Goal: Task Accomplishment & Management: Manage account settings

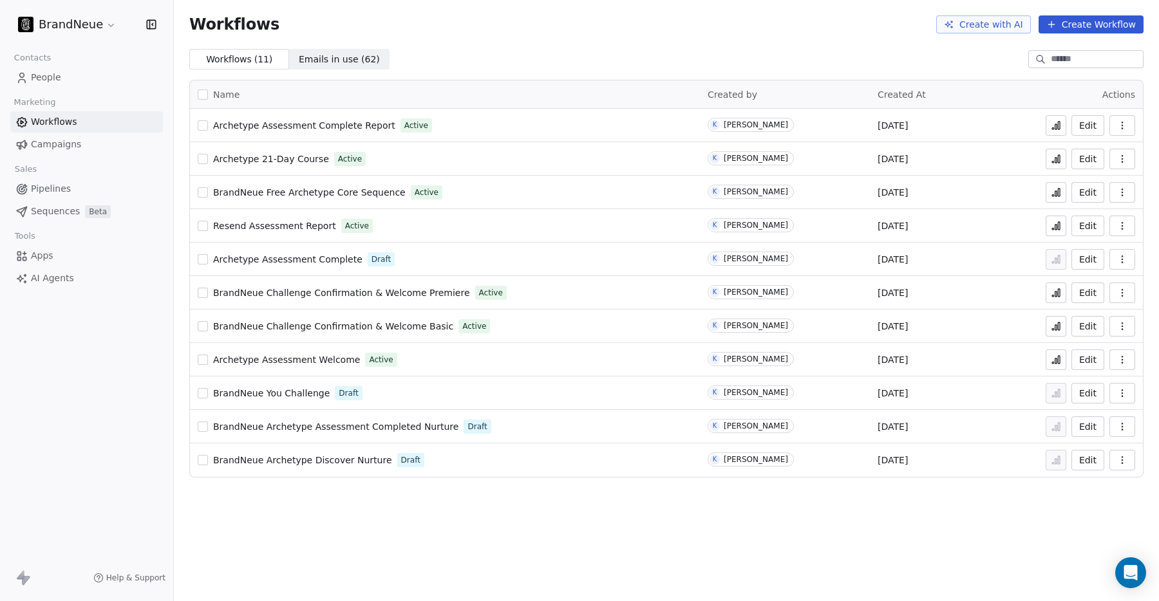
click at [258, 325] on span "BrandNeue Challenge Confirmation & Welcome Basic" at bounding box center [333, 326] width 240 height 10
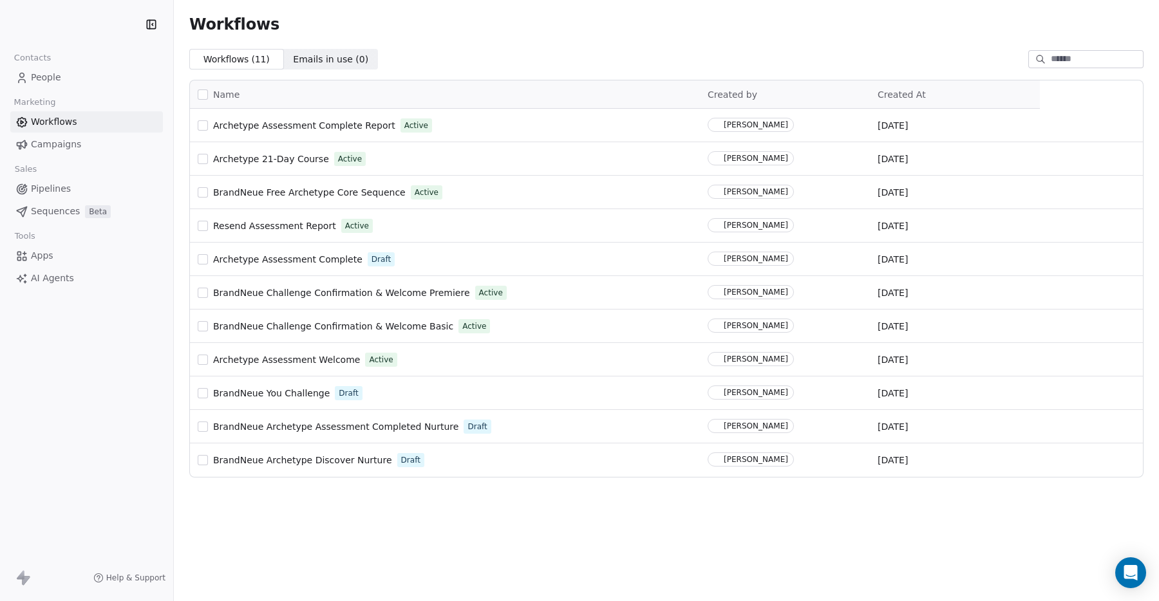
click at [57, 74] on span "People" at bounding box center [46, 78] width 30 height 14
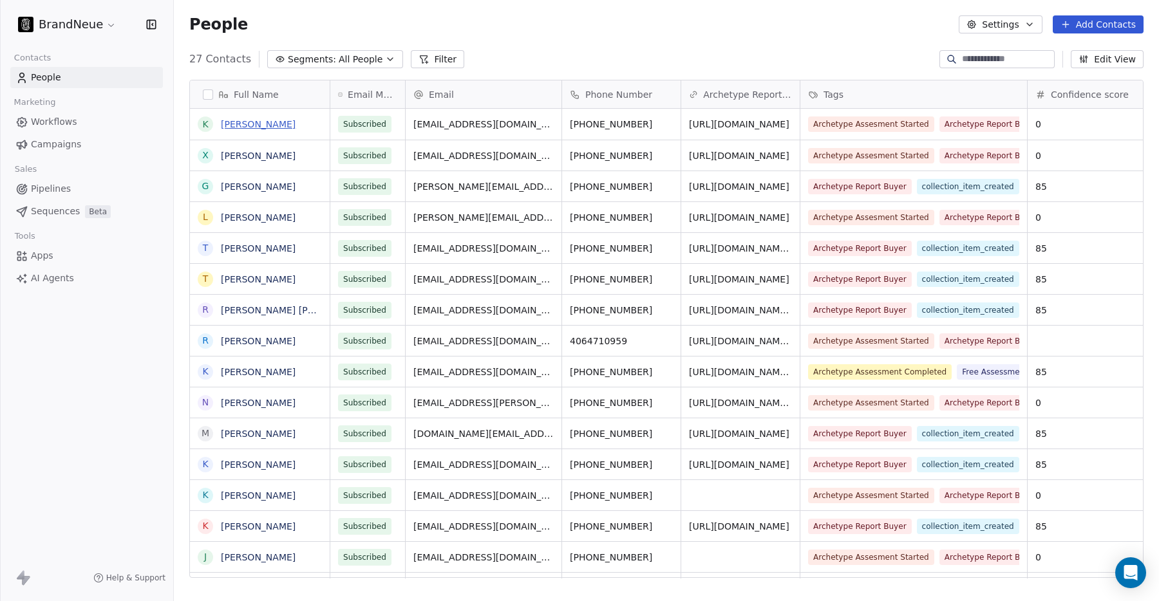
click at [243, 125] on link "[PERSON_NAME]" at bounding box center [258, 124] width 75 height 10
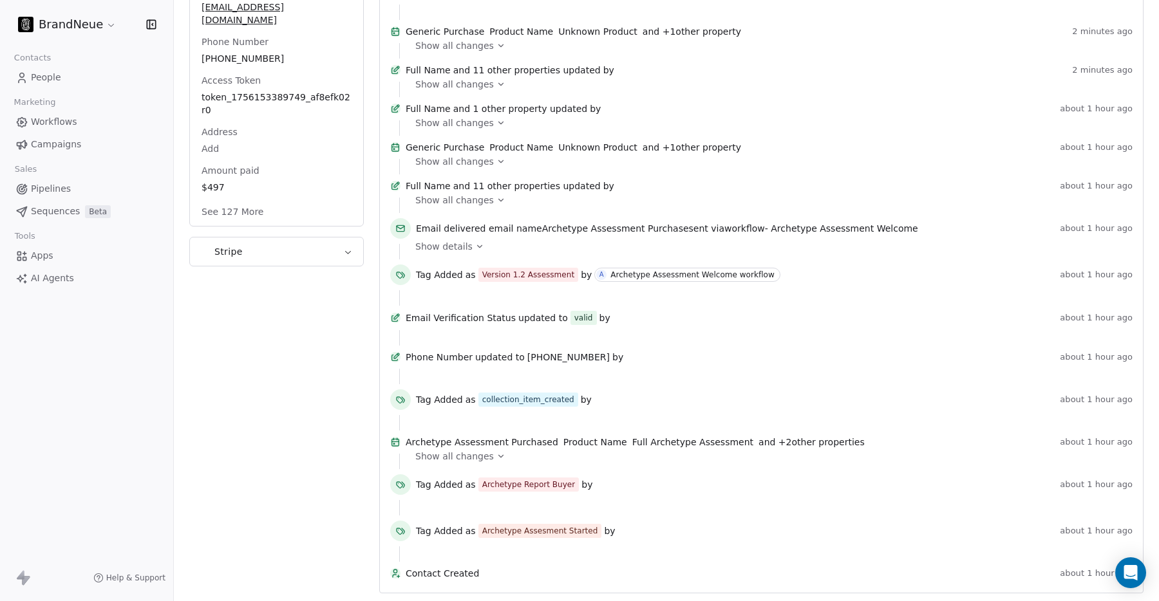
scroll to position [291, 0]
click at [443, 253] on span "Show details" at bounding box center [443, 246] width 57 height 13
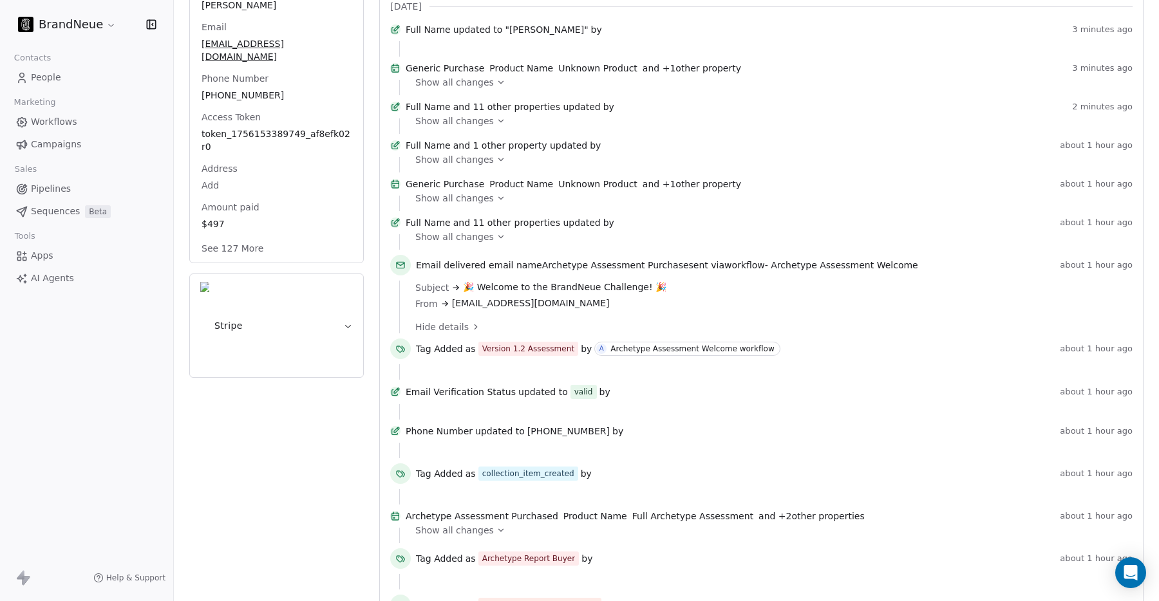
scroll to position [252, 0]
click at [479, 245] on span "Show all changes" at bounding box center [454, 238] width 79 height 13
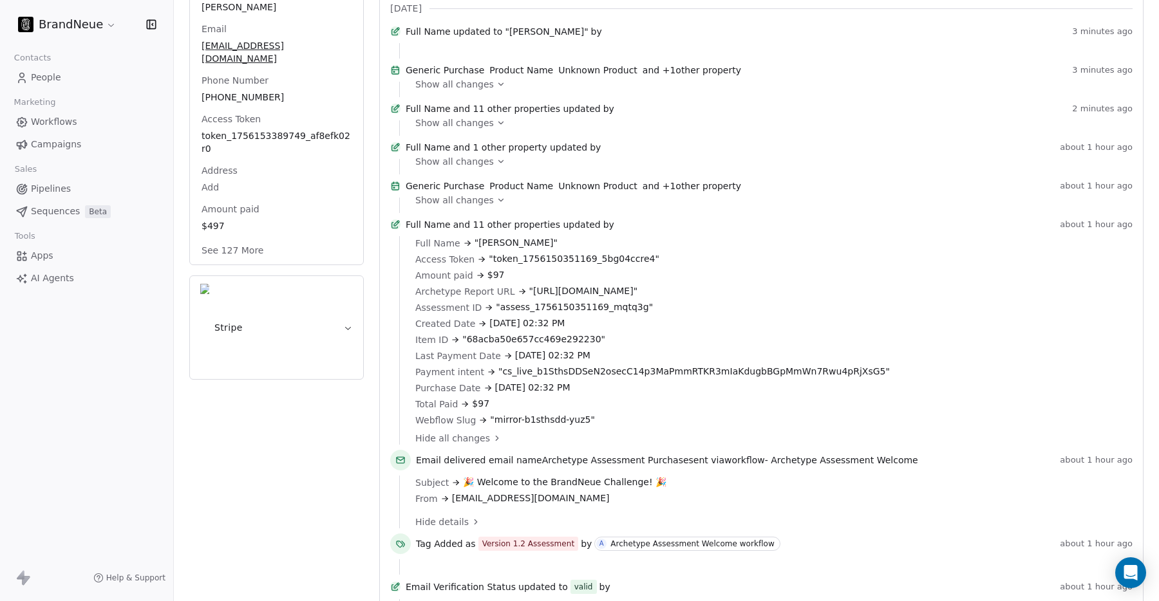
click at [481, 231] on span "and 11 other properties updated" at bounding box center [526, 224] width 147 height 13
click at [429, 231] on span "Full Name" at bounding box center [428, 224] width 45 height 13
click at [397, 230] on icon at bounding box center [395, 225] width 10 height 10
click at [477, 231] on span "and 11 other properties updated" at bounding box center [526, 224] width 147 height 13
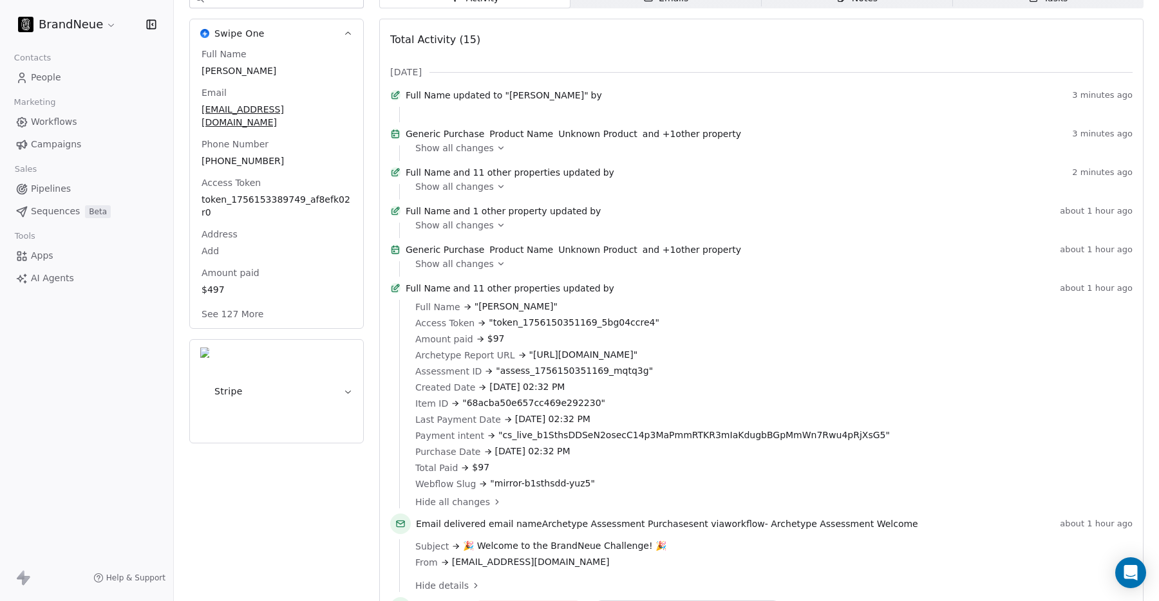
scroll to position [185, 0]
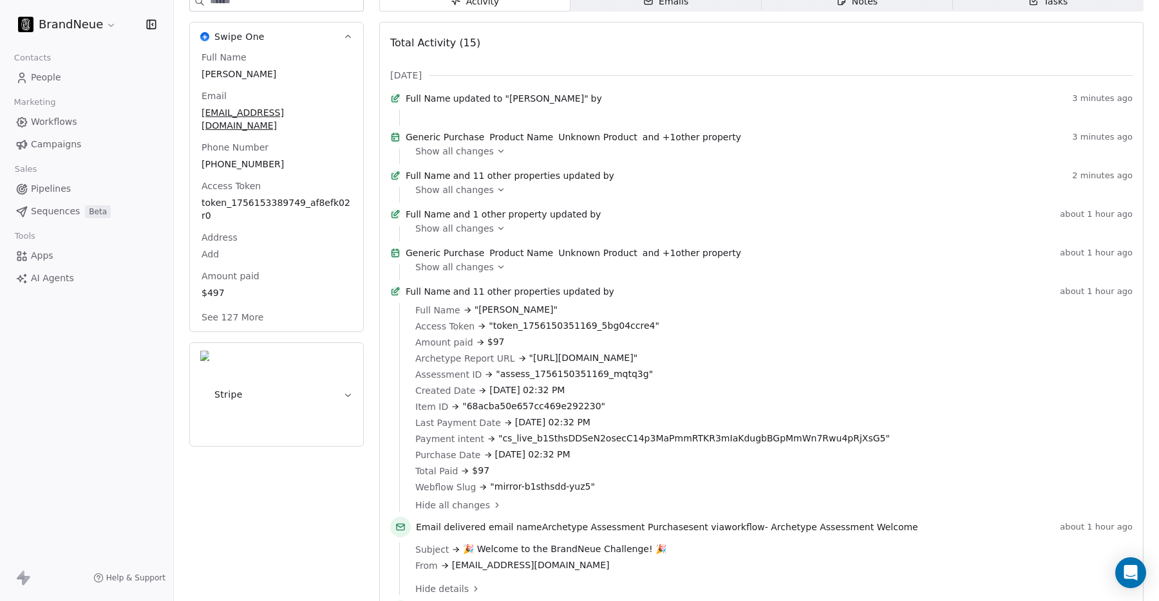
click at [59, 79] on span "People" at bounding box center [46, 78] width 30 height 14
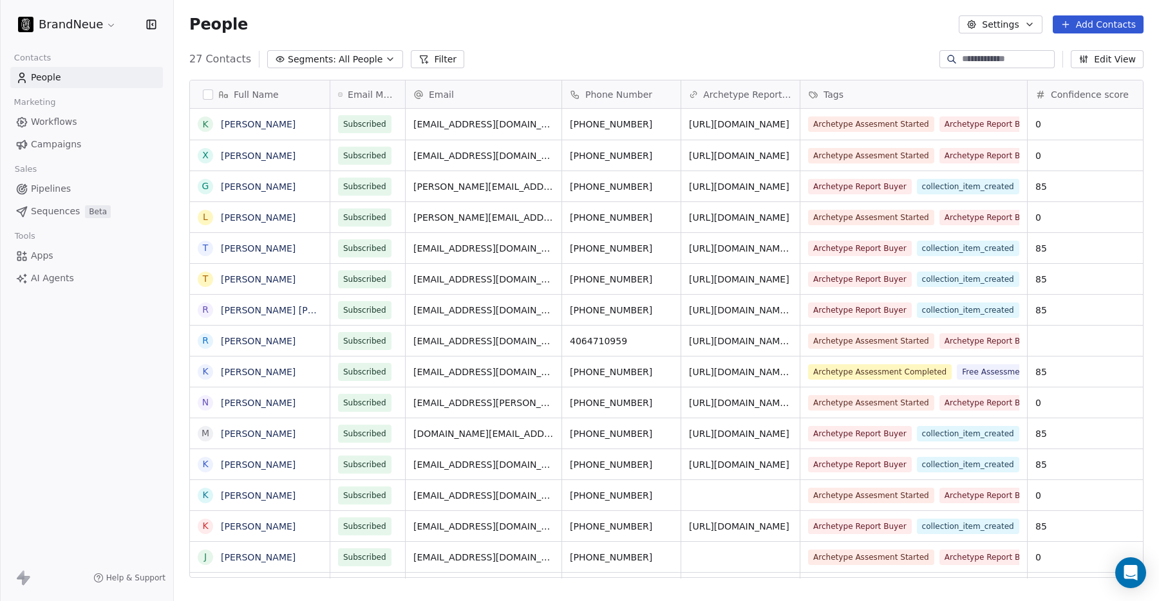
scroll to position [529, 985]
click at [206, 120] on button "grid" at bounding box center [205, 124] width 10 height 10
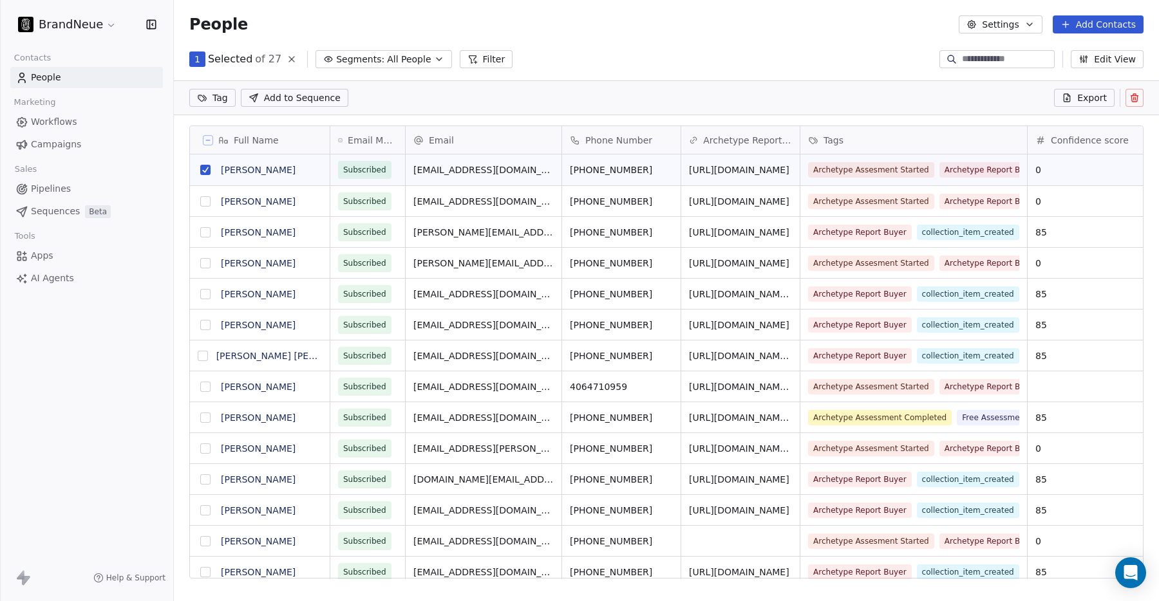
scroll to position [484, 985]
click at [1135, 101] on icon at bounding box center [1134, 99] width 6 height 6
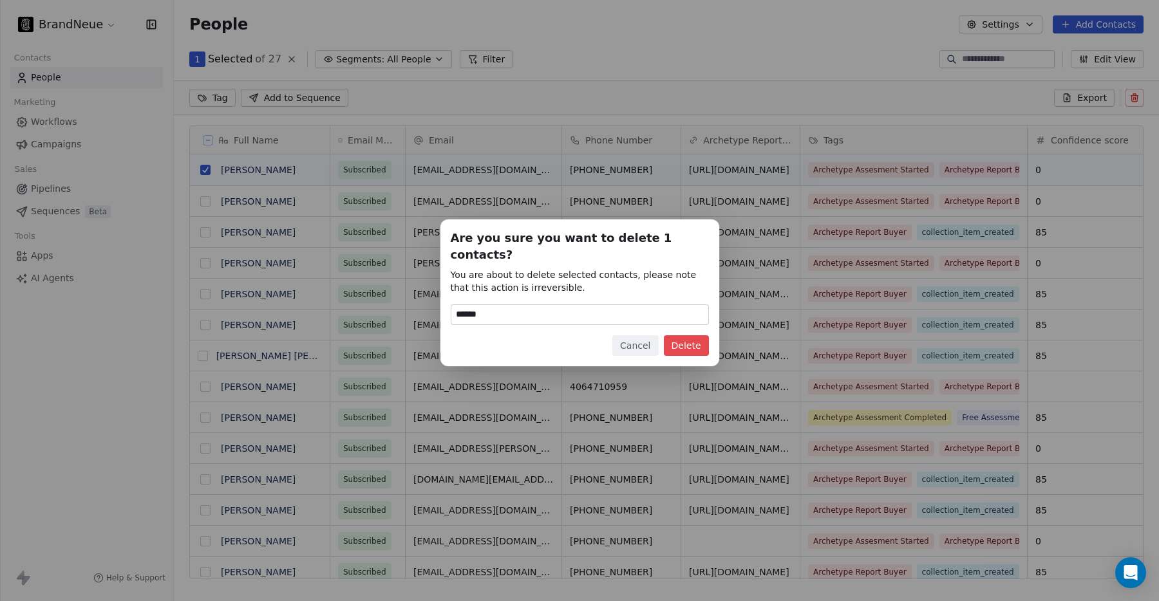
type input "******"
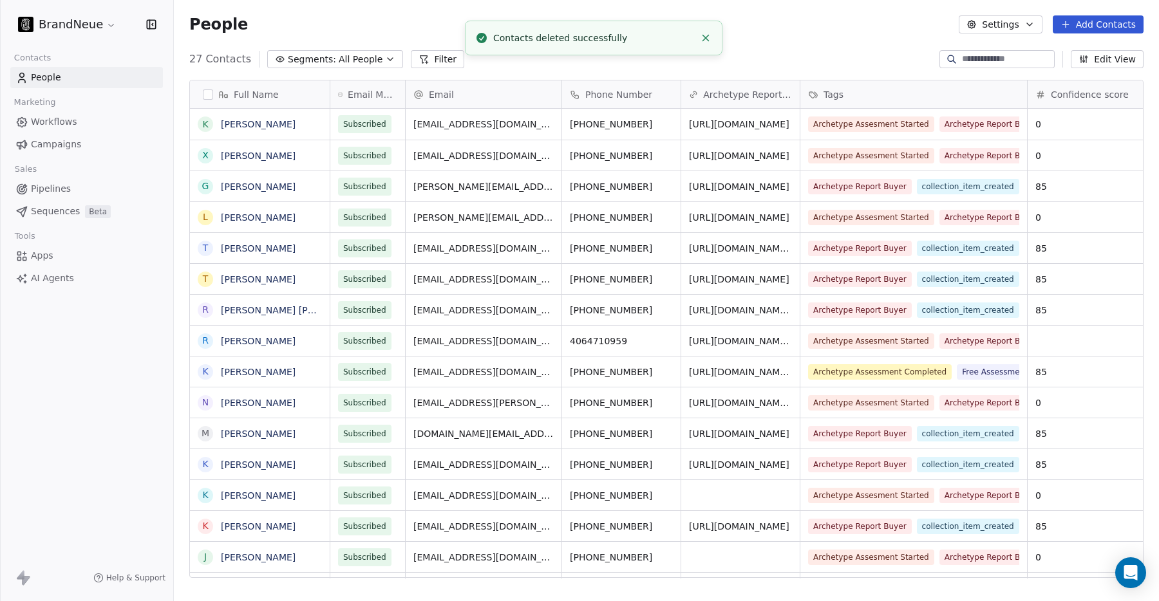
scroll to position [529, 985]
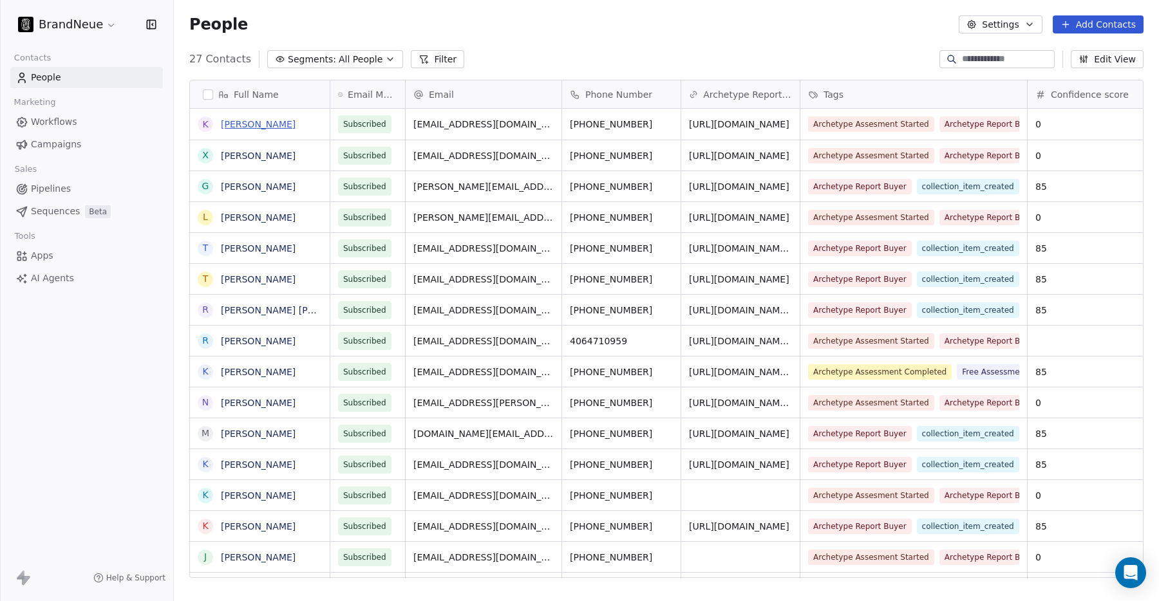
click at [258, 125] on link "[PERSON_NAME]" at bounding box center [258, 124] width 75 height 10
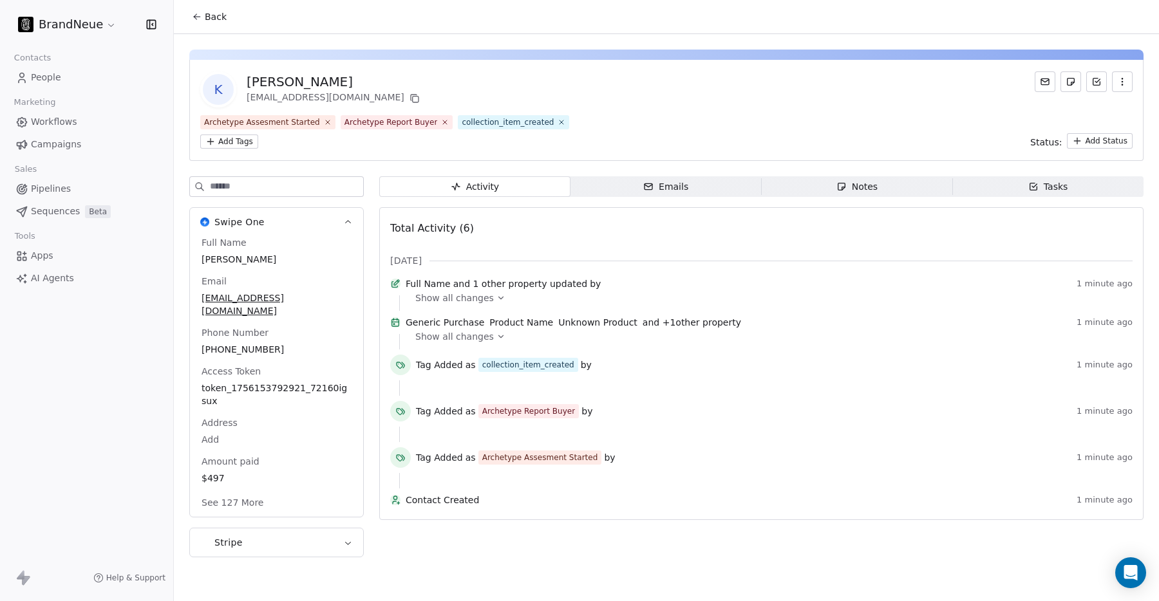
click at [644, 184] on icon "button" at bounding box center [648, 187] width 10 height 10
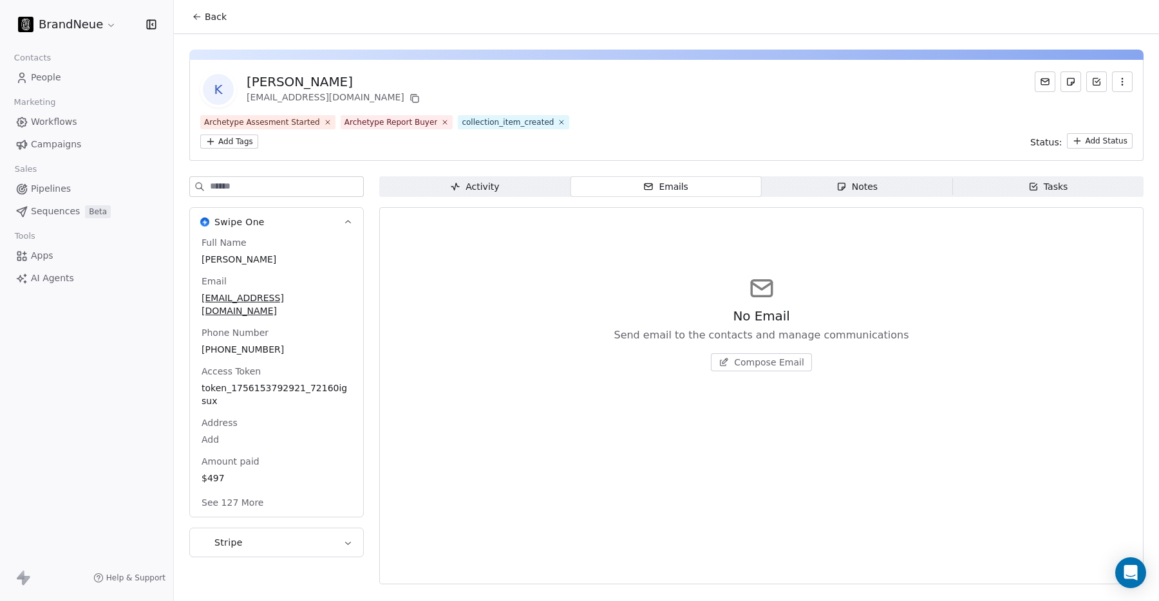
click at [511, 196] on span "Activity Activity" at bounding box center [474, 186] width 191 height 21
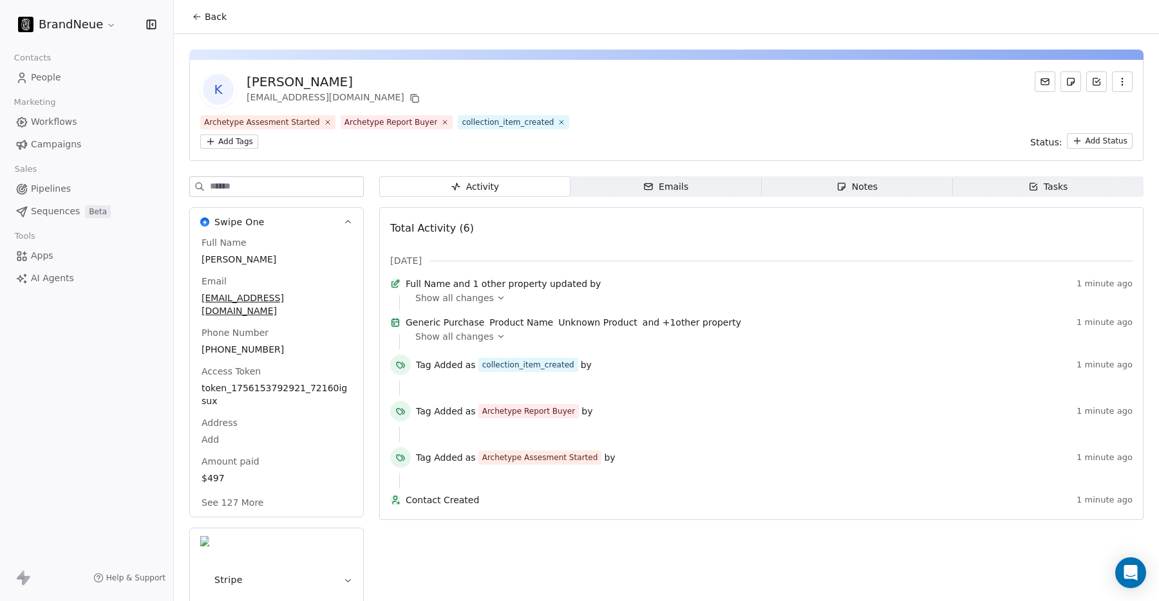
click at [480, 305] on span "Show all changes" at bounding box center [454, 298] width 79 height 13
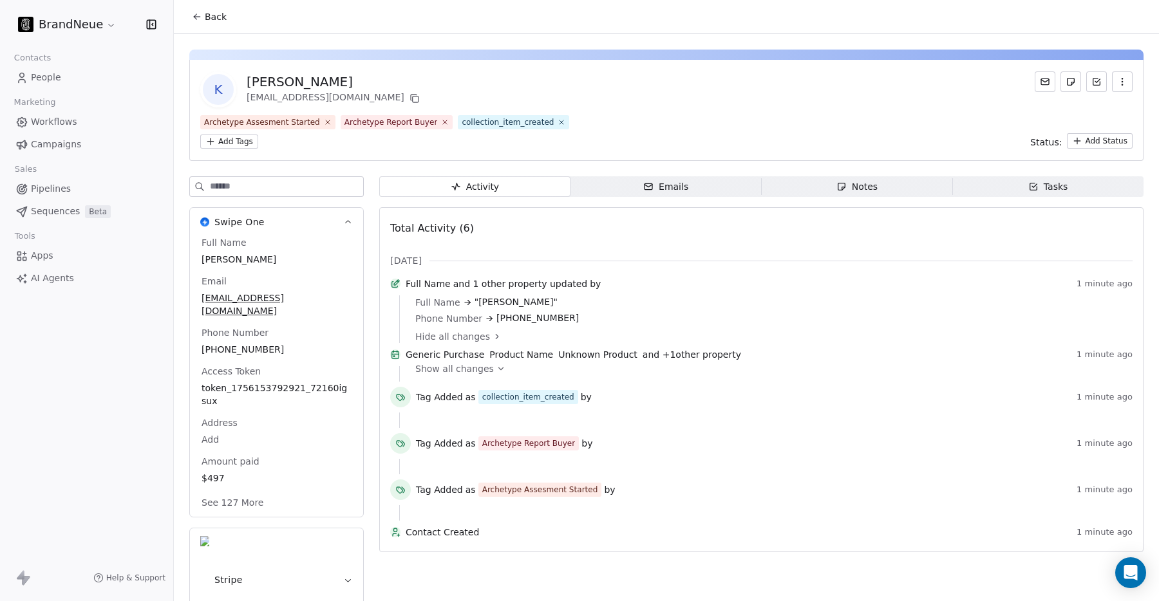
click at [489, 375] on div "Show all changes" at bounding box center [769, 369] width 708 height 13
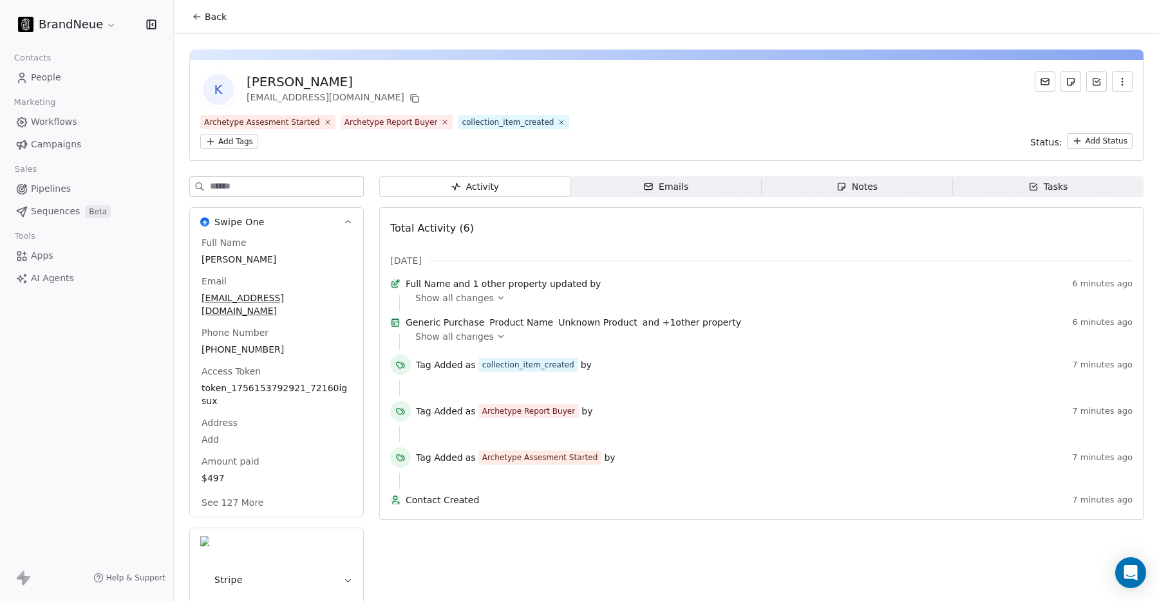
click at [49, 79] on span "People" at bounding box center [46, 78] width 30 height 14
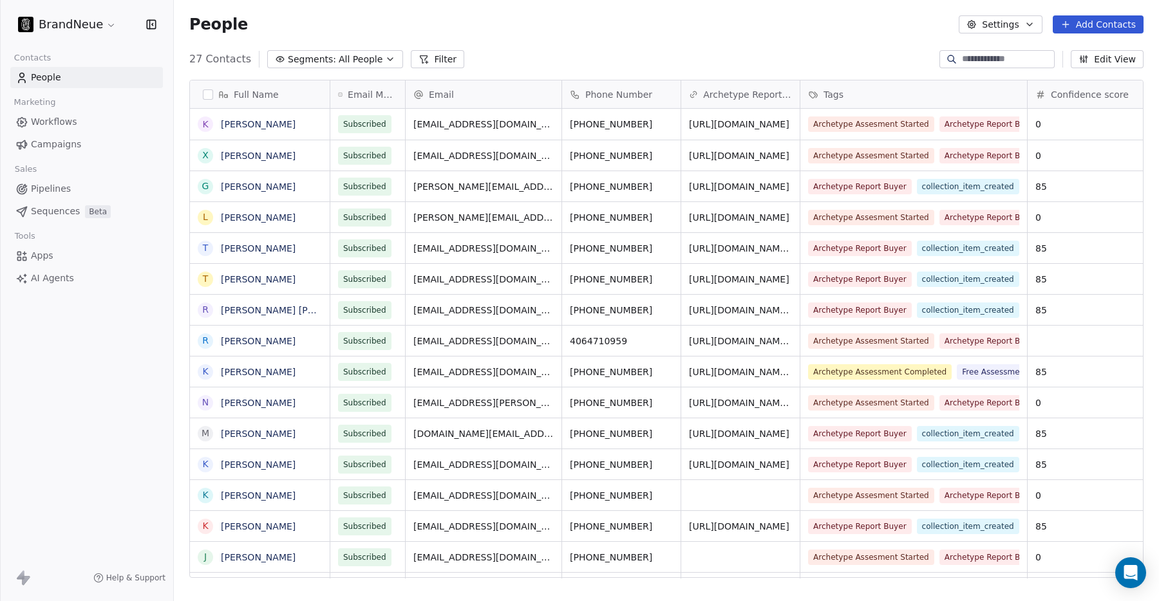
scroll to position [1, 1]
click at [206, 124] on button "grid" at bounding box center [205, 124] width 10 height 10
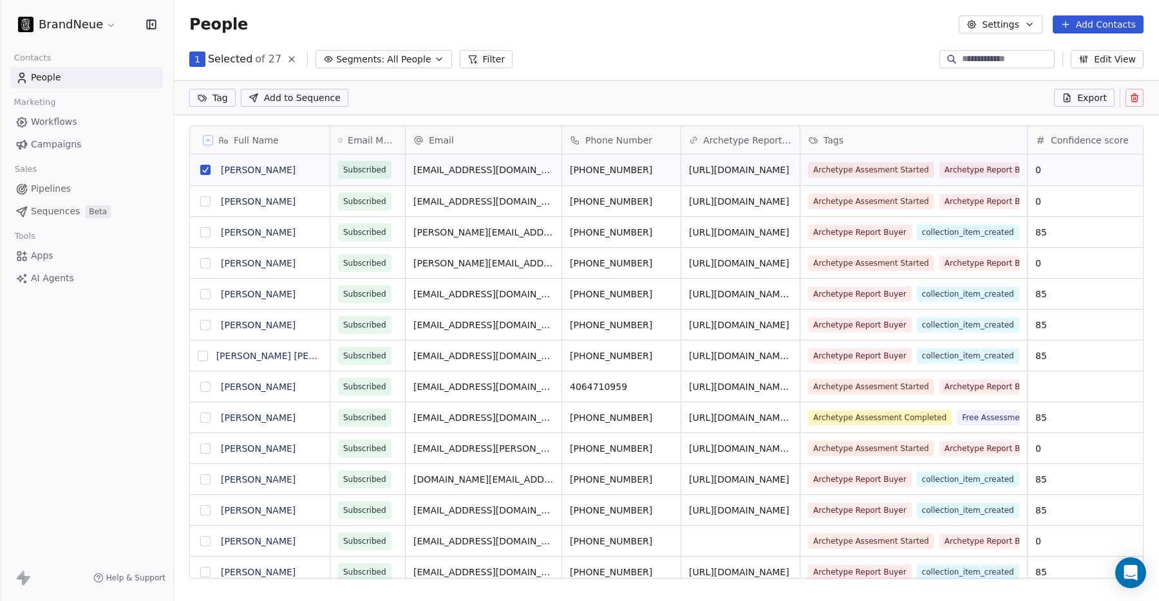
click at [1135, 97] on icon at bounding box center [1135, 98] width 0 height 3
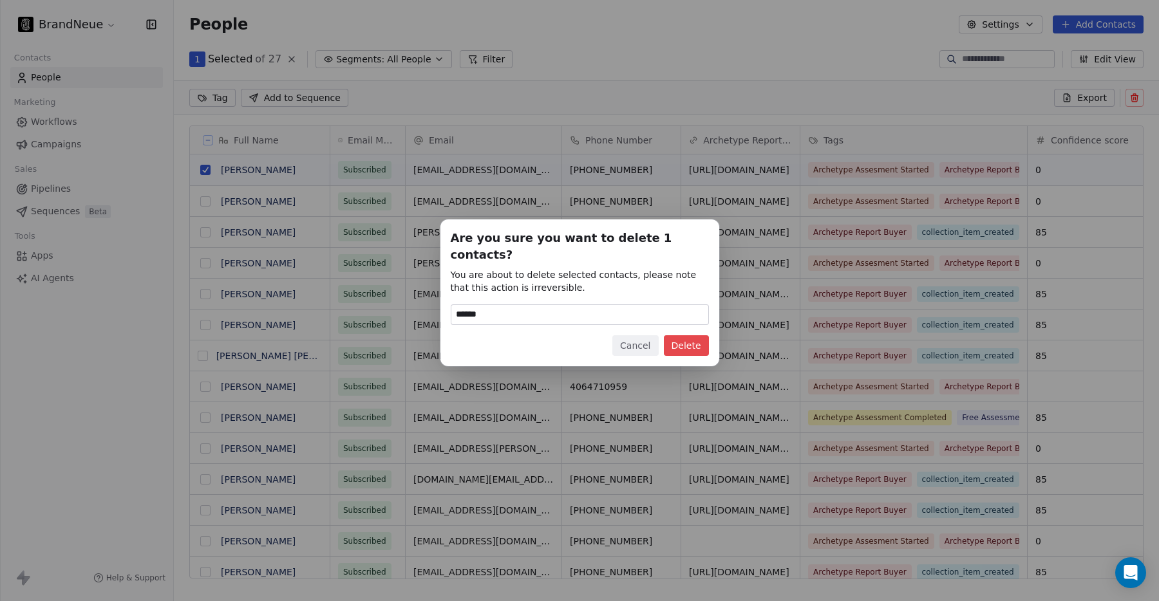
type input "******"
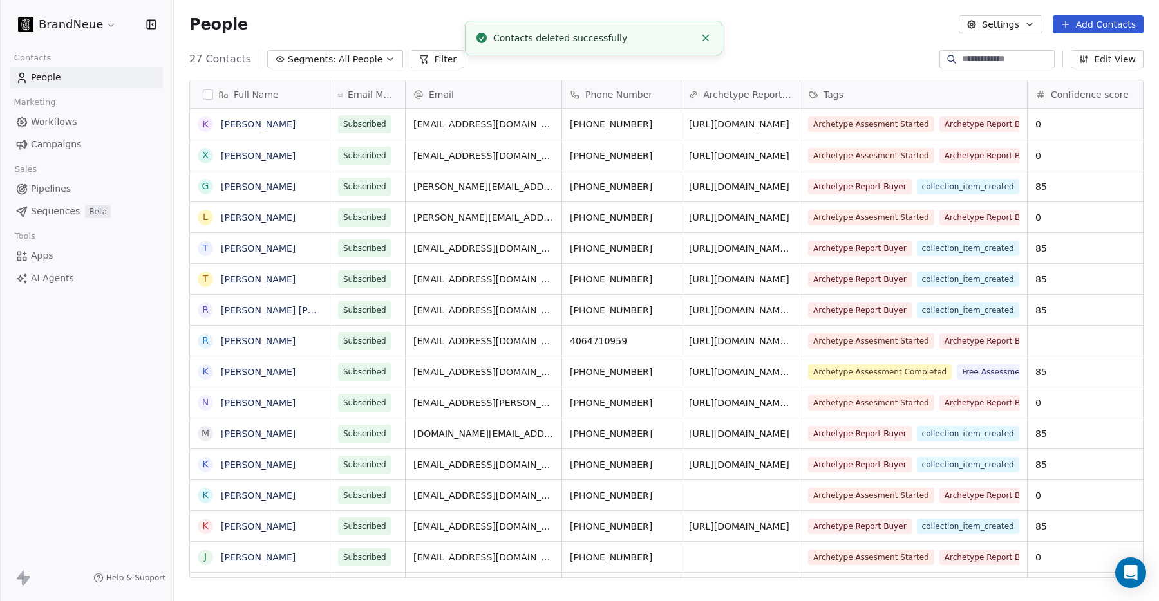
scroll to position [529, 985]
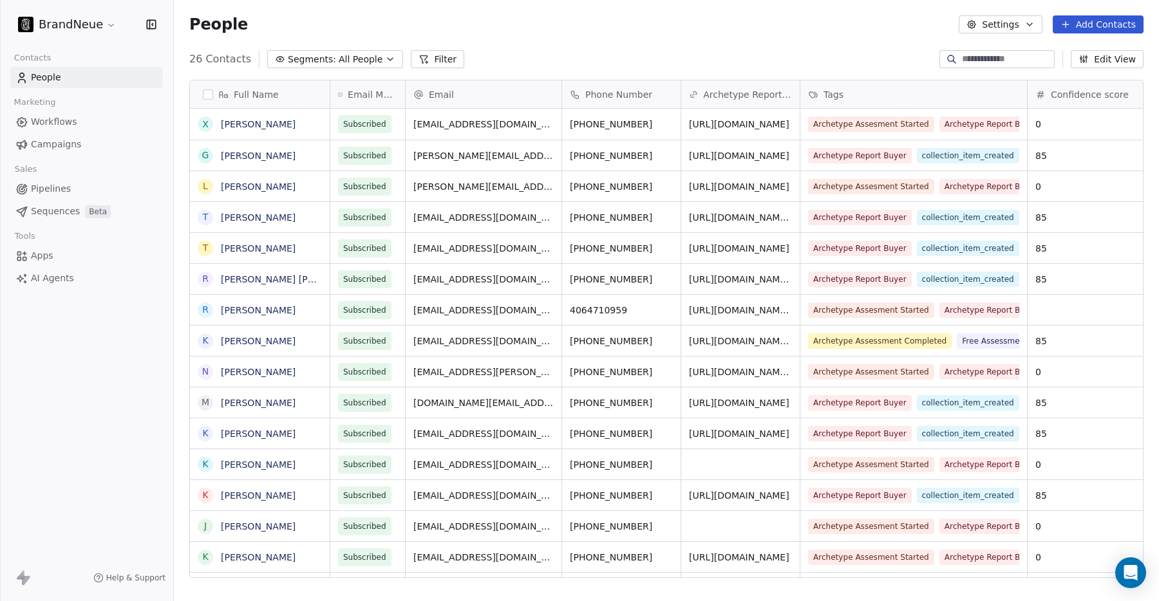
scroll to position [529, 985]
click at [58, 79] on span "People" at bounding box center [46, 78] width 30 height 14
click at [52, 124] on span "Workflows" at bounding box center [54, 122] width 46 height 14
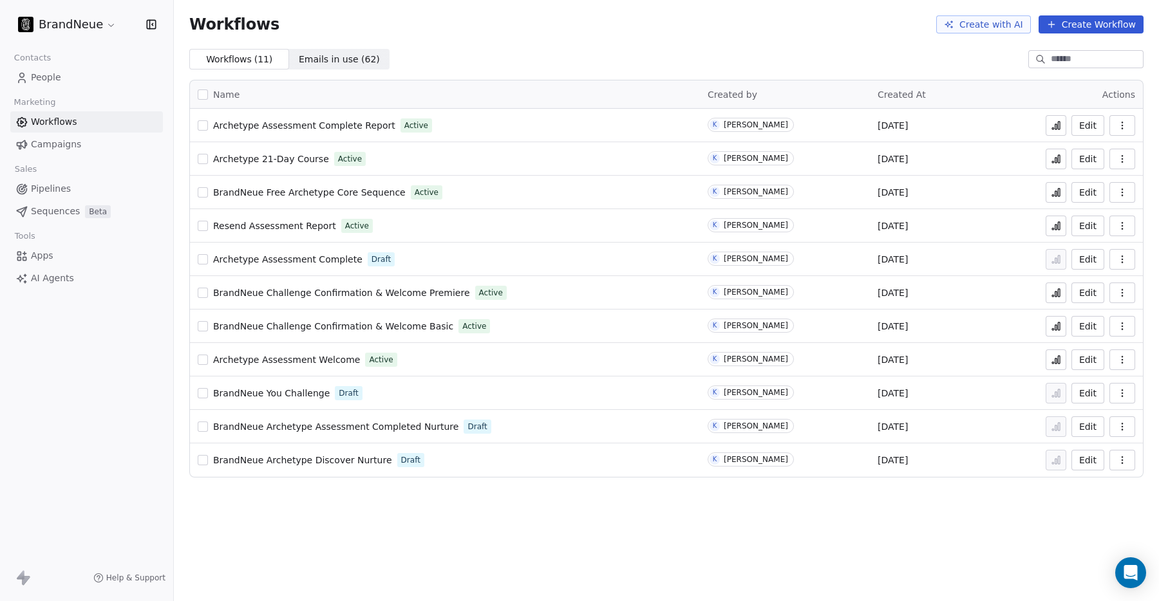
click at [57, 154] on link "Campaigns" at bounding box center [86, 144] width 153 height 21
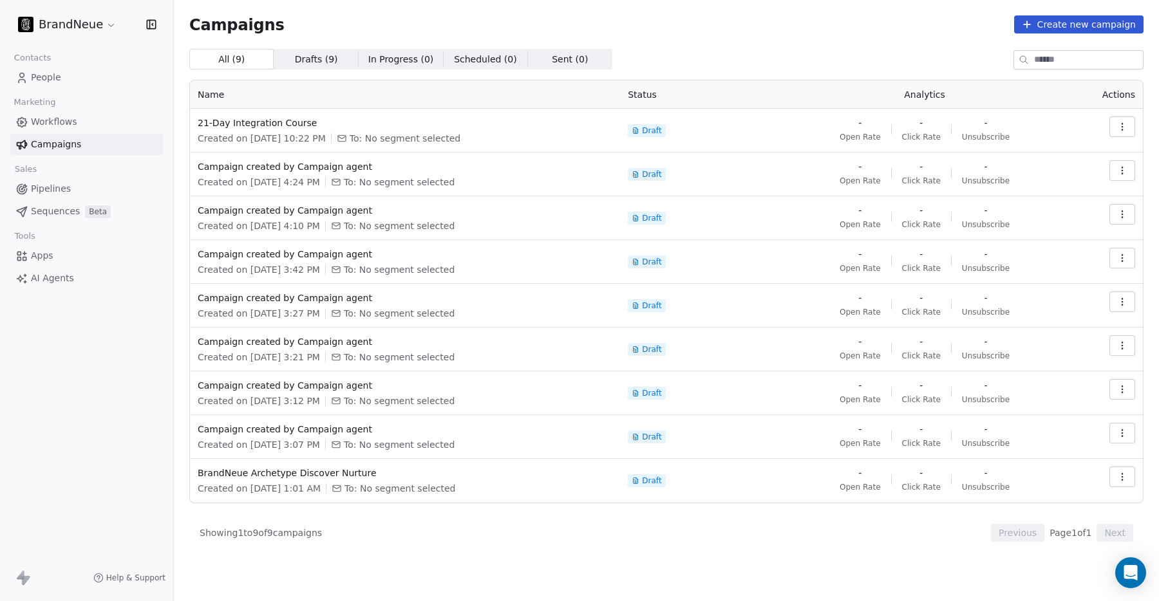
click at [62, 75] on link "People" at bounding box center [86, 77] width 153 height 21
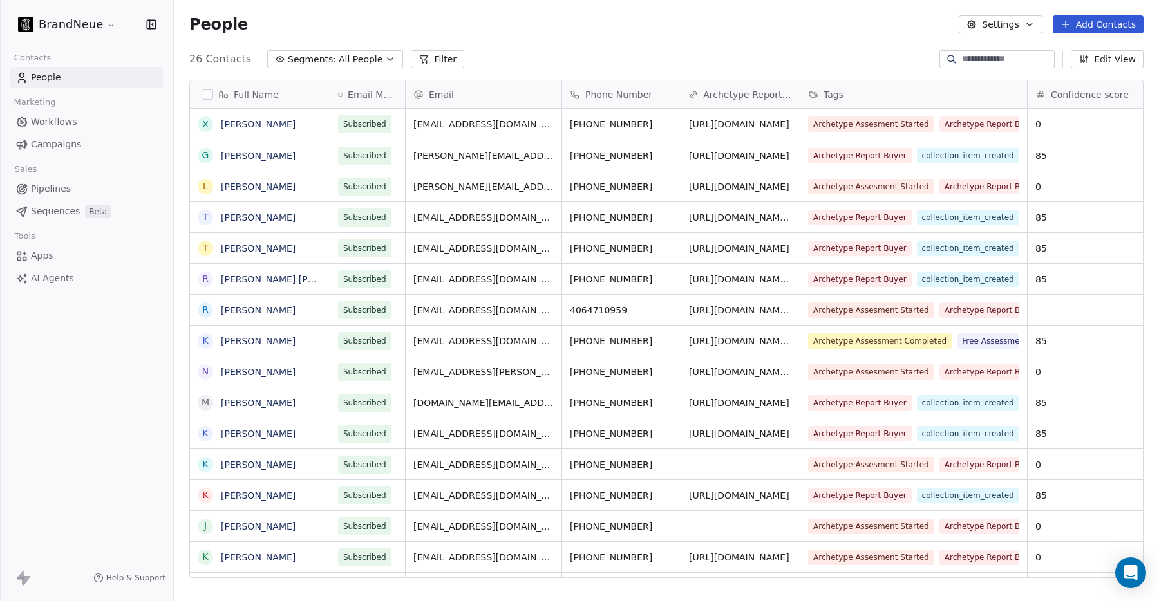
scroll to position [529, 985]
click at [62, 75] on link "People" at bounding box center [86, 77] width 153 height 21
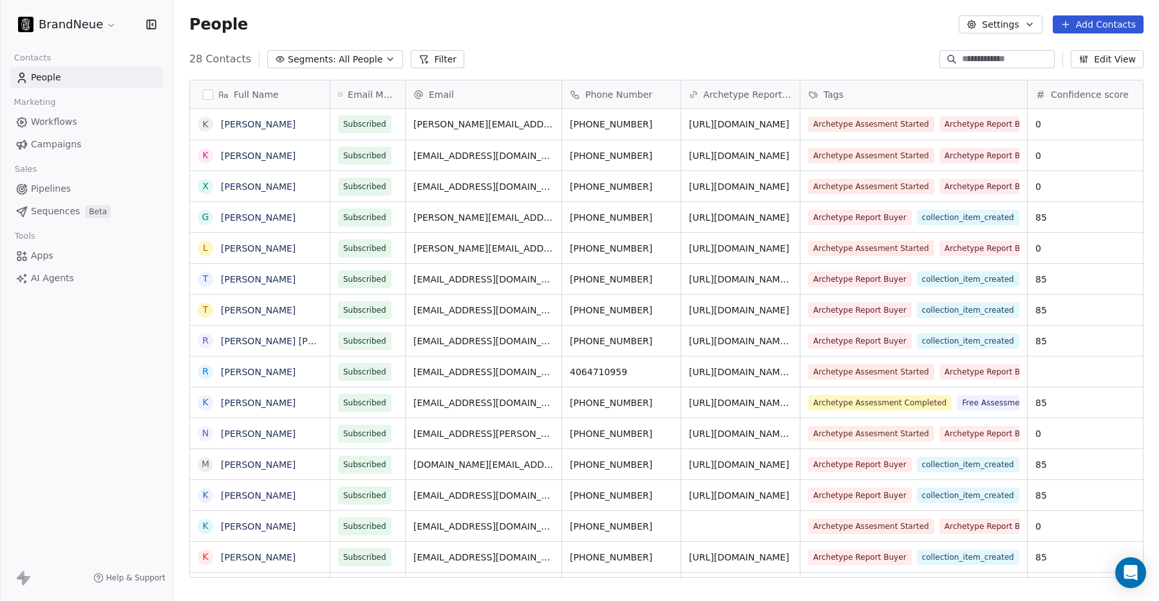
scroll to position [529, 985]
click at [234, 153] on link "[PERSON_NAME]" at bounding box center [258, 156] width 75 height 10
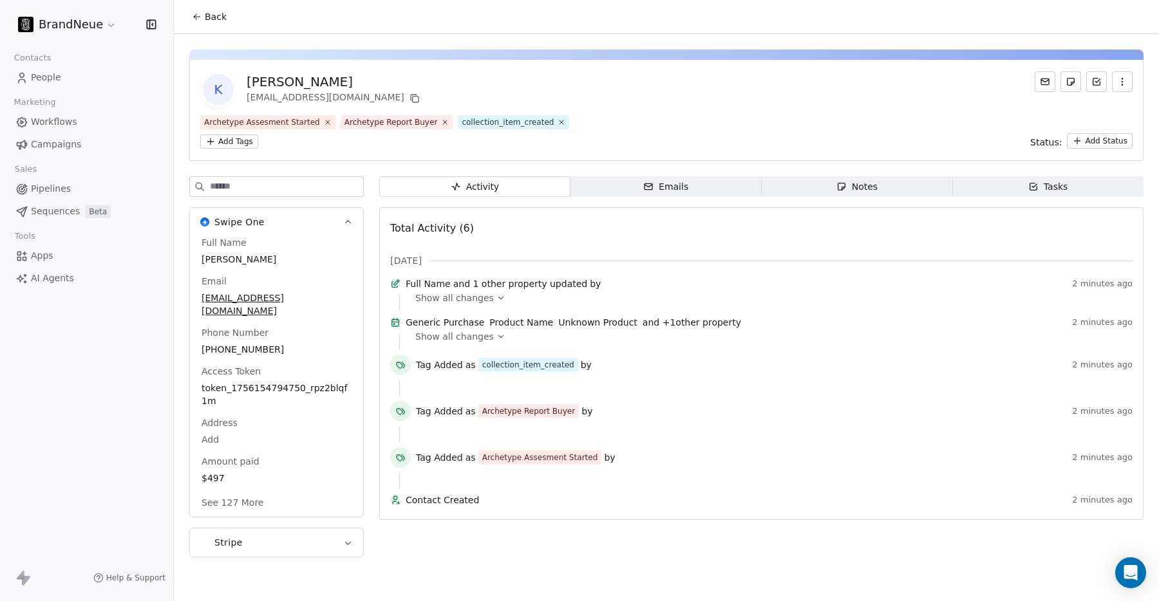
click at [485, 343] on span "Show all changes" at bounding box center [454, 336] width 79 height 13
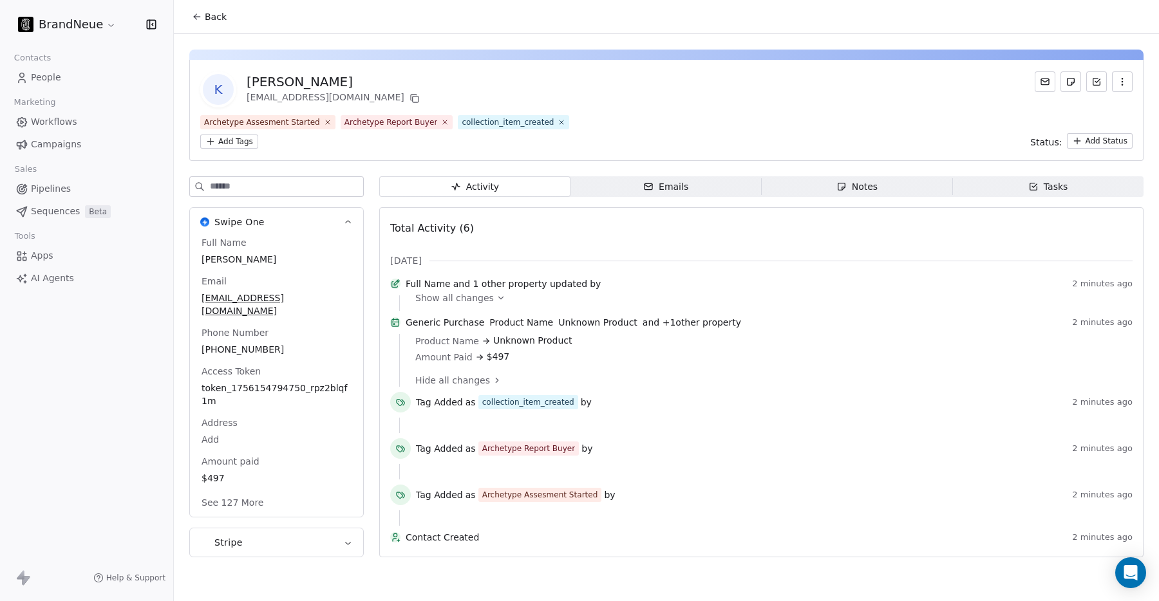
click at [527, 329] on span "Product Name" at bounding box center [521, 322] width 64 height 13
click at [199, 19] on icon at bounding box center [197, 17] width 10 height 10
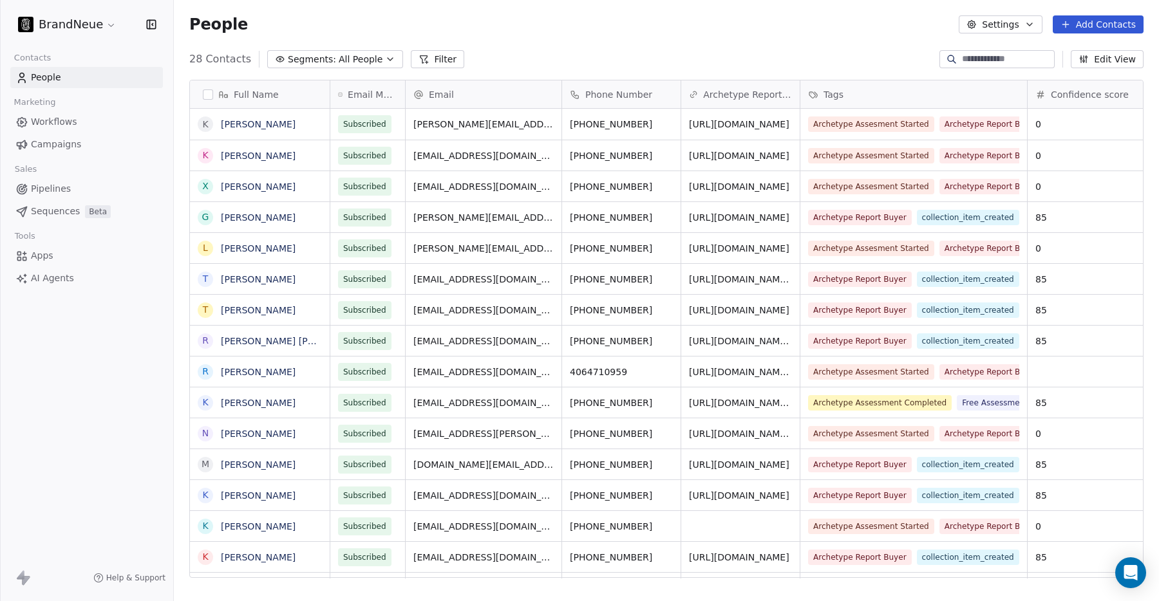
scroll to position [529, 985]
click at [241, 126] on link "[PERSON_NAME]" at bounding box center [258, 124] width 75 height 10
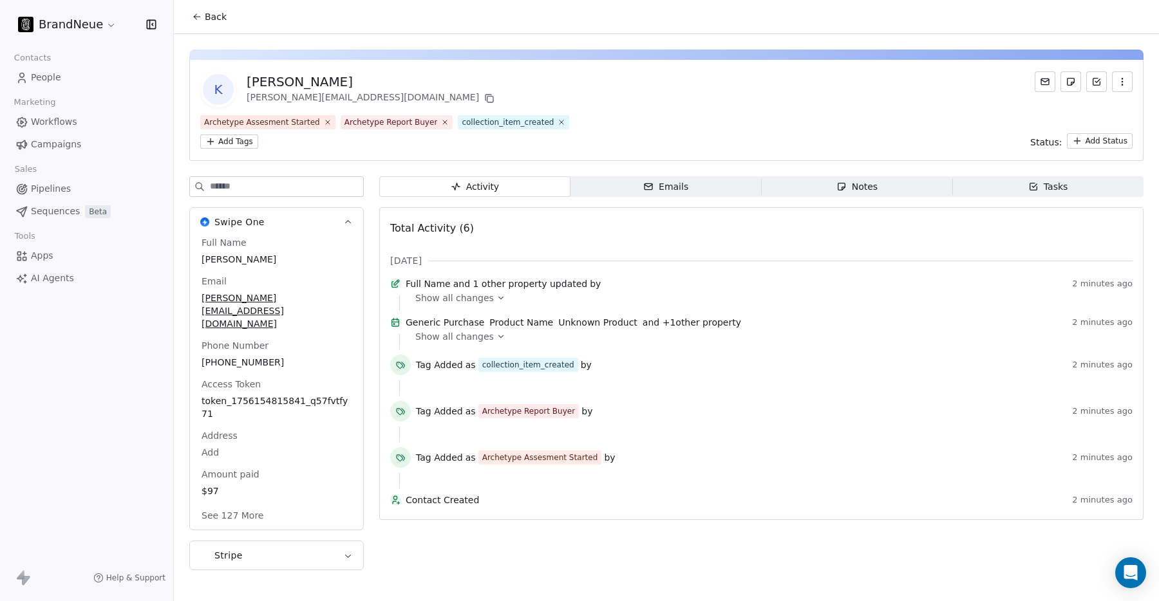
click at [482, 343] on span "Show all changes" at bounding box center [454, 336] width 79 height 13
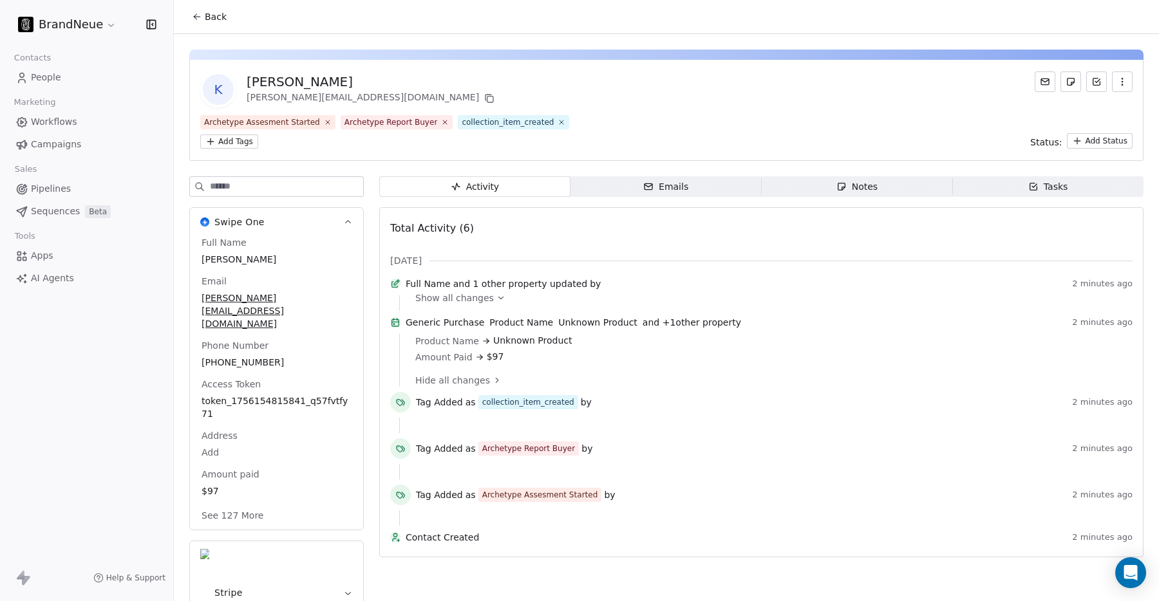
click at [462, 387] on span "Hide all changes" at bounding box center [452, 380] width 75 height 13
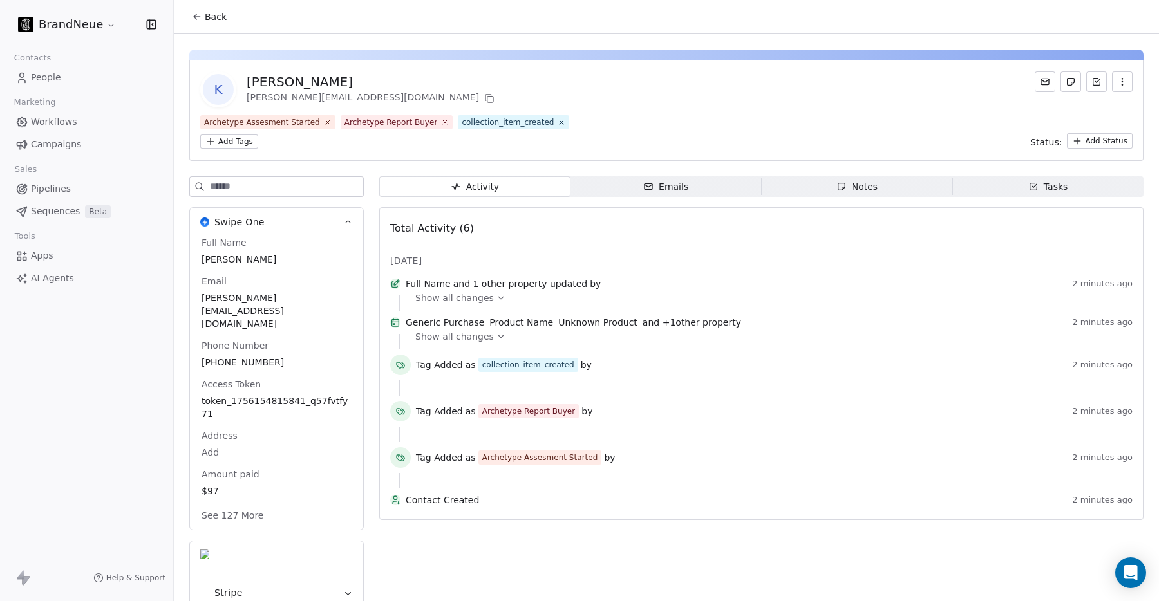
click at [214, 20] on span "Back" at bounding box center [216, 16] width 22 height 13
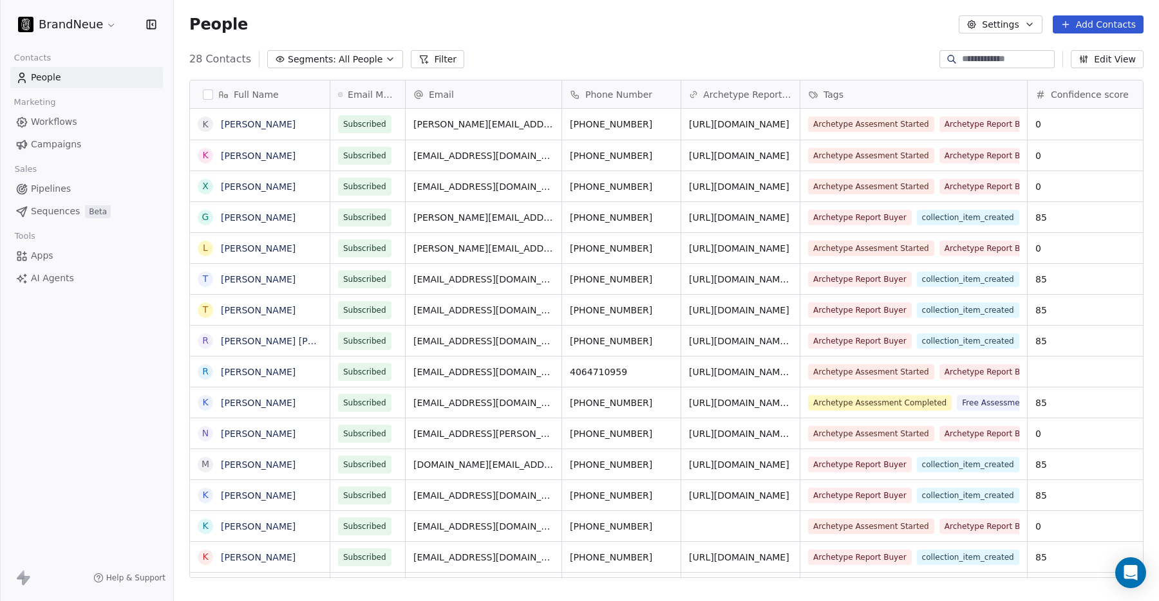
scroll to position [529, 985]
click at [210, 93] on button "button" at bounding box center [208, 95] width 10 height 10
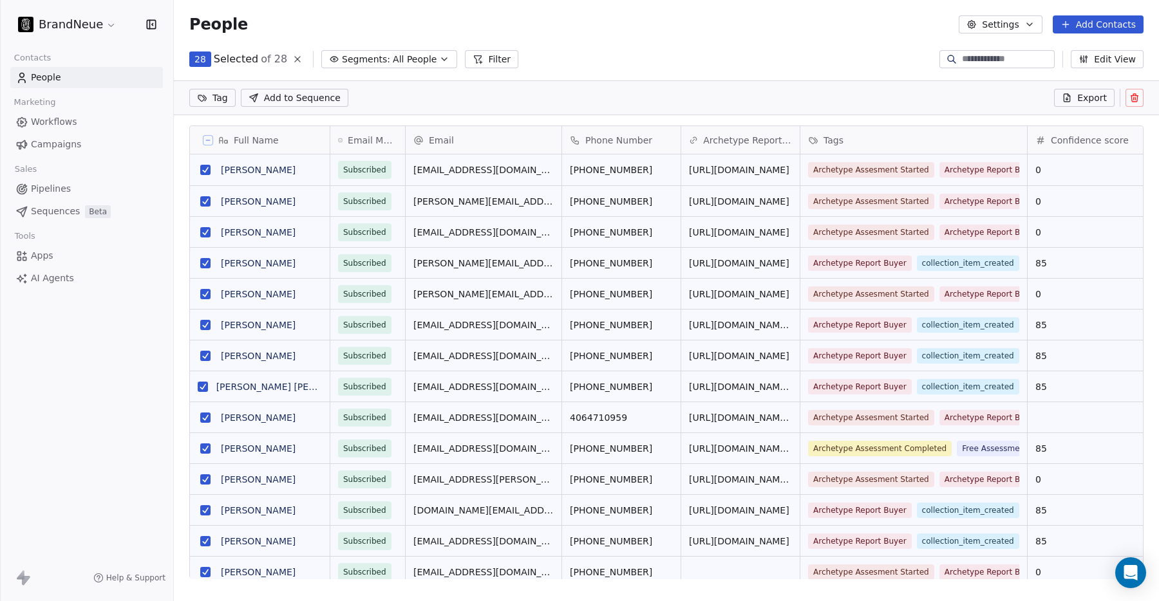
click at [209, 138] on icon at bounding box center [208, 140] width 6 height 6
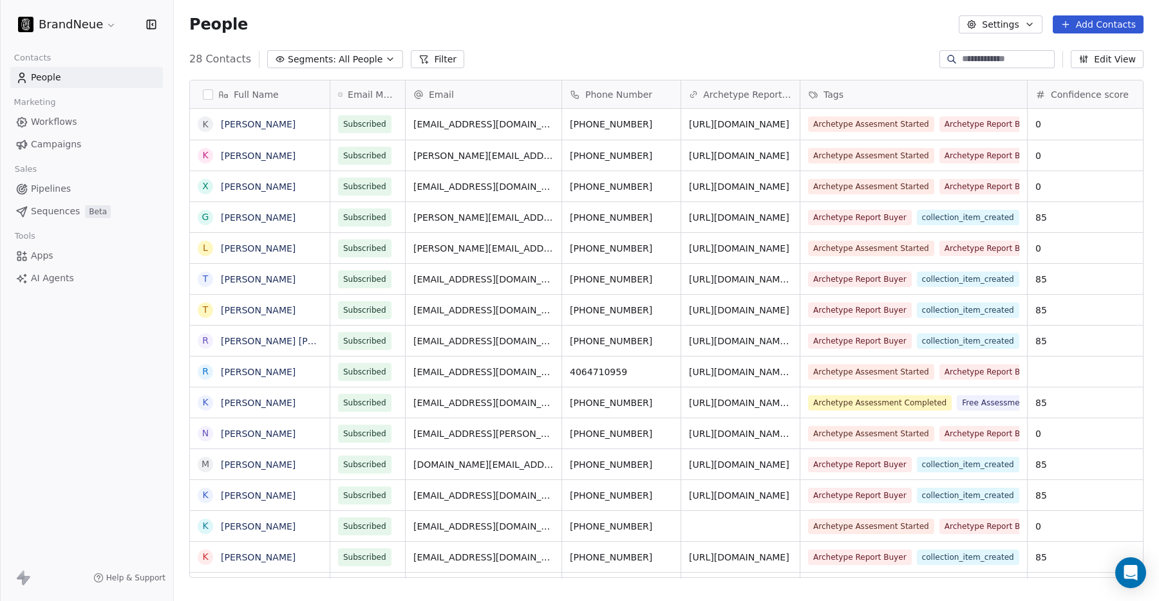
scroll to position [1, 1]
click at [207, 126] on button "grid" at bounding box center [205, 124] width 10 height 10
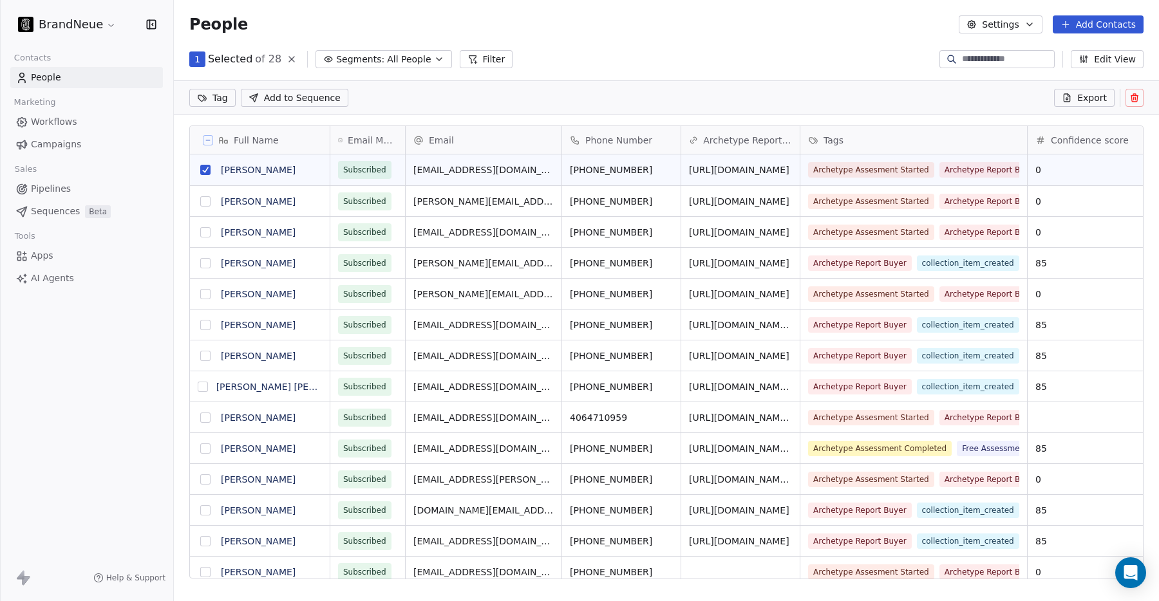
click at [205, 203] on button "grid" at bounding box center [205, 201] width 10 height 10
click at [1137, 103] on button at bounding box center [1135, 98] width 18 height 18
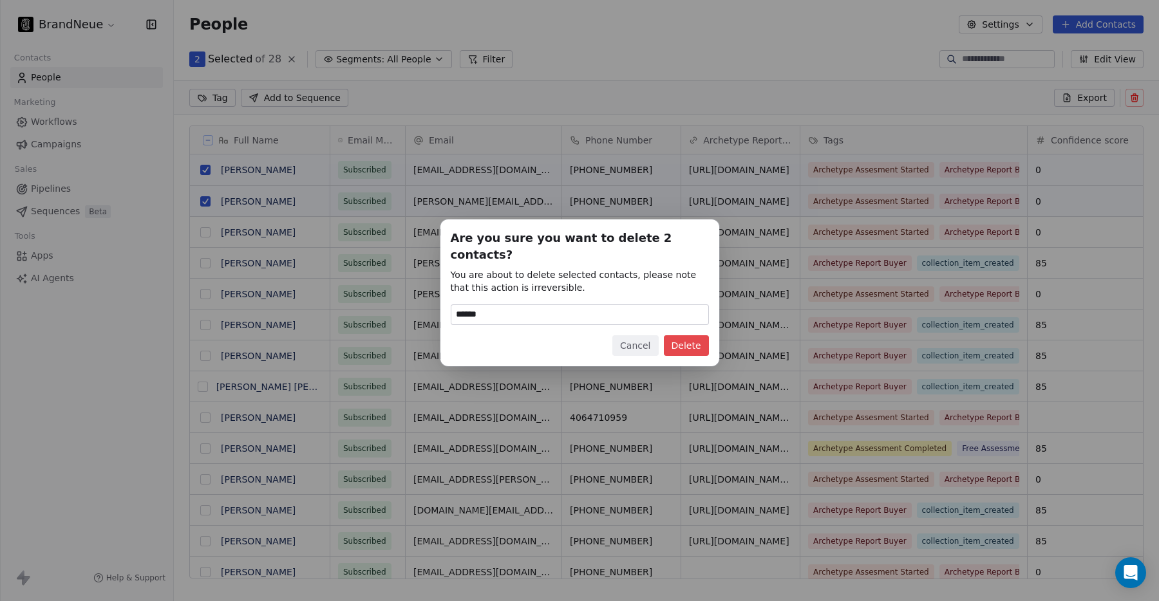
type input "******"
click at [695, 335] on button "Delete" at bounding box center [686, 345] width 45 height 21
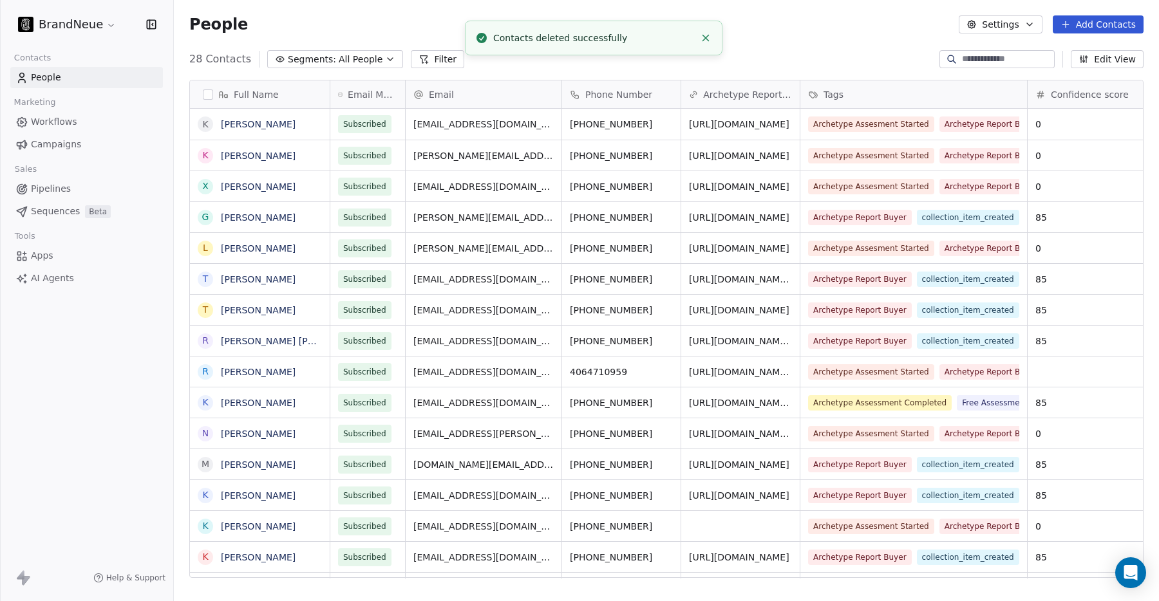
scroll to position [529, 985]
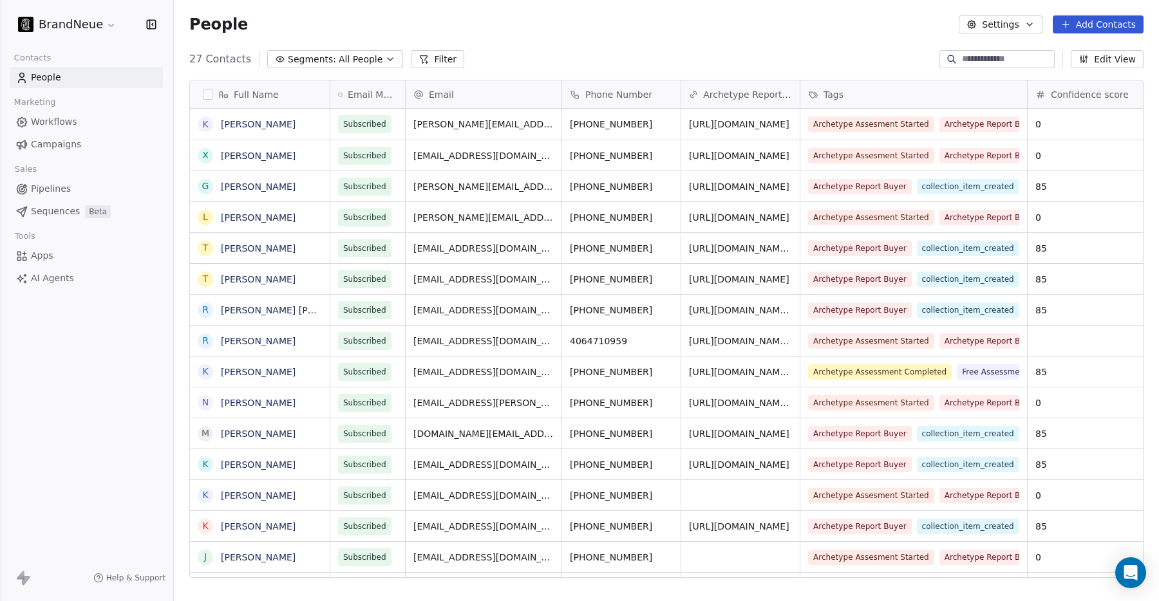
click at [314, 23] on div "People Settings Add Contacts" at bounding box center [666, 24] width 954 height 18
click at [255, 126] on link "Kobe Bryant" at bounding box center [258, 124] width 75 height 10
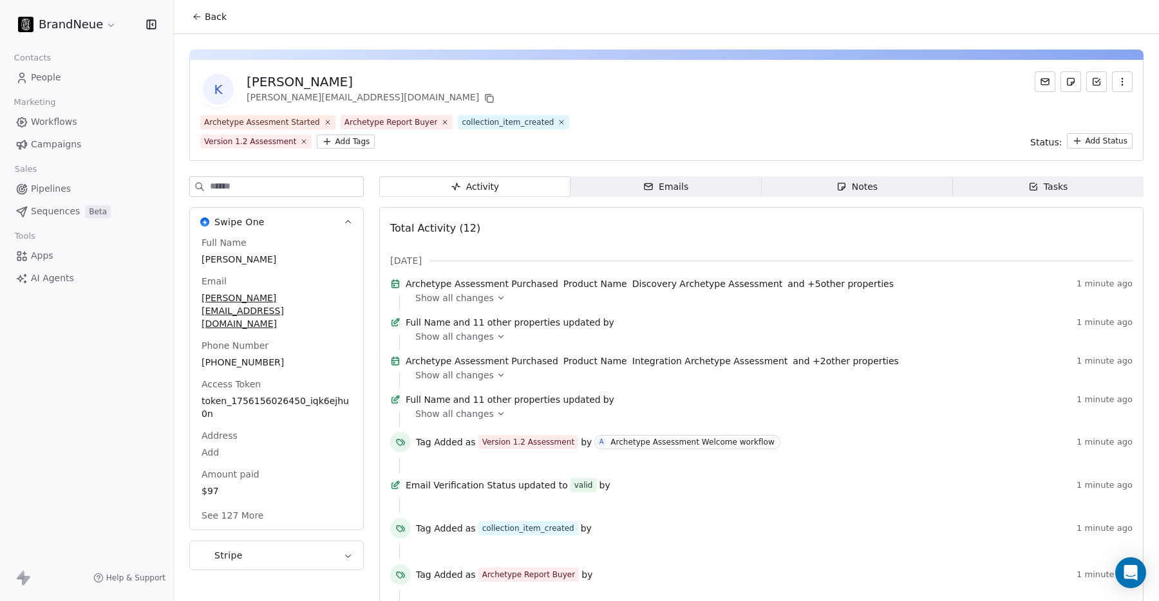
scroll to position [29, 0]
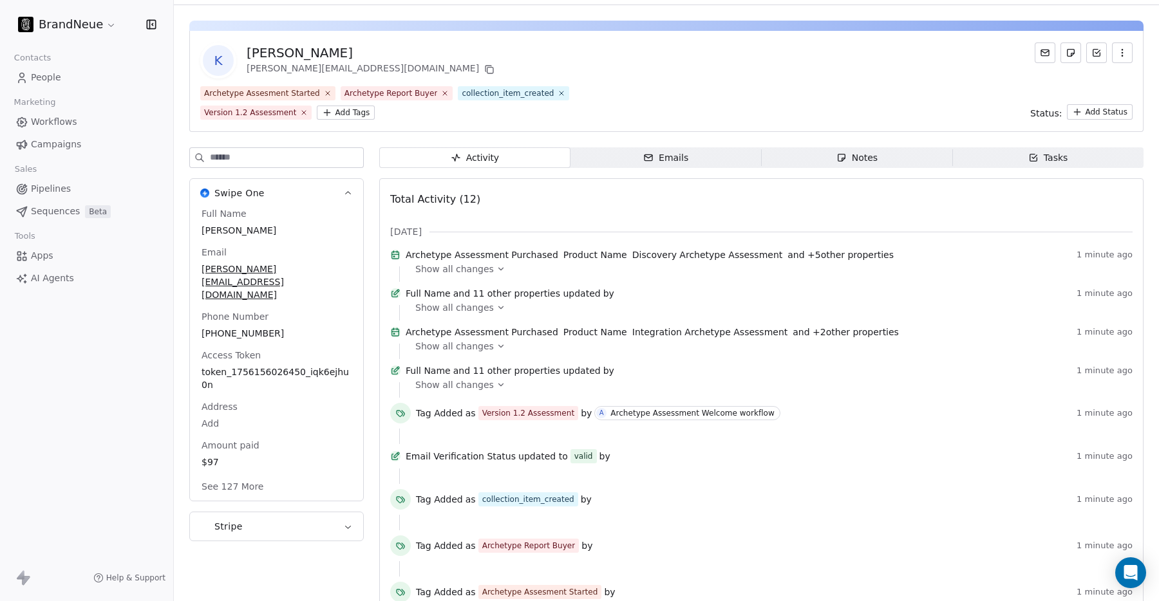
click at [451, 353] on span "Show all changes" at bounding box center [454, 346] width 79 height 13
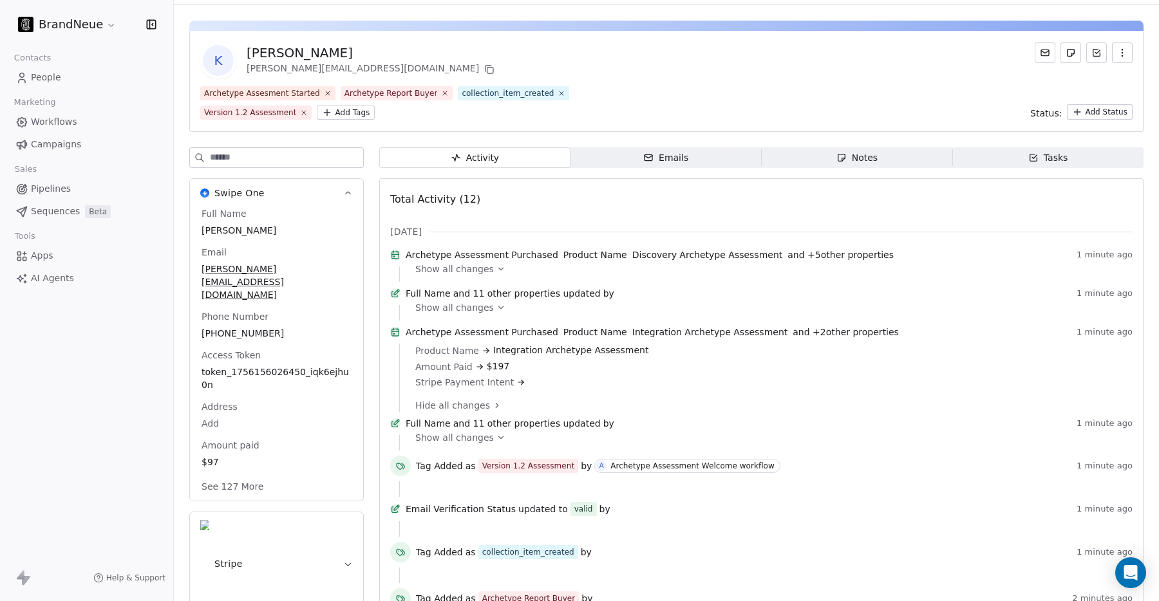
click at [439, 444] on span "Show all changes" at bounding box center [454, 437] width 79 height 13
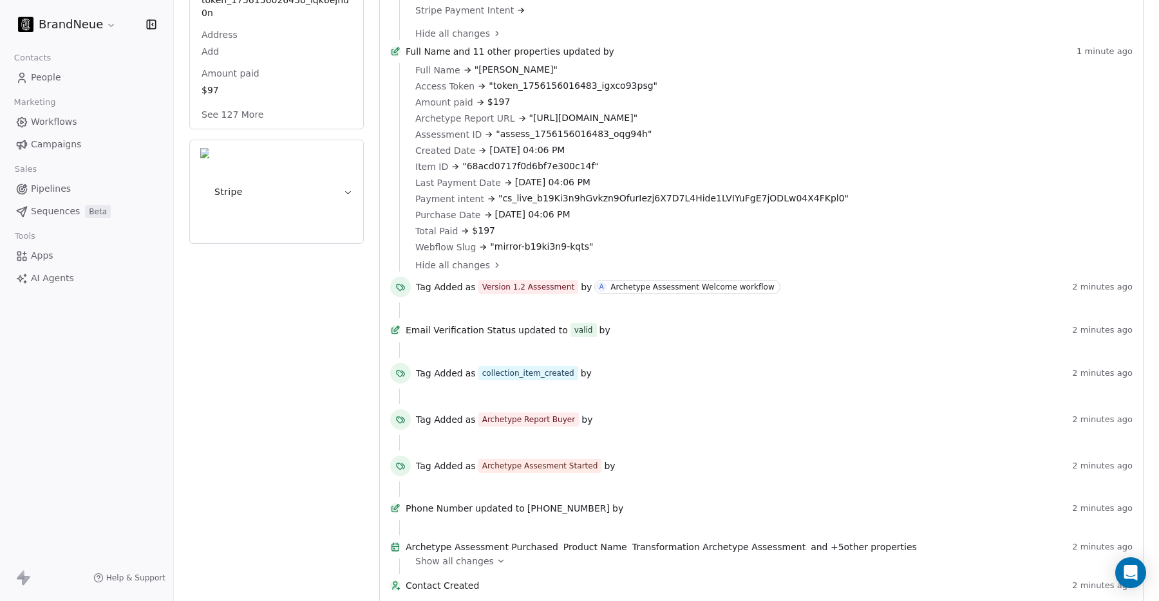
scroll to position [421, 0]
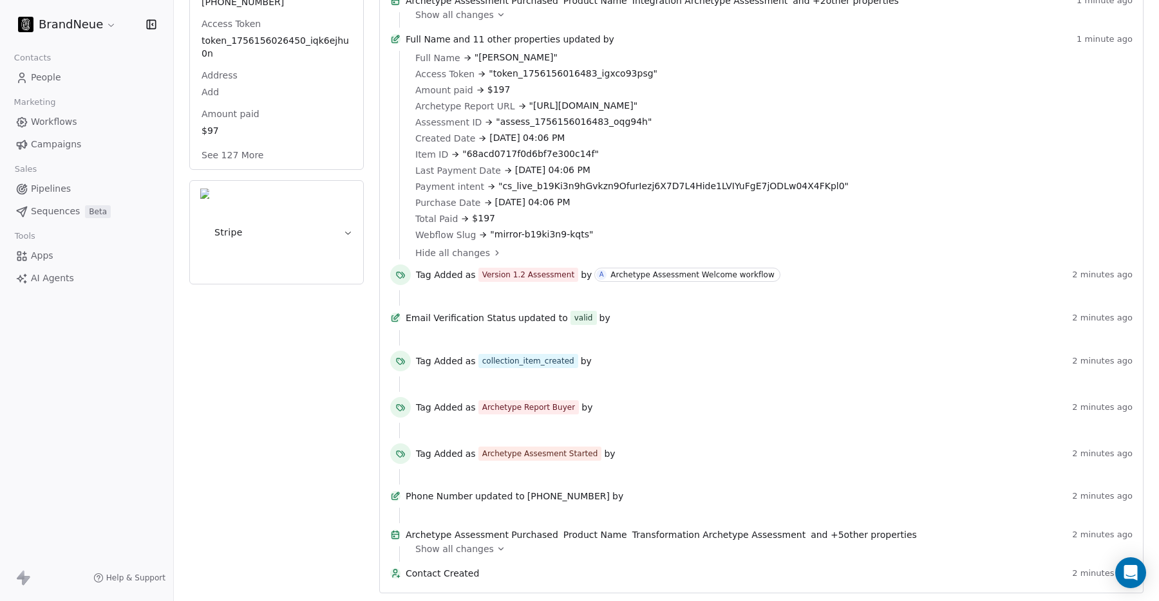
click at [439, 543] on span "Show all changes" at bounding box center [454, 549] width 79 height 13
click at [458, 543] on span "Show all changes" at bounding box center [454, 549] width 79 height 13
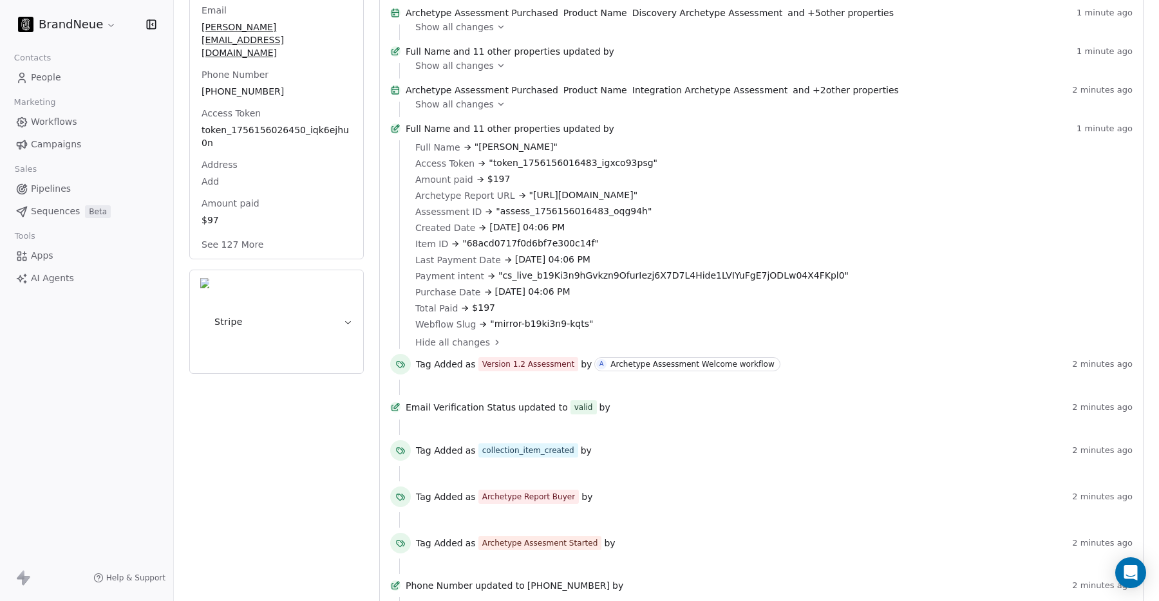
scroll to position [0, 0]
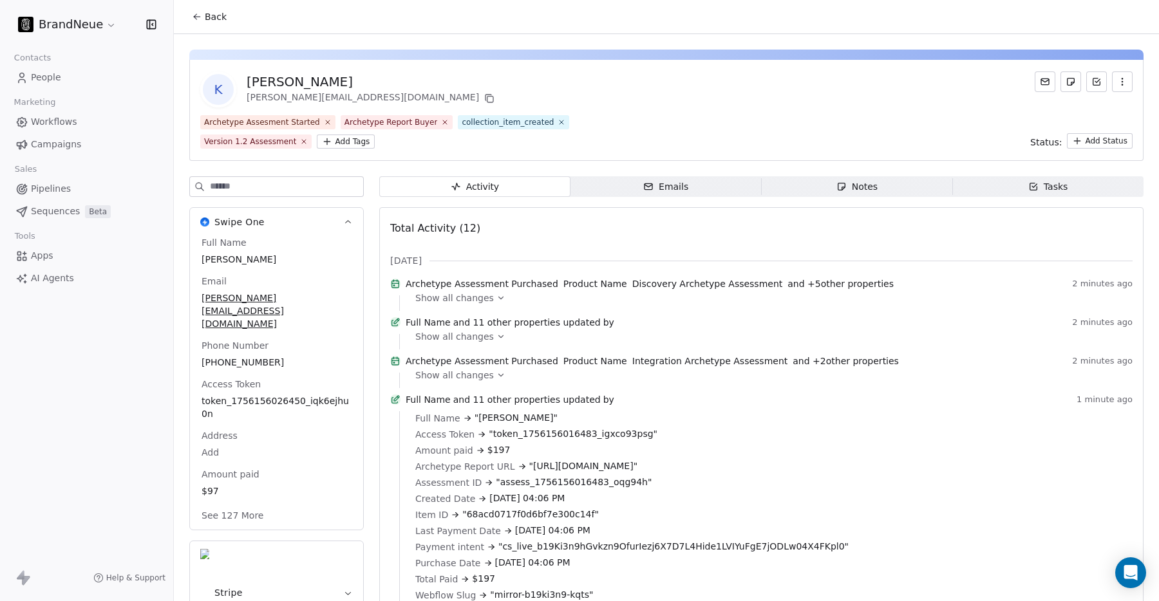
click at [444, 382] on span "Show all changes" at bounding box center [454, 375] width 79 height 13
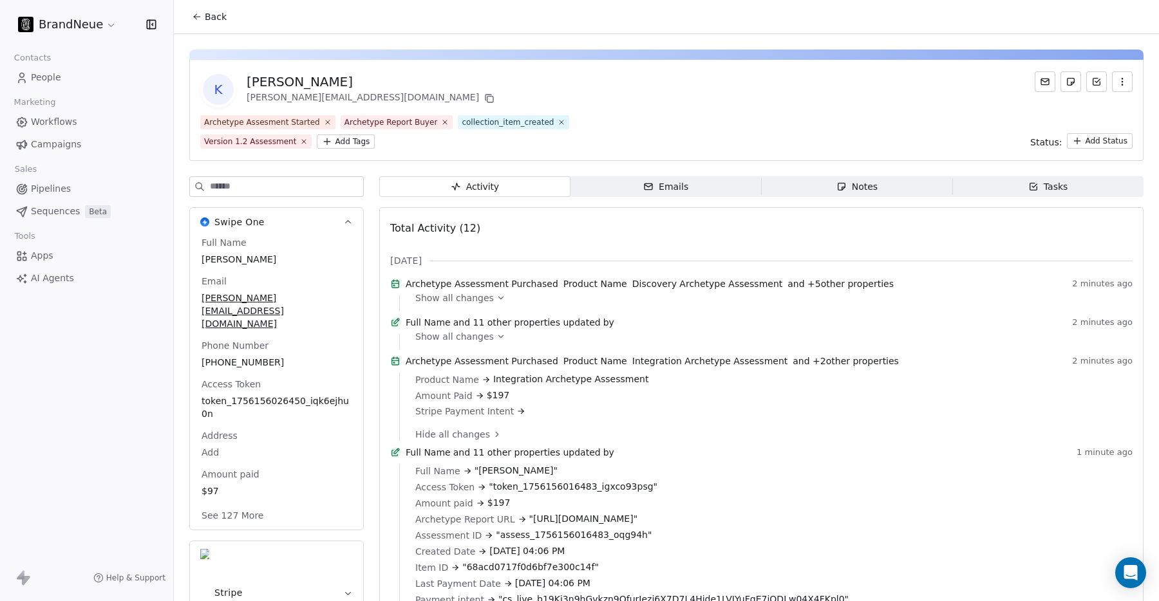
click at [451, 343] on span "Show all changes" at bounding box center [454, 336] width 79 height 13
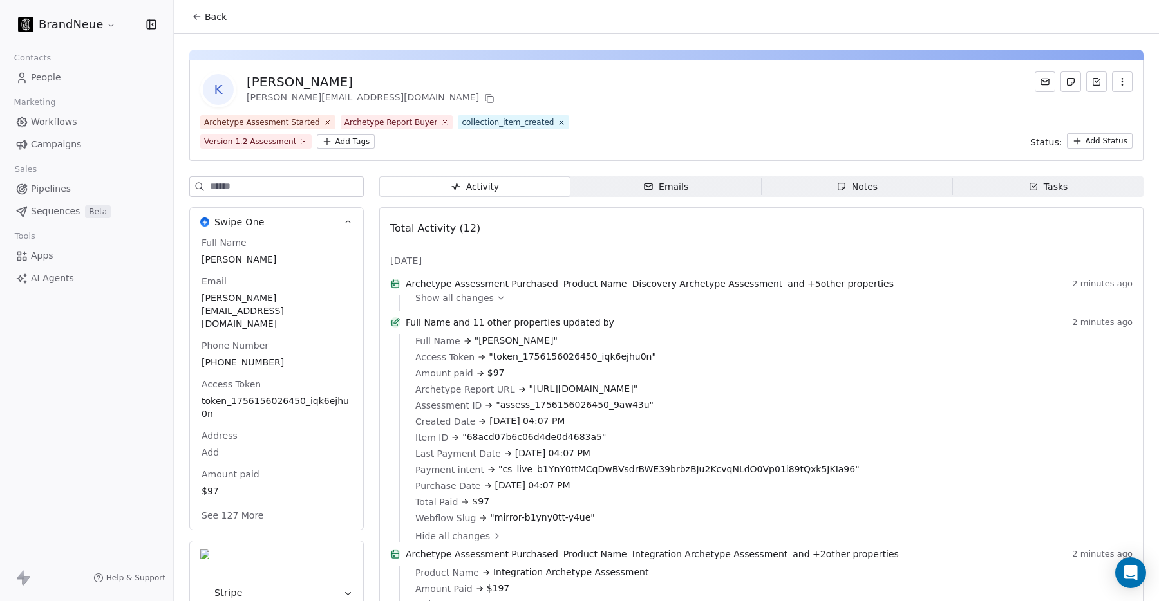
click at [428, 305] on span "Show all changes" at bounding box center [454, 298] width 79 height 13
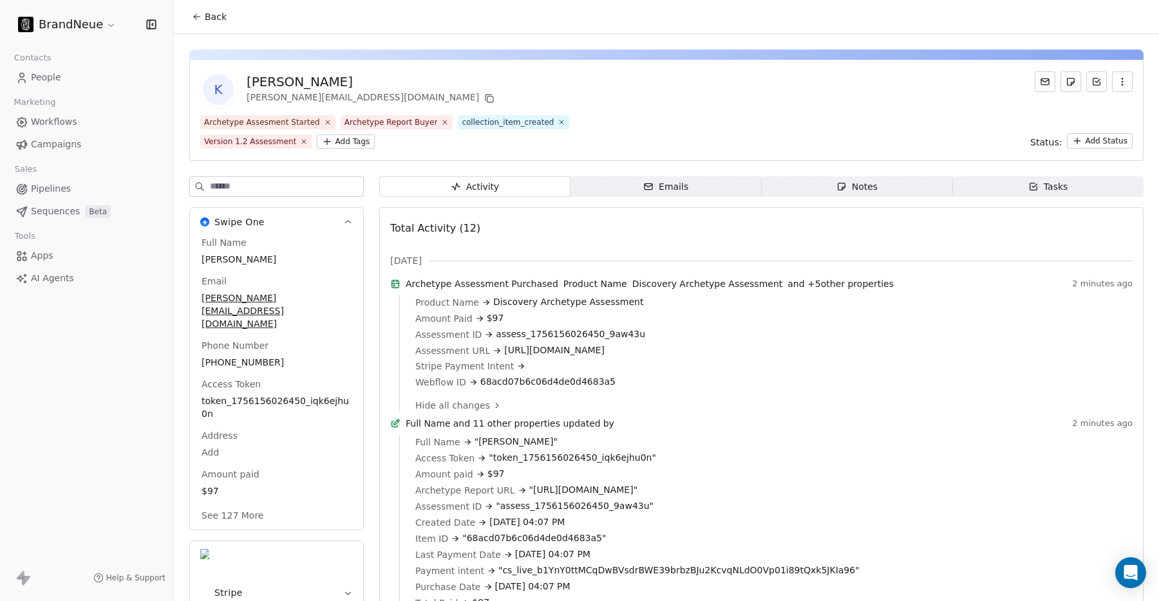
click at [57, 130] on link "Workflows" at bounding box center [86, 121] width 153 height 21
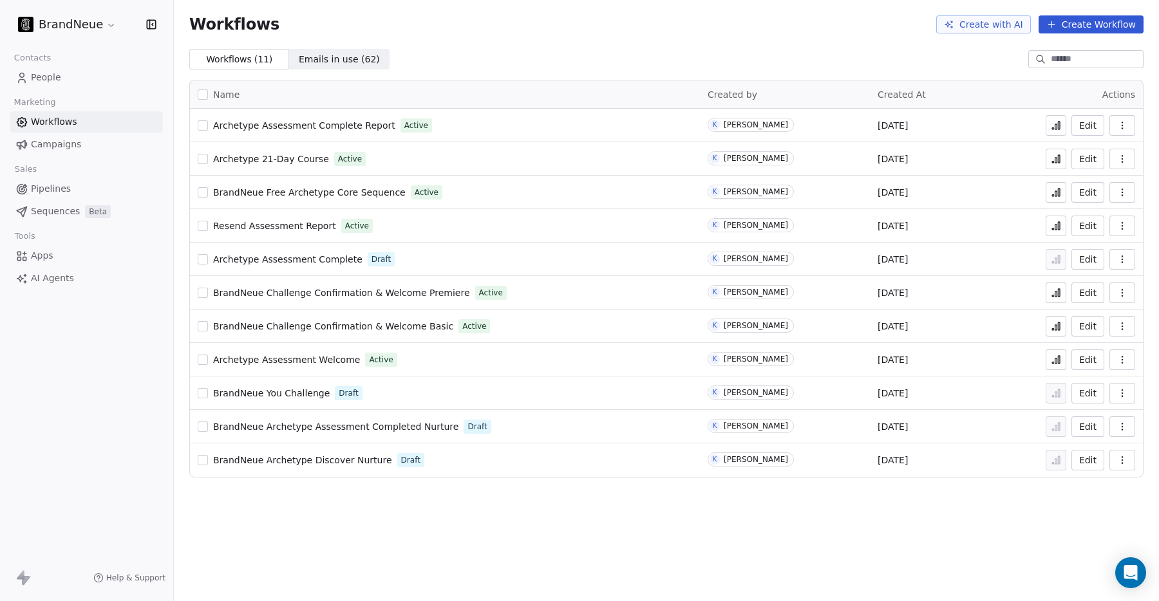
click at [279, 359] on span "Archetype Assessment Welcome" at bounding box center [286, 360] width 147 height 10
click at [283, 359] on span "Archetype Assessment Welcome" at bounding box center [286, 360] width 147 height 10
click at [1125, 359] on icon "button" at bounding box center [1122, 360] width 10 height 10
click at [1082, 411] on span "Duplicate" at bounding box center [1089, 411] width 43 height 13
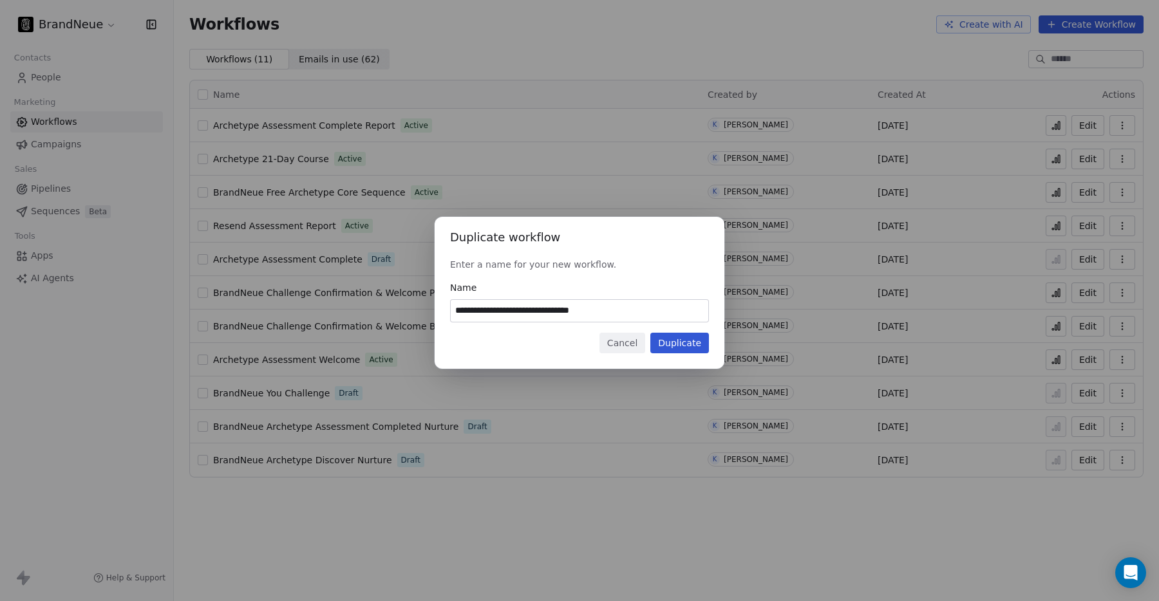
drag, startPoint x: 643, startPoint y: 307, endPoint x: 596, endPoint y: 308, distance: 47.0
click at [596, 308] on input "**********" at bounding box center [580, 311] width 258 height 22
click at [455, 310] on input "**********" at bounding box center [580, 311] width 258 height 22
click at [639, 311] on input "**********" at bounding box center [580, 311] width 258 height 22
type input "**********"
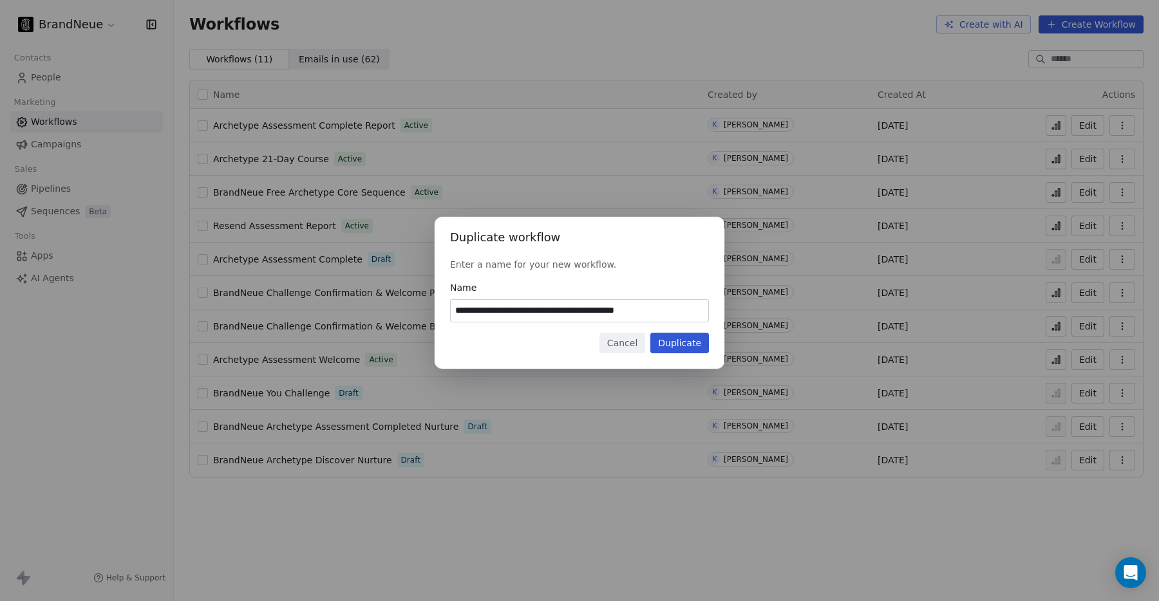
click at [692, 339] on button "Duplicate" at bounding box center [679, 343] width 59 height 21
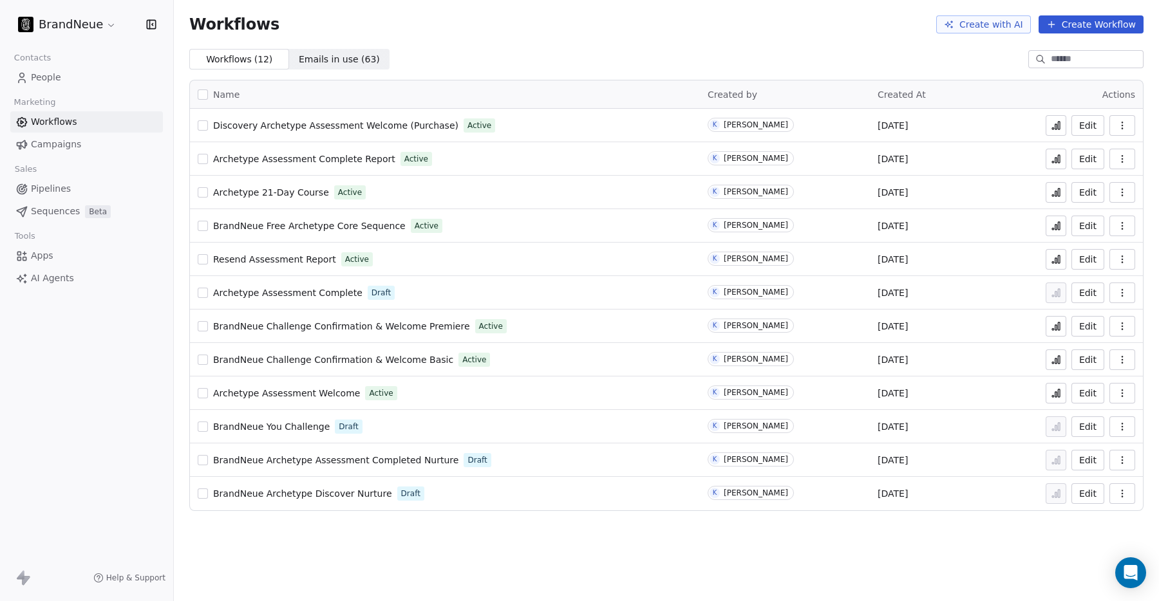
click at [1122, 124] on icon "button" at bounding box center [1122, 125] width 10 height 10
click at [1097, 174] on span "Duplicate" at bounding box center [1089, 177] width 43 height 13
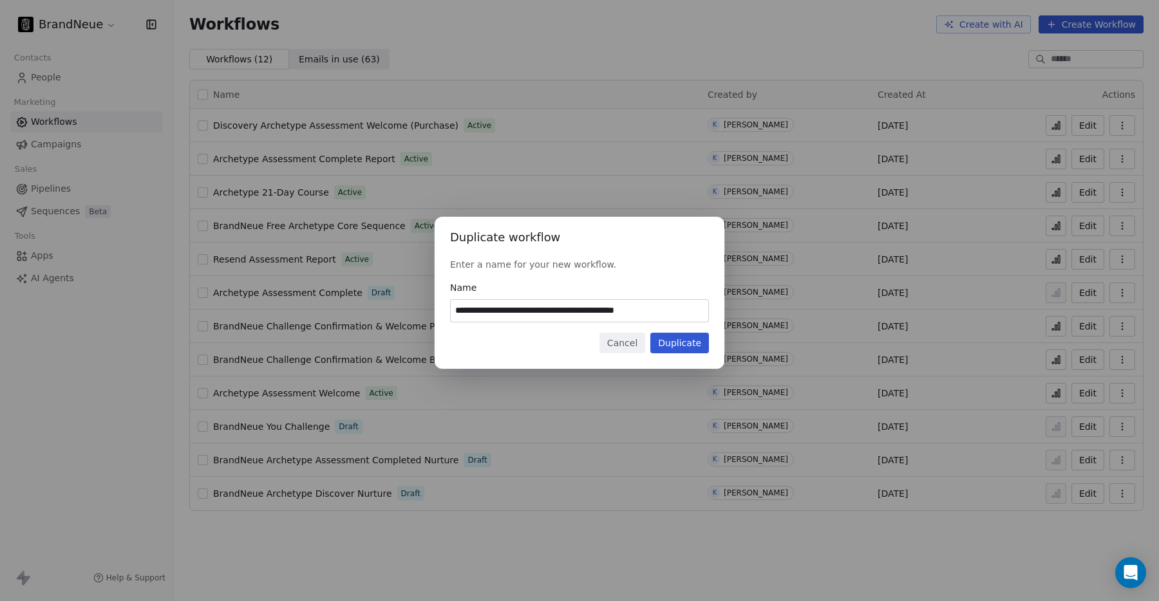
drag, startPoint x: 496, startPoint y: 311, endPoint x: 446, endPoint y: 312, distance: 50.9
click at [446, 312] on div "**********" at bounding box center [580, 293] width 290 height 152
type input "**********"
click at [684, 343] on button "Duplicate" at bounding box center [679, 343] width 59 height 21
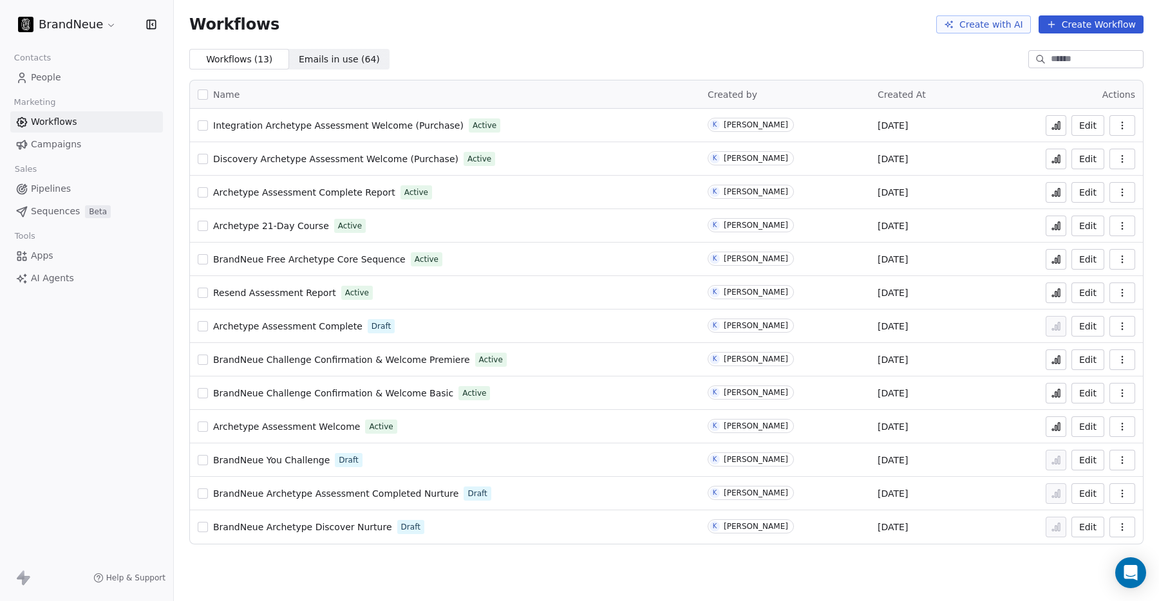
click at [1124, 126] on icon "button" at bounding box center [1122, 125] width 10 height 10
click at [1086, 175] on span "Duplicate" at bounding box center [1089, 177] width 43 height 13
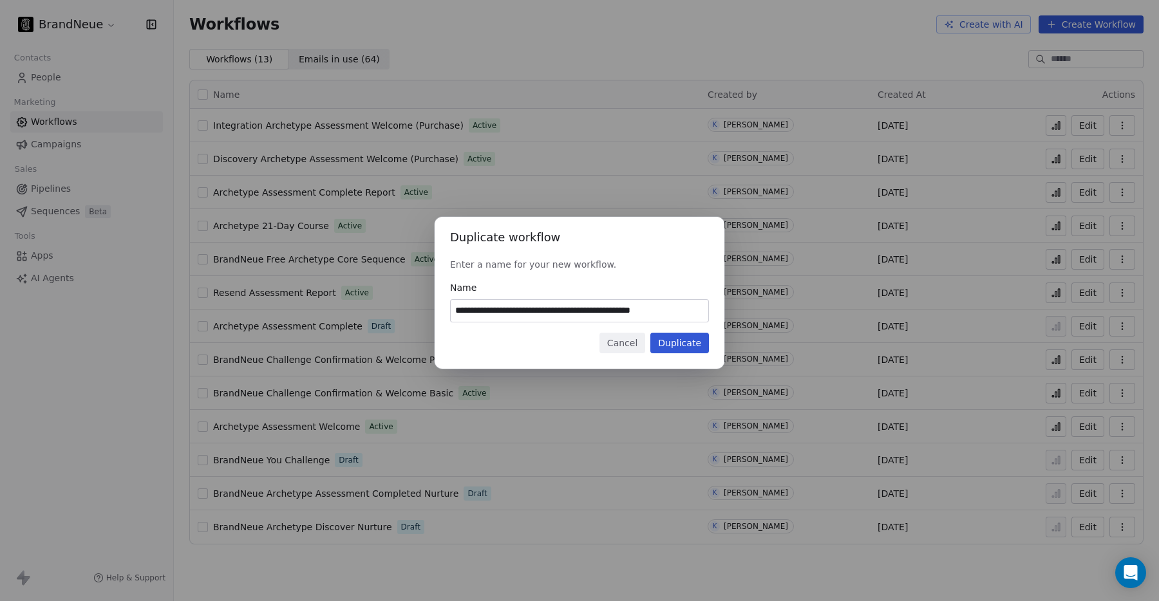
type input "**********"
click at [684, 348] on button "Duplicate" at bounding box center [679, 343] width 59 height 21
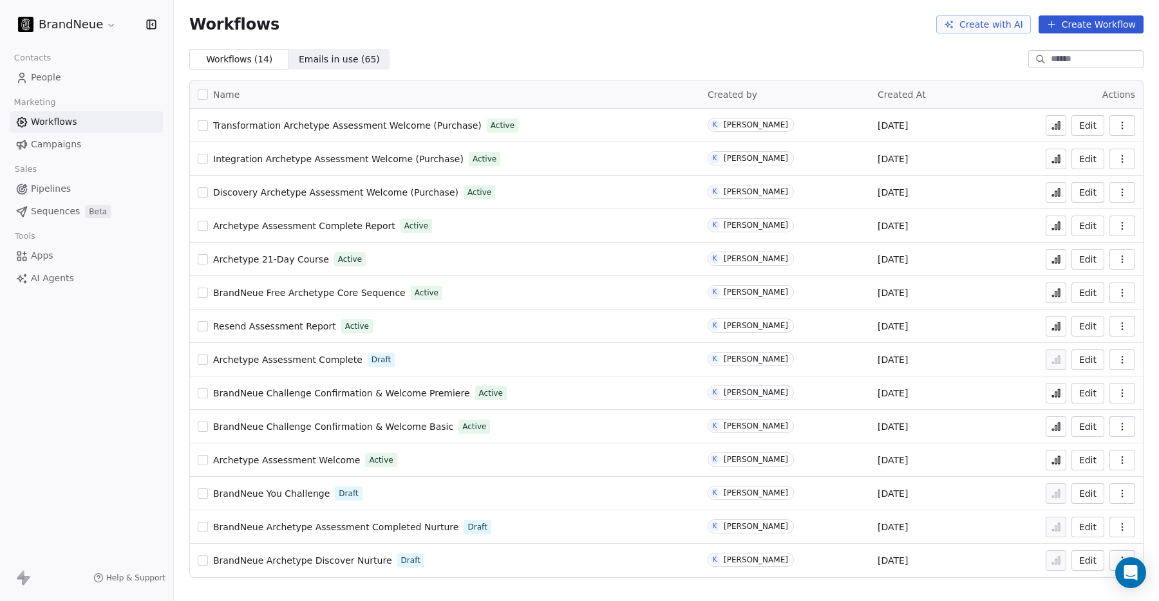
click at [1118, 460] on icon "button" at bounding box center [1122, 460] width 10 height 10
click at [323, 465] on span "Archetype Assessment Welcome" at bounding box center [286, 460] width 147 height 10
click at [62, 81] on link "People" at bounding box center [86, 77] width 153 height 21
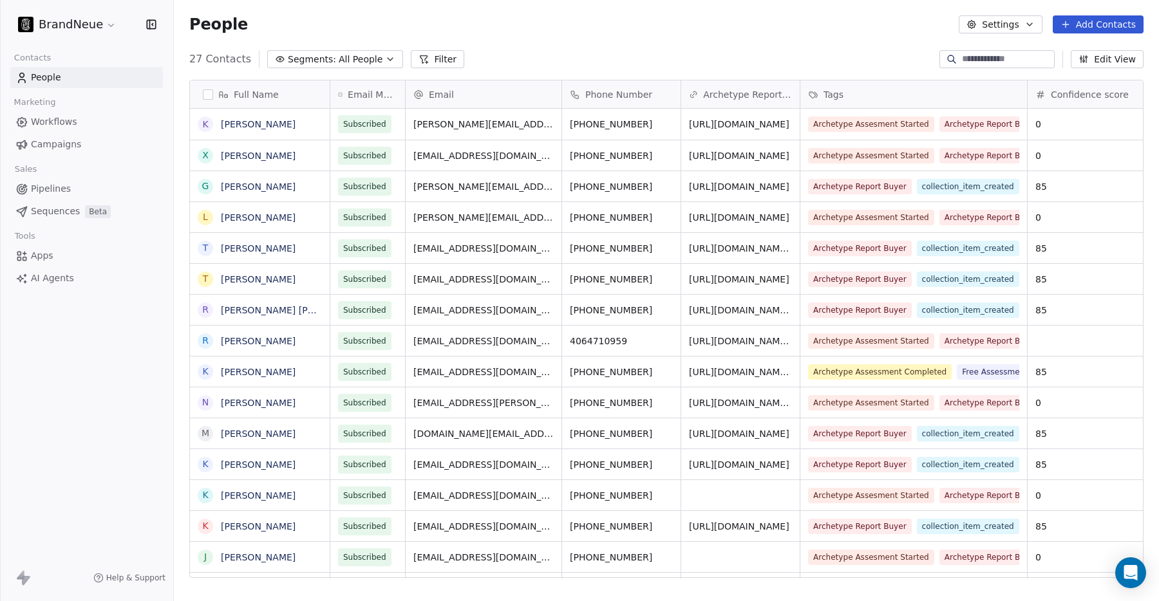
scroll to position [529, 985]
click at [207, 125] on button "grid" at bounding box center [205, 124] width 10 height 10
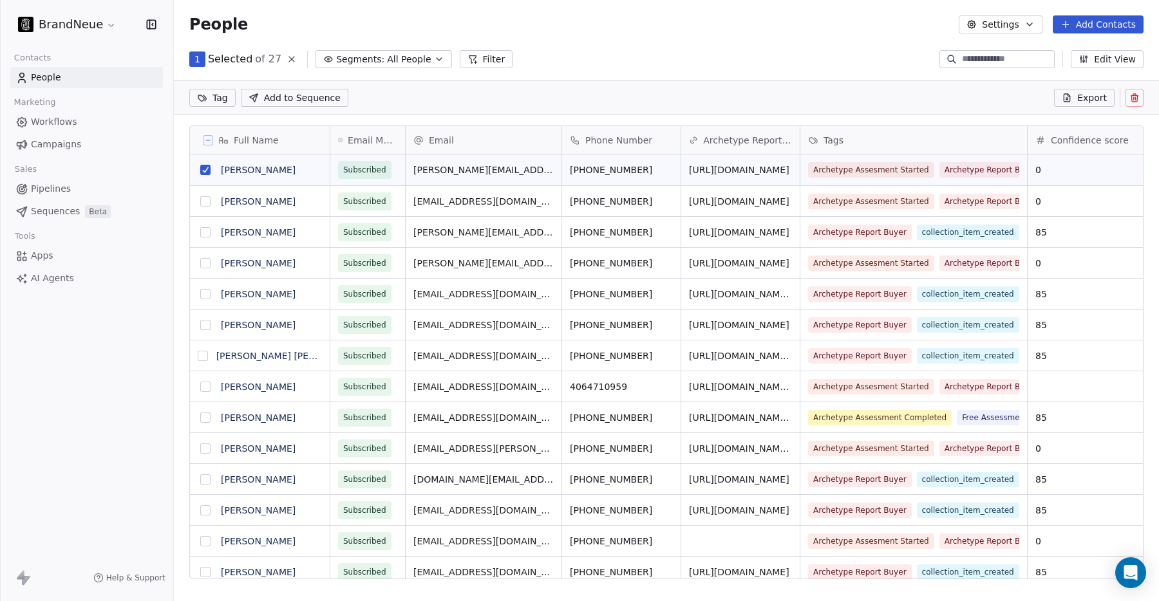
scroll to position [484, 985]
click at [1137, 99] on icon at bounding box center [1134, 98] width 10 height 10
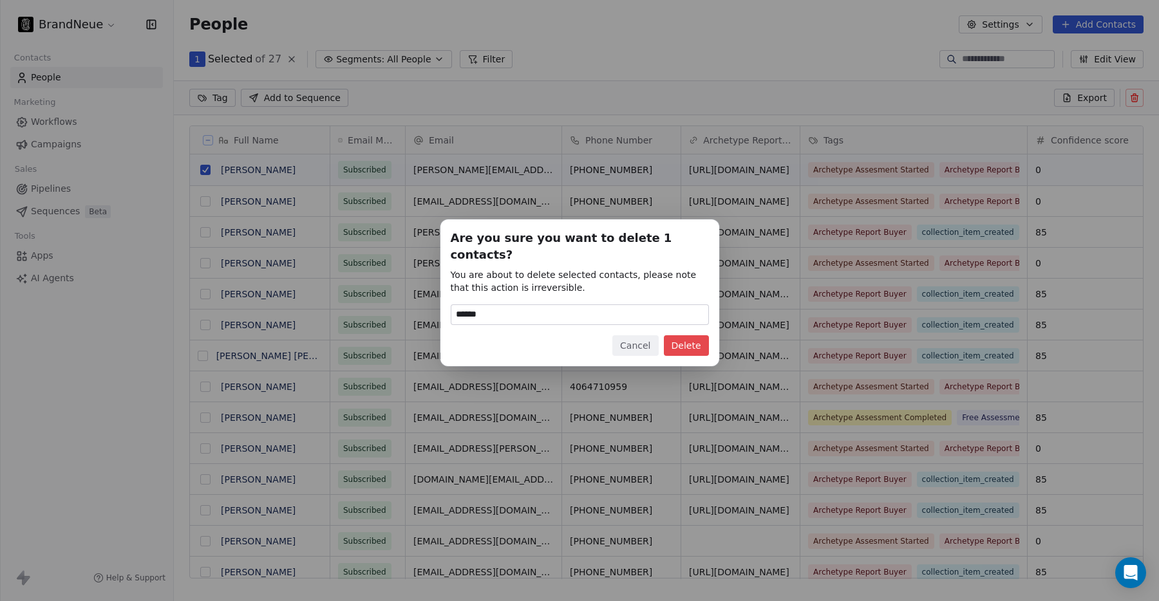
type input "******"
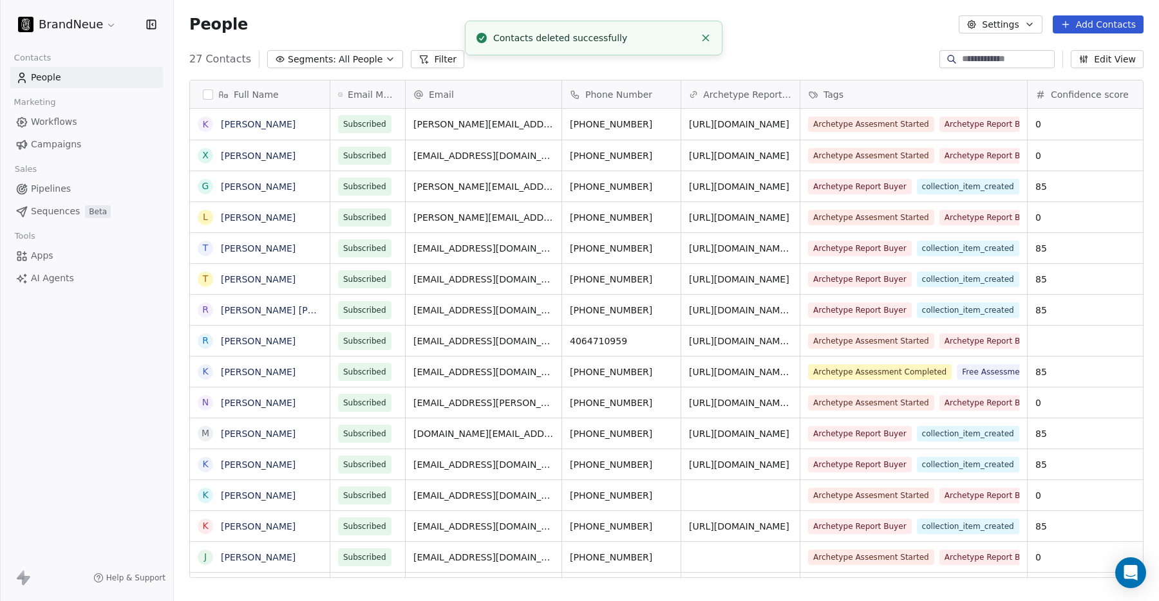
scroll to position [529, 985]
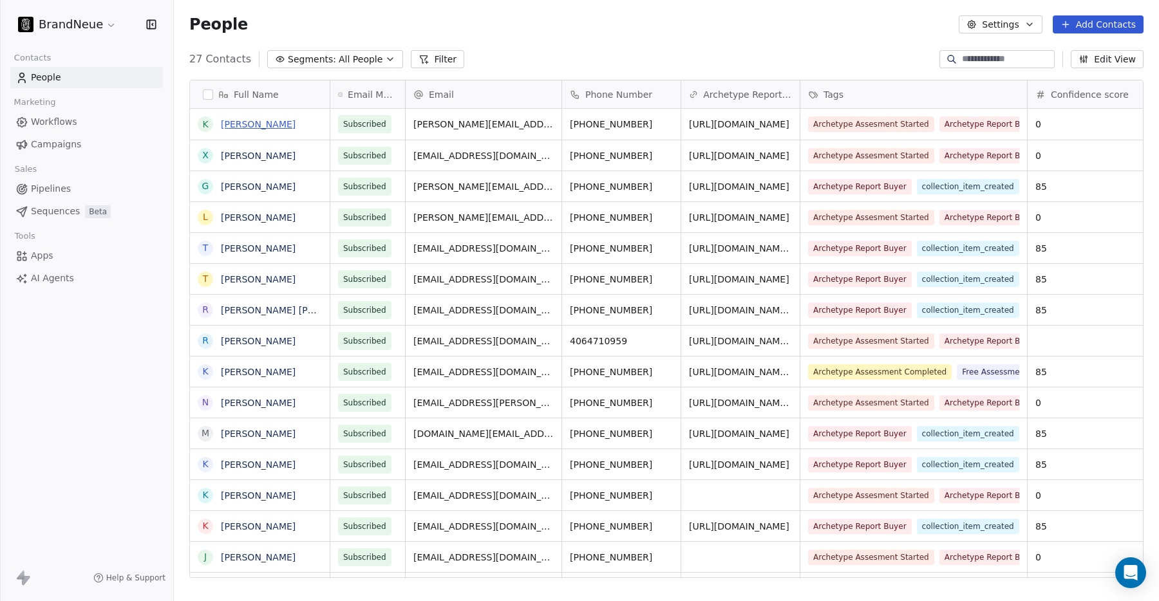
click at [240, 126] on link "[PERSON_NAME]" at bounding box center [258, 124] width 75 height 10
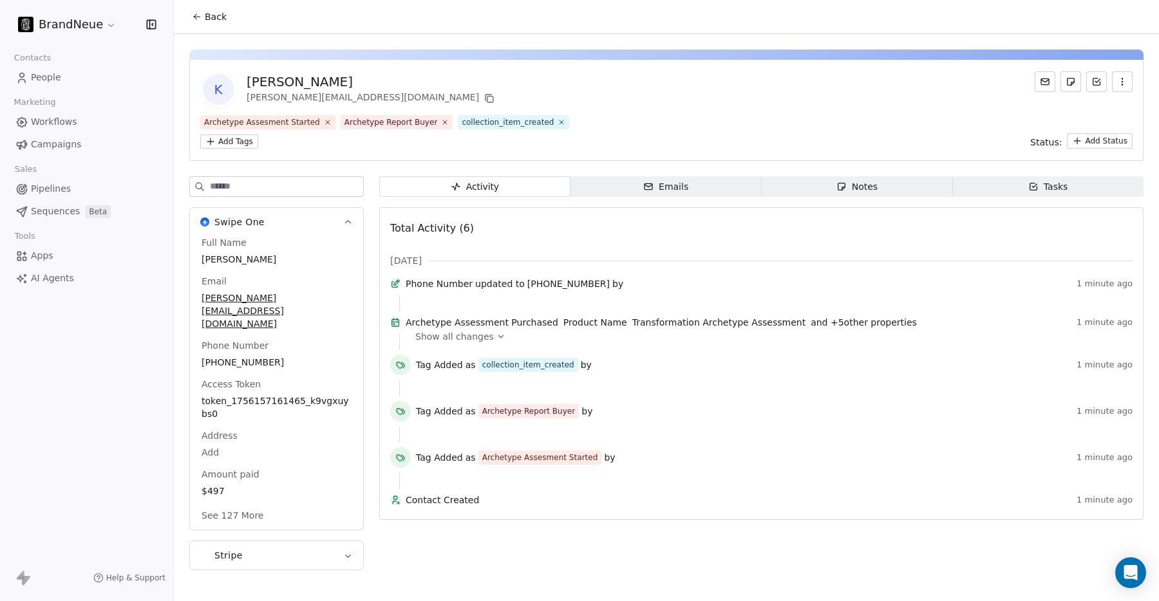
click at [456, 343] on span "Show all changes" at bounding box center [454, 336] width 79 height 13
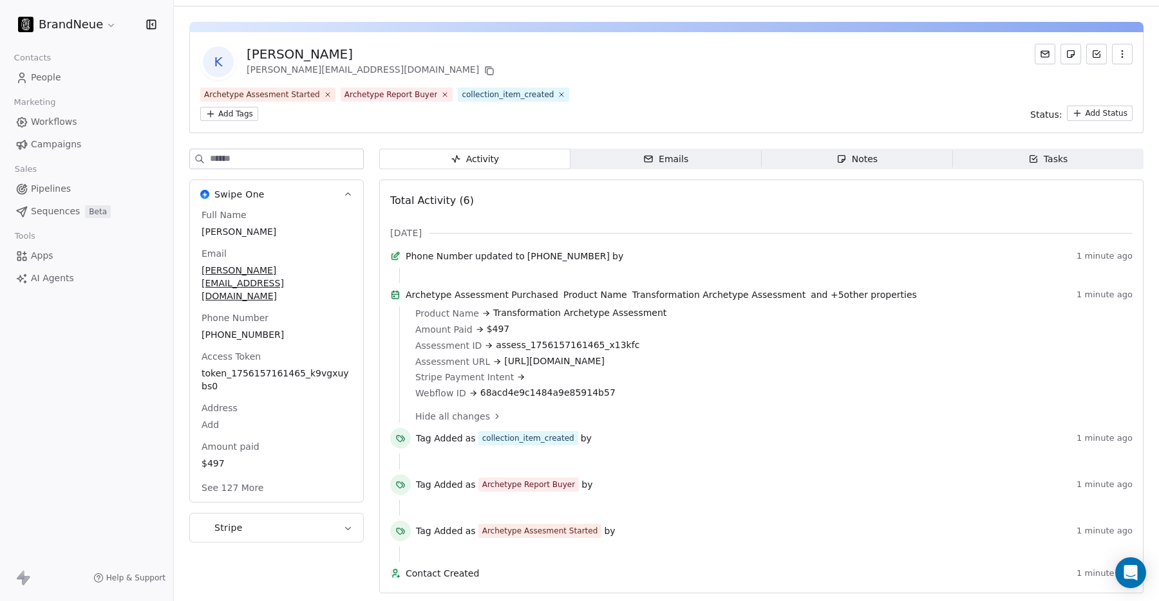
scroll to position [51, 0]
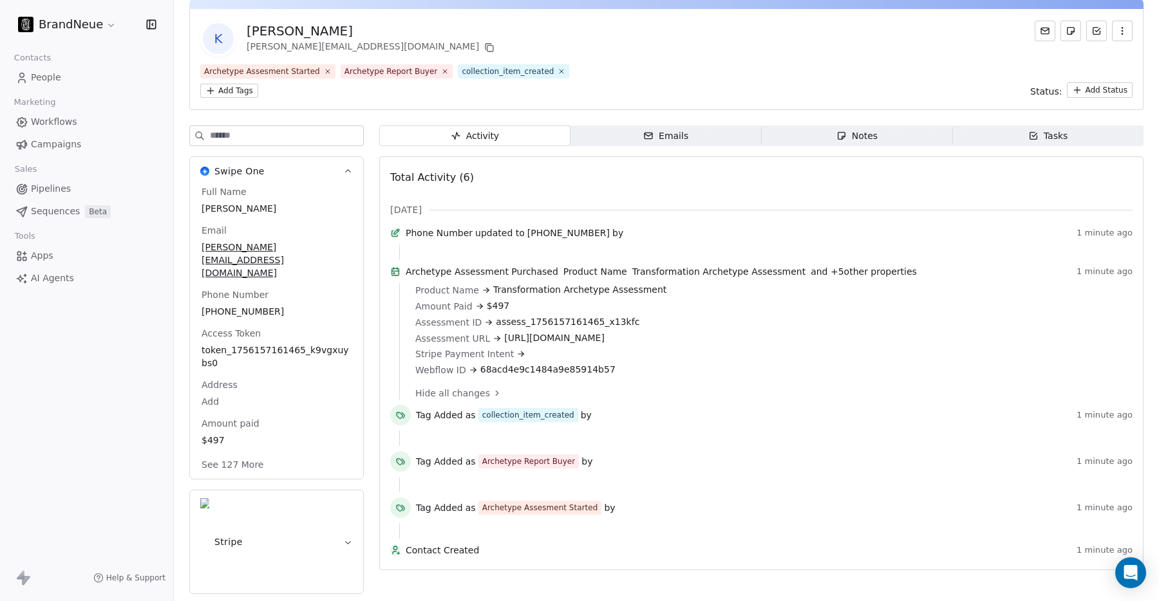
click at [640, 131] on span "Emails Emails" at bounding box center [666, 136] width 191 height 21
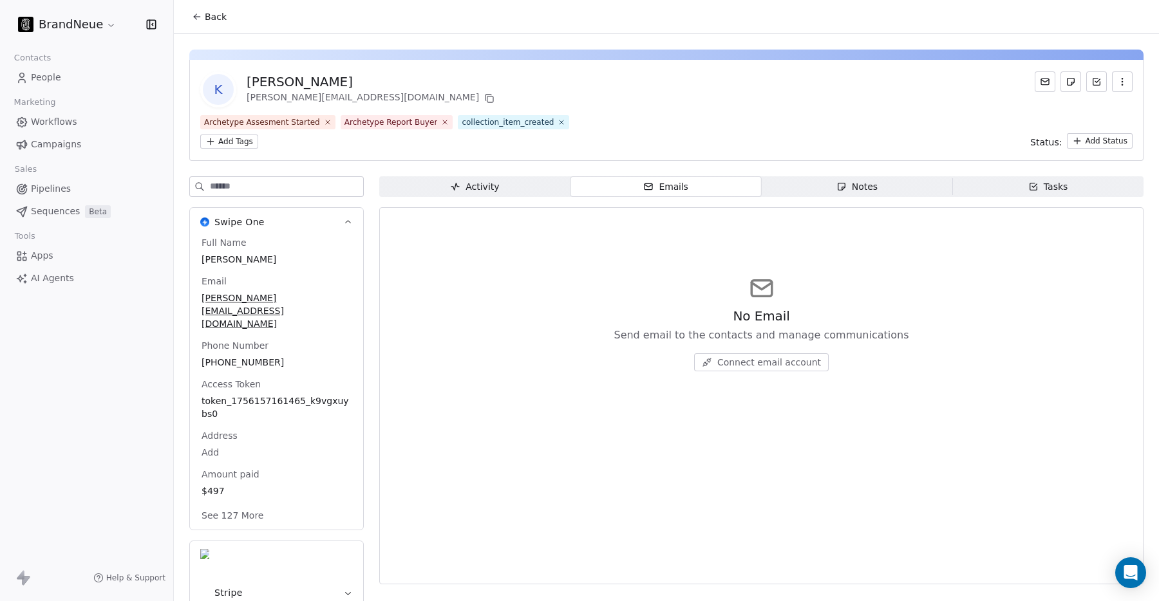
click at [478, 196] on span "Activity Activity" at bounding box center [474, 186] width 191 height 21
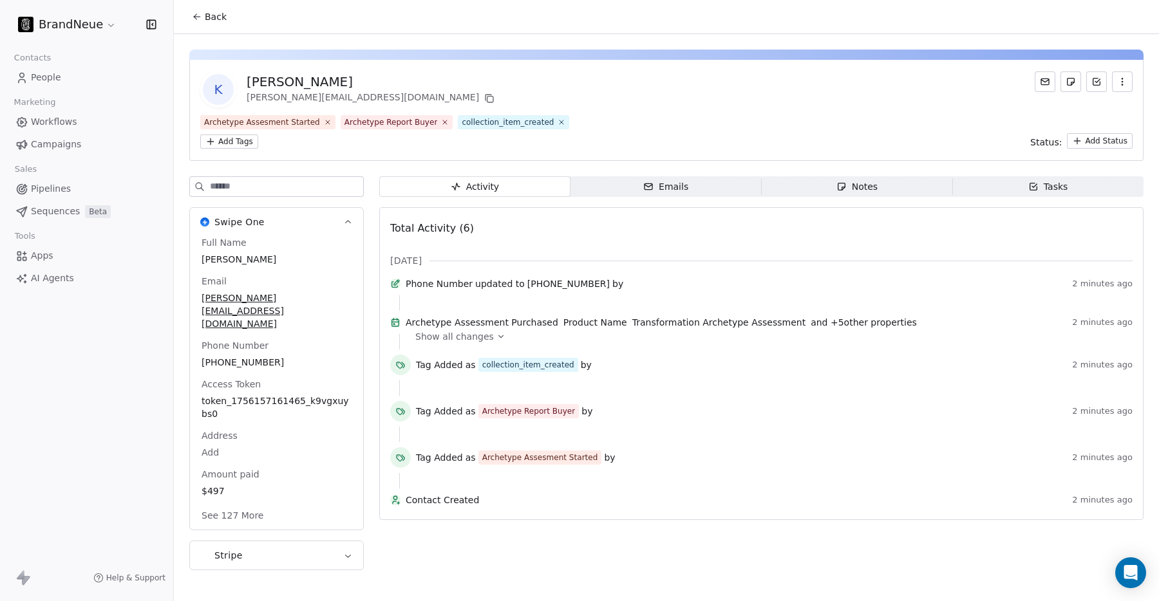
click at [73, 125] on span "Workflows" at bounding box center [54, 122] width 46 height 14
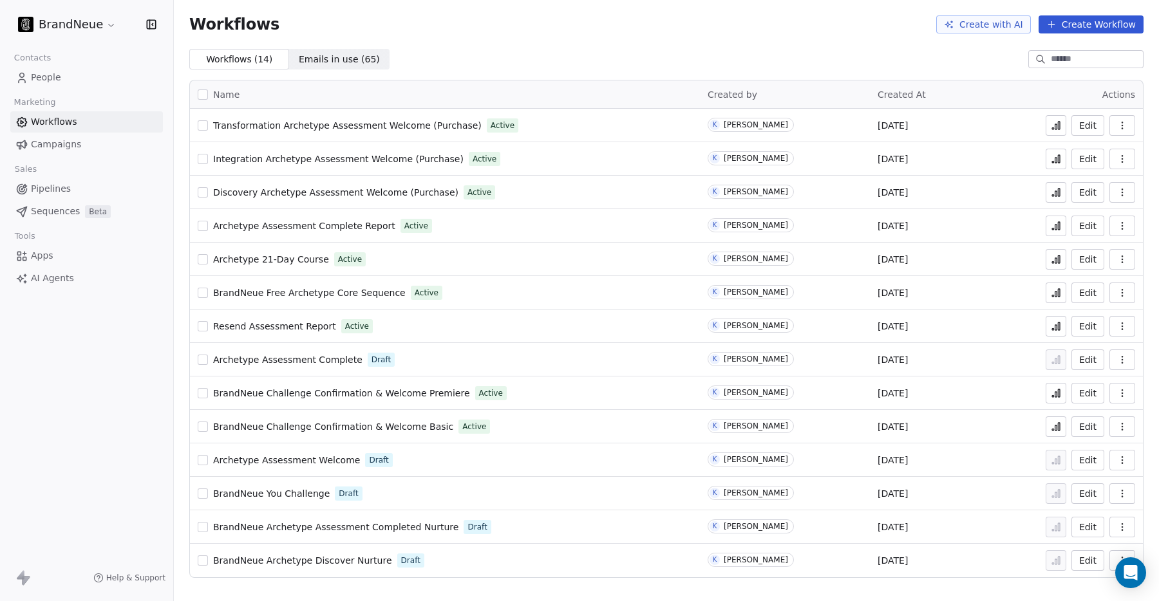
click at [298, 127] on span "Transformation Archetype Assessment Welcome (Purchase)" at bounding box center [347, 125] width 269 height 10
click at [52, 81] on span "People" at bounding box center [46, 78] width 30 height 14
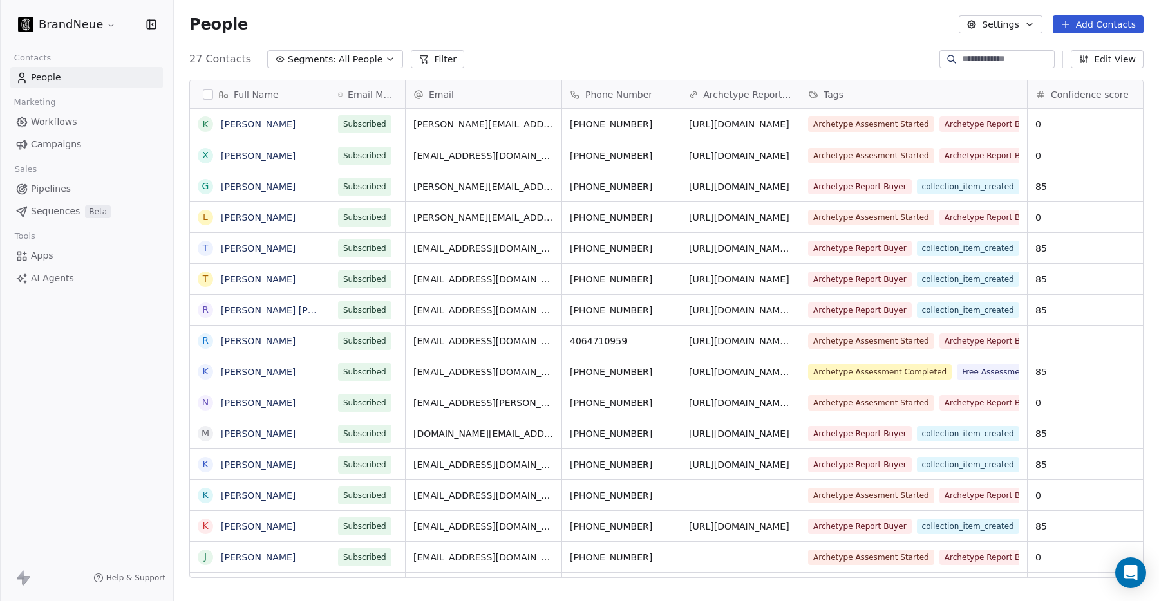
scroll to position [529, 985]
click at [258, 122] on link "[PERSON_NAME]" at bounding box center [258, 124] width 75 height 10
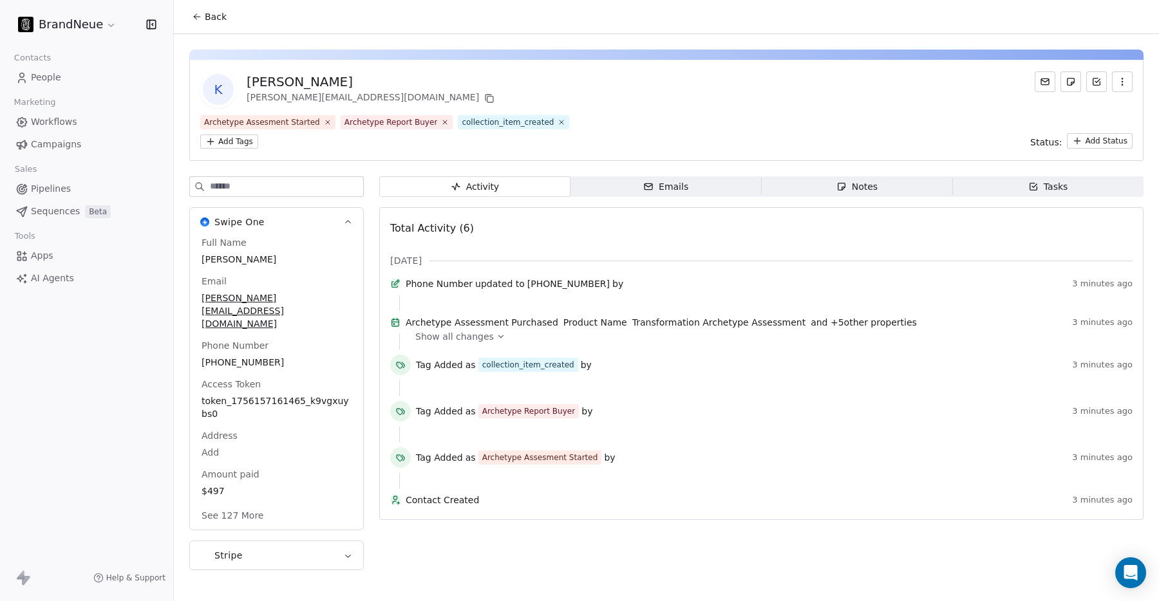
click at [493, 182] on div "Activity" at bounding box center [474, 187] width 49 height 14
click at [672, 189] on div "Emails" at bounding box center [665, 187] width 45 height 14
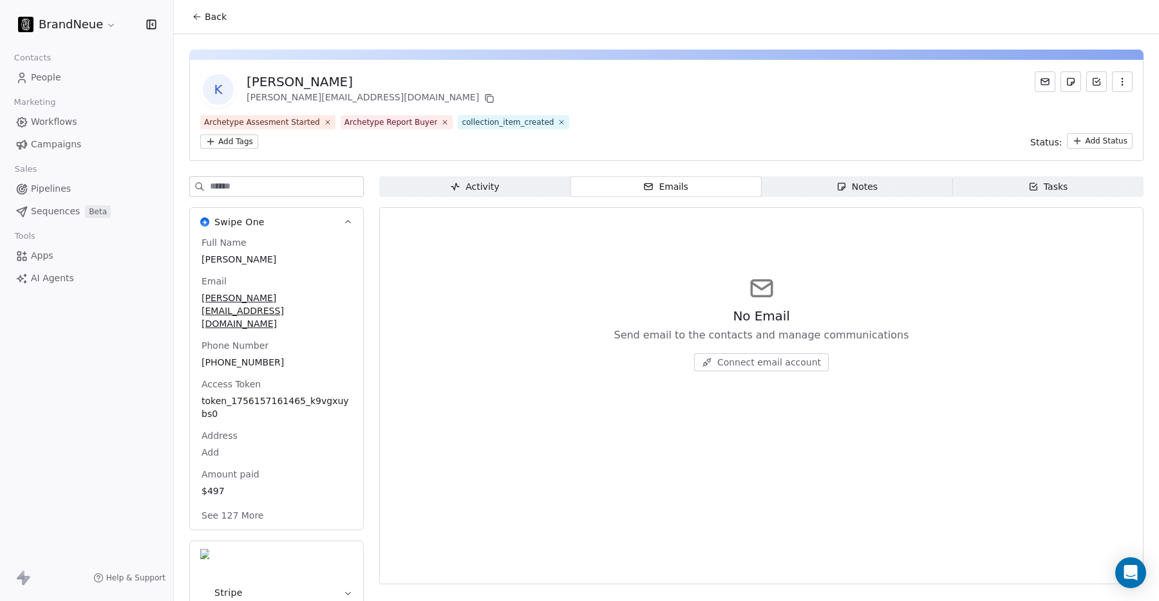
click at [869, 187] on div "Notes" at bounding box center [856, 187] width 41 height 14
click at [1051, 184] on div "Tasks" at bounding box center [1048, 187] width 40 height 14
click at [442, 190] on span "Activity Activity" at bounding box center [474, 186] width 191 height 21
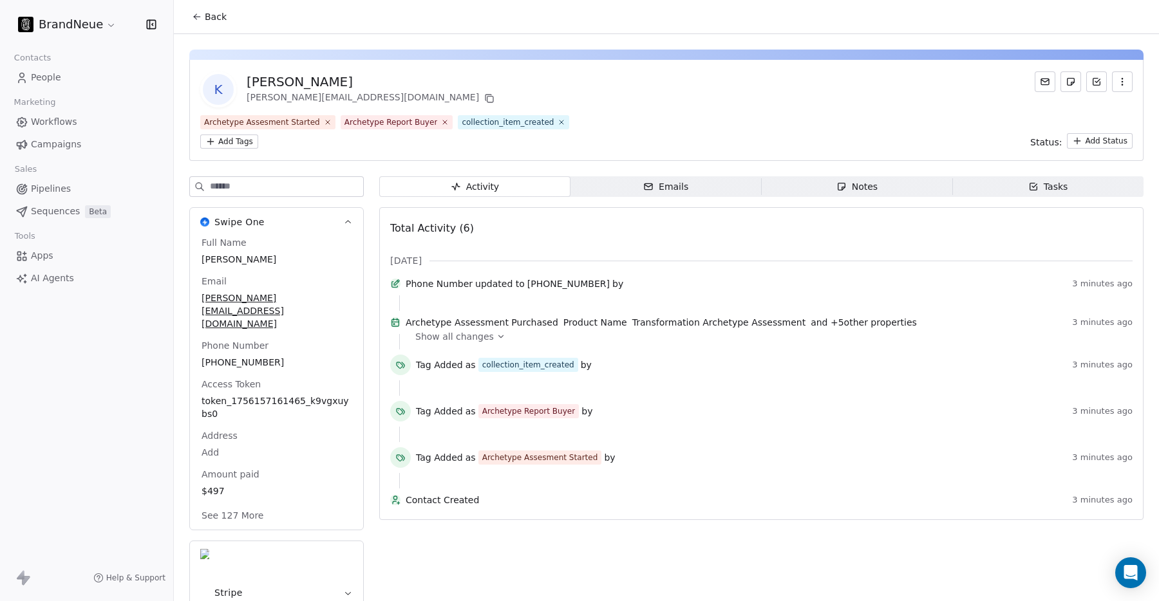
click at [288, 542] on button "Stripe" at bounding box center [276, 593] width 173 height 103
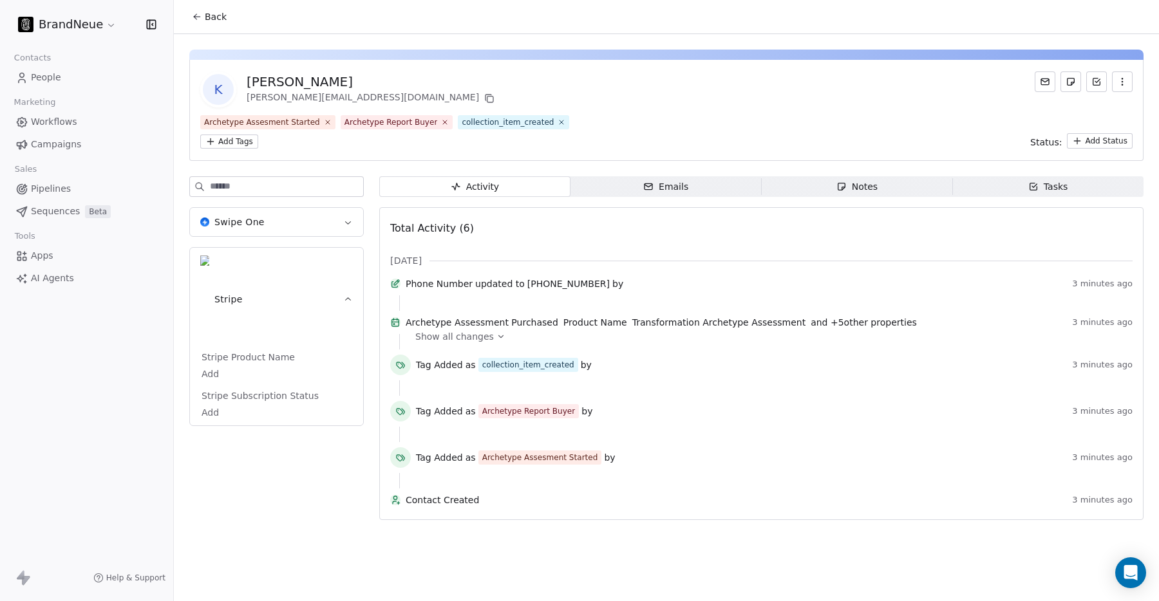
click at [225, 298] on body "BrandNeue Contacts People Marketing Workflows Campaigns Sales Pipelines Sequenc…" at bounding box center [579, 300] width 1159 height 601
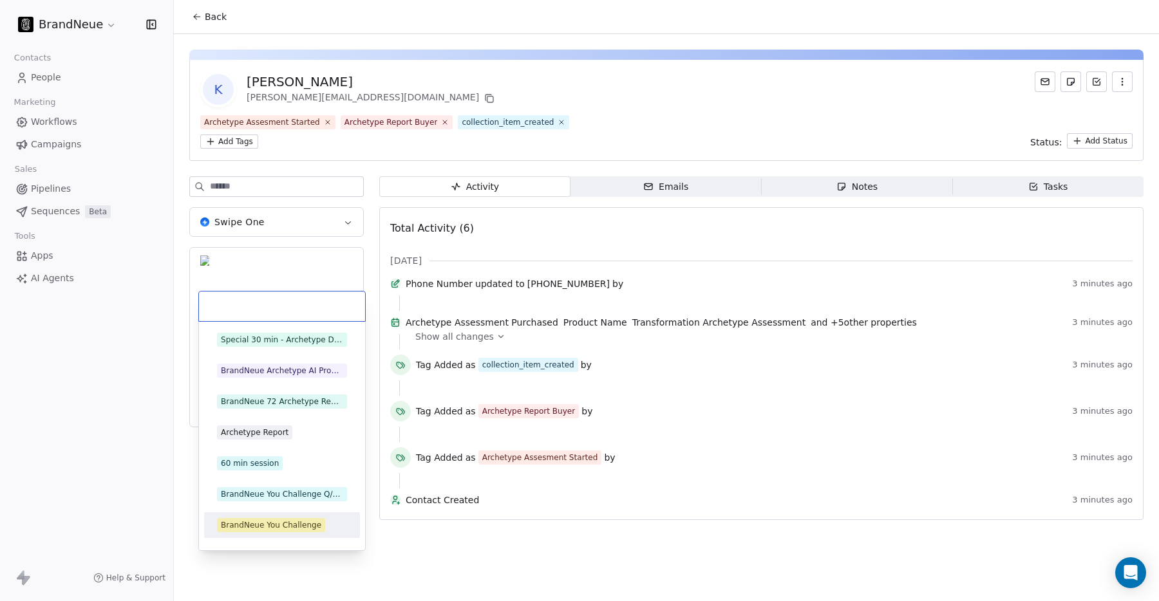
click at [253, 565] on html "BrandNeue Contacts People Marketing Workflows Campaigns Sales Pipelines Sequenc…" at bounding box center [579, 300] width 1159 height 601
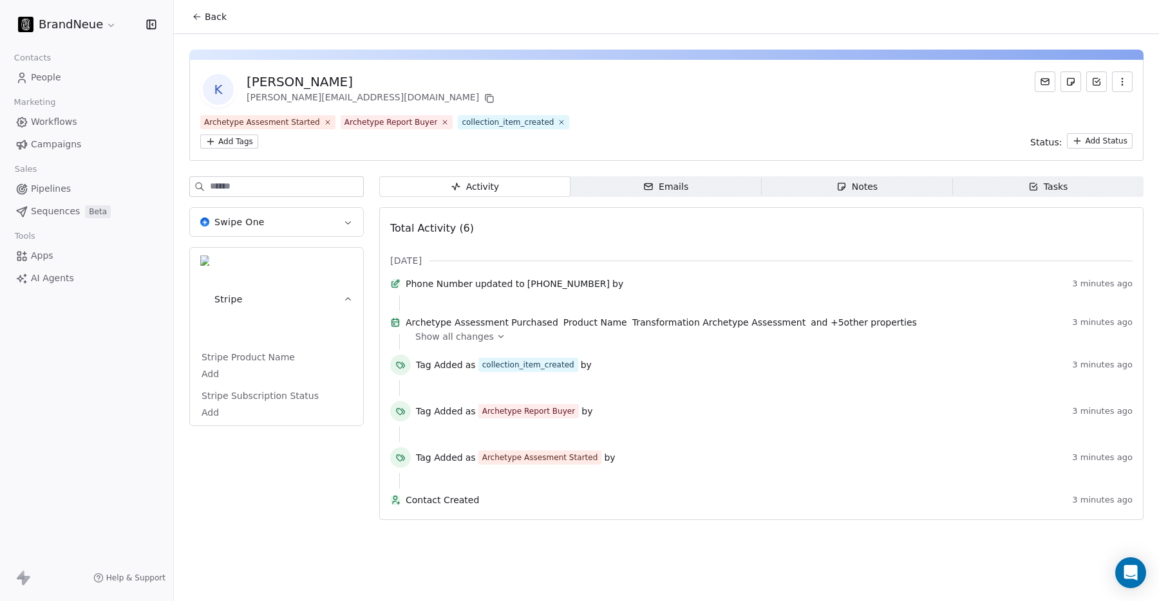
click at [222, 338] on body "BrandNeue Contacts People Marketing Workflows Campaigns Sales Pipelines Sequenc…" at bounding box center [579, 300] width 1159 height 601
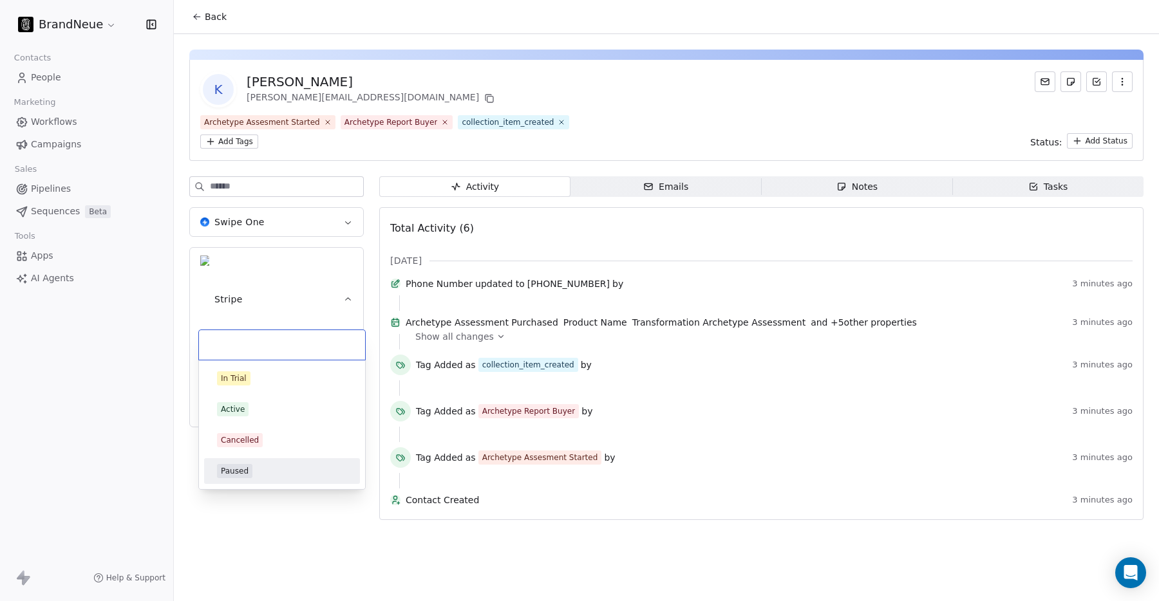
click at [229, 533] on html "BrandNeue Contacts People Marketing Workflows Campaigns Sales Pipelines Sequenc…" at bounding box center [579, 300] width 1159 height 601
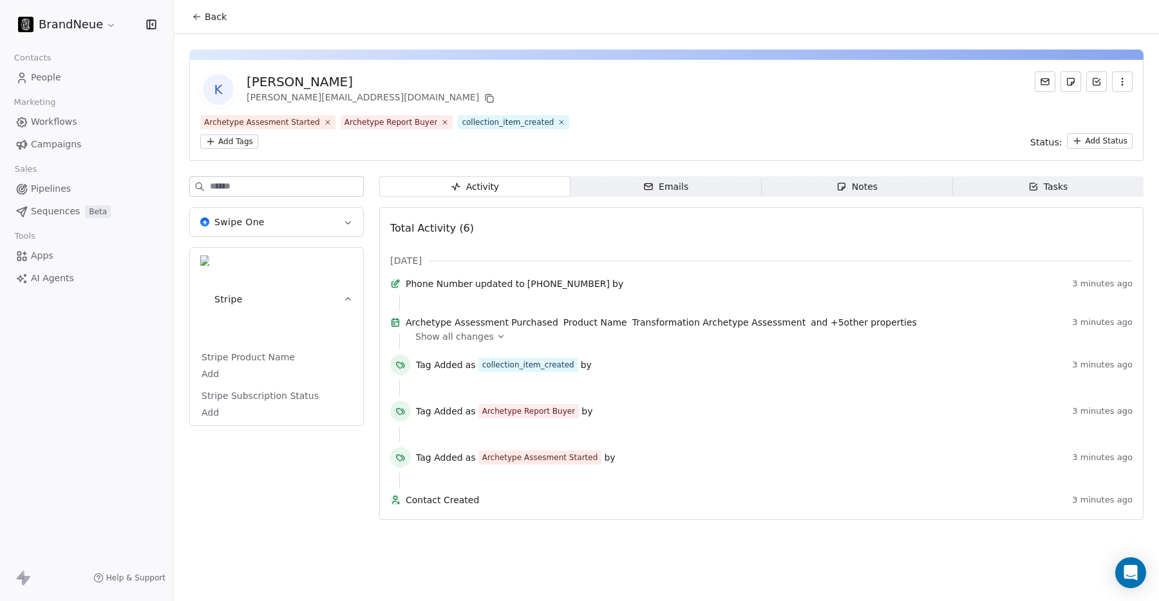
click at [245, 351] on span "Stripe Product Name" at bounding box center [248, 357] width 99 height 13
click at [204, 298] on body "BrandNeue Contacts People Marketing Workflows Campaigns Sales Pipelines Sequenc…" at bounding box center [579, 300] width 1159 height 601
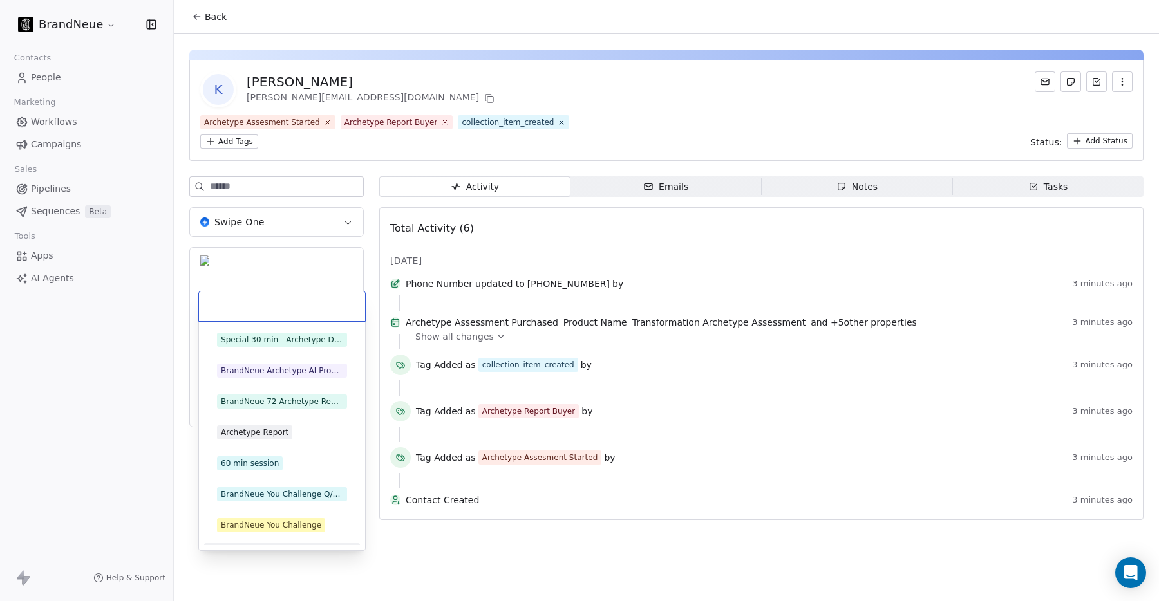
click at [240, 556] on html "BrandNeue Contacts People Marketing Workflows Campaigns Sales Pipelines Sequenc…" at bounding box center [579, 300] width 1159 height 601
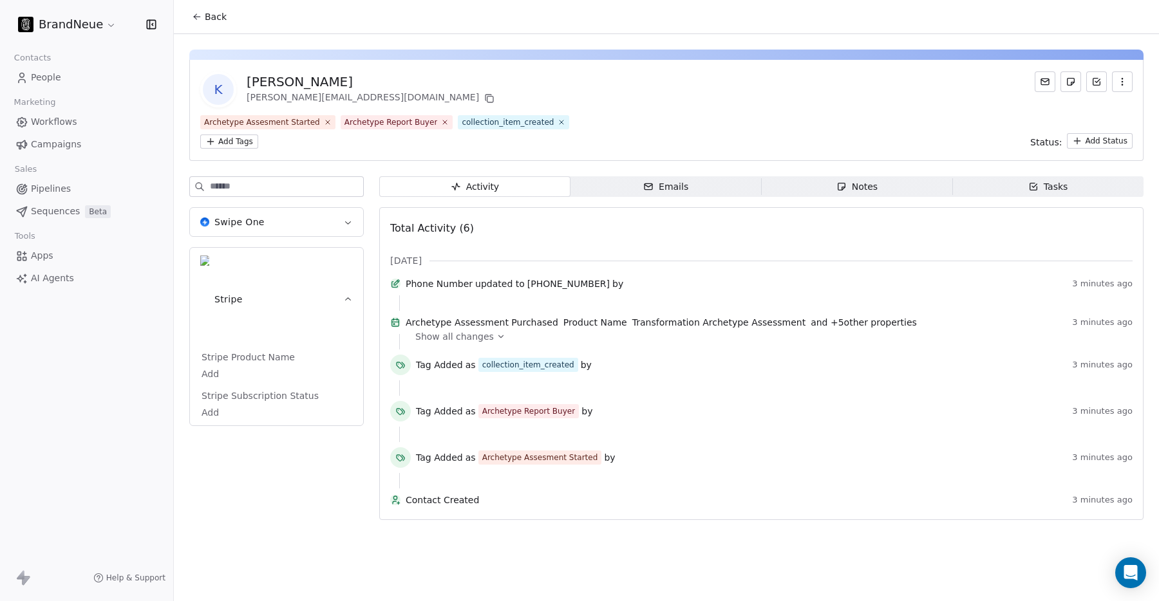
click at [203, 19] on button "Back" at bounding box center [209, 16] width 50 height 23
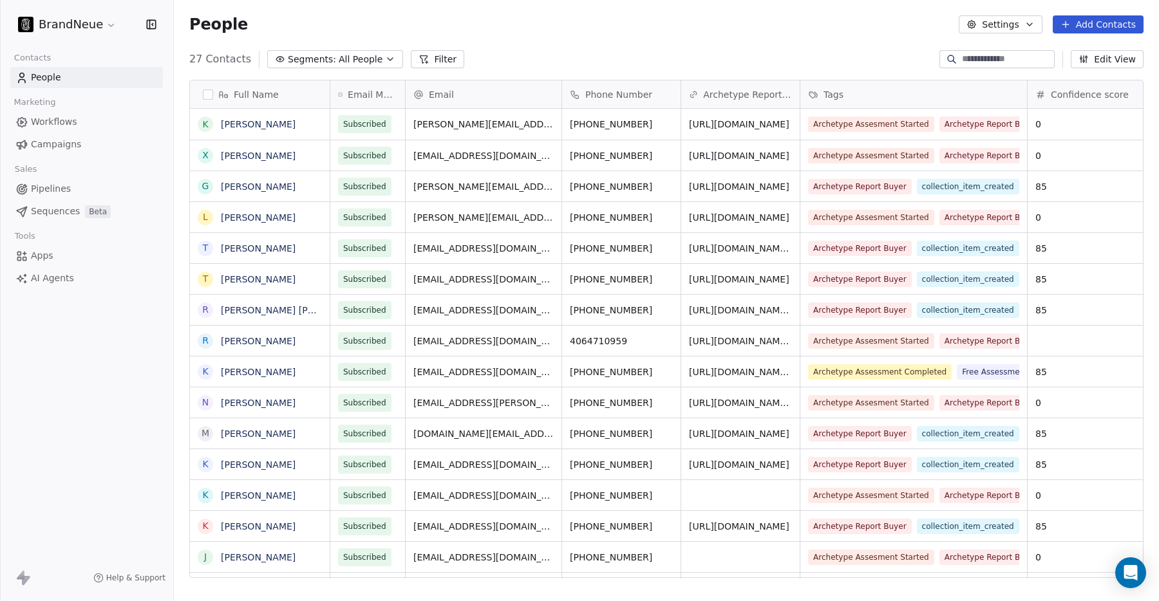
scroll to position [529, 985]
click at [253, 126] on link "[PERSON_NAME]" at bounding box center [258, 124] width 75 height 10
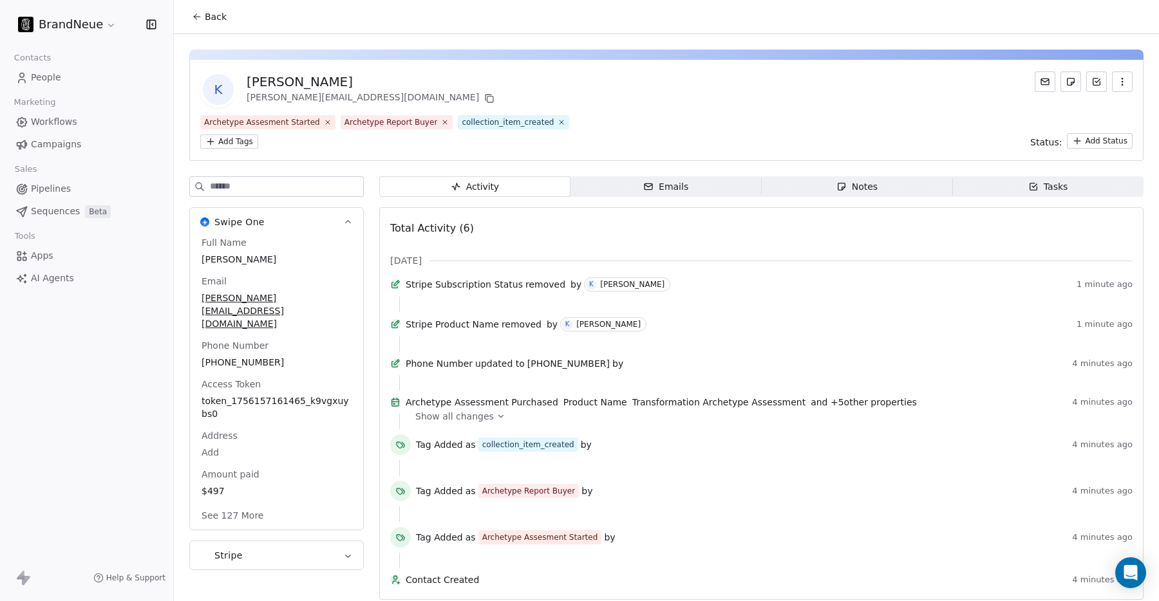
click at [68, 123] on span "Workflows" at bounding box center [54, 122] width 46 height 14
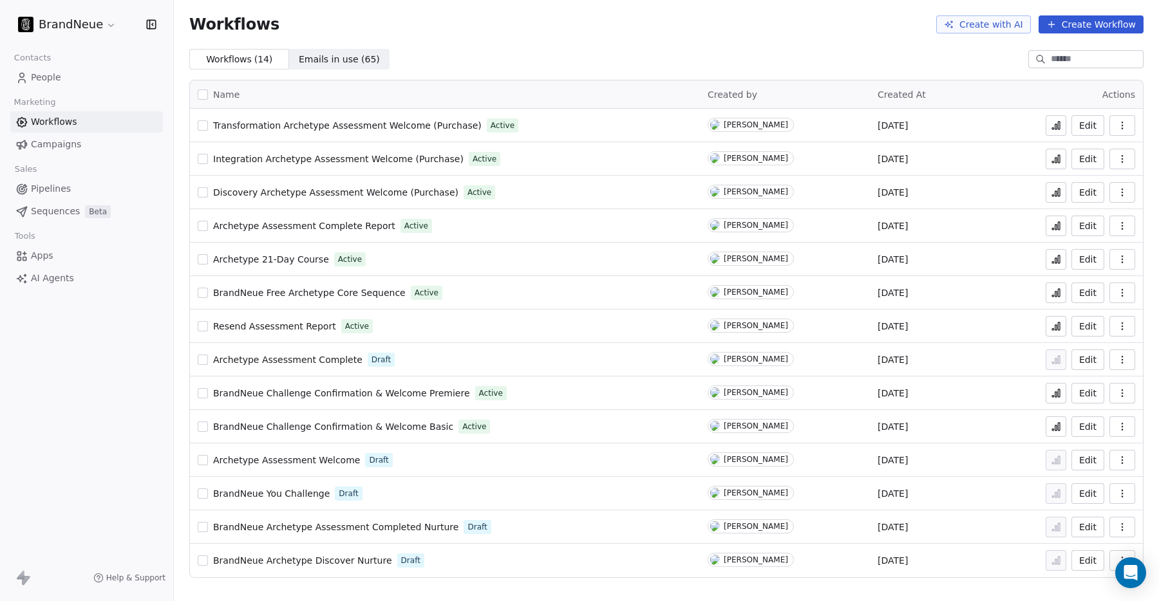
click at [240, 127] on span "Transformation Archetype Assessment Welcome (Purchase)" at bounding box center [347, 125] width 269 height 10
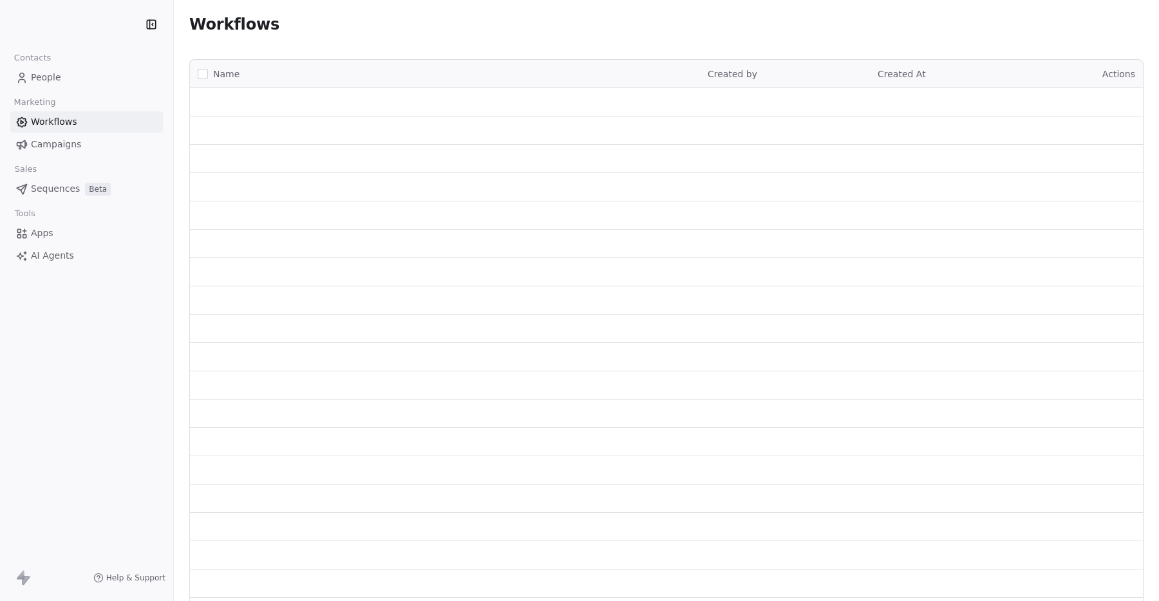
click at [51, 75] on span "People" at bounding box center [46, 78] width 30 height 14
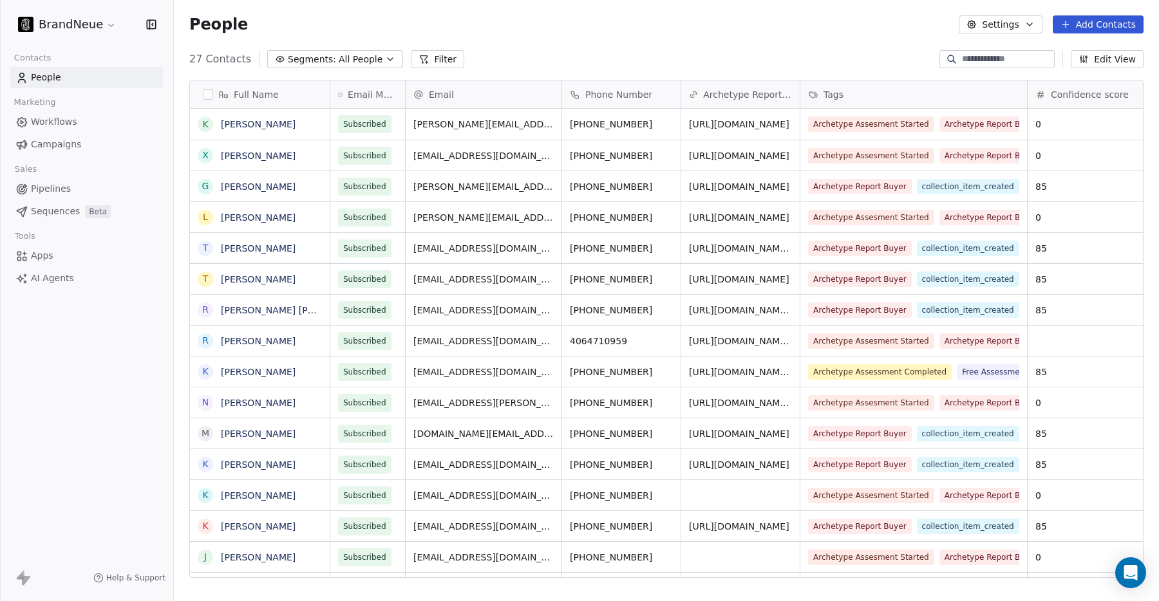
scroll to position [529, 985]
click at [205, 123] on button "grid" at bounding box center [205, 124] width 10 height 10
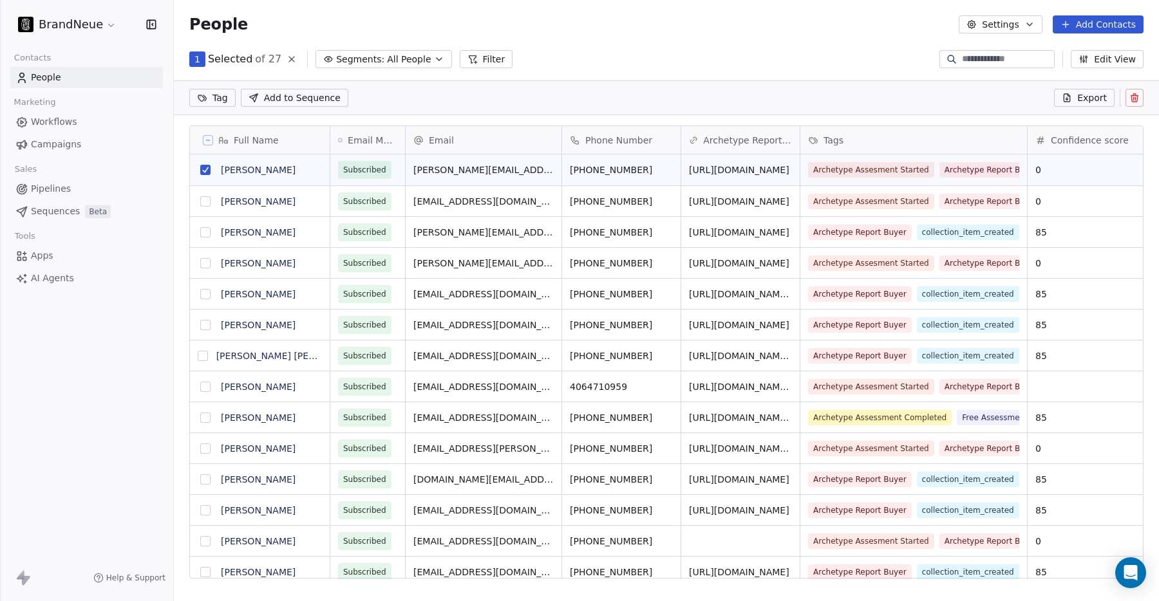
scroll to position [484, 985]
click at [1135, 99] on icon at bounding box center [1134, 98] width 10 height 10
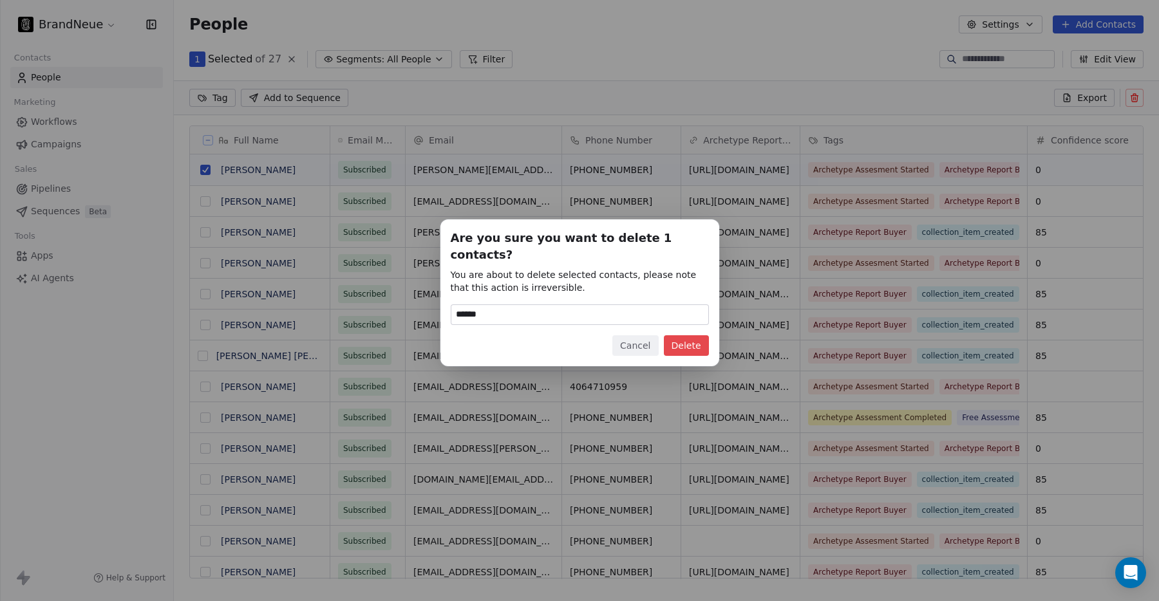
type input "******"
click at [684, 324] on div "Are you sure you want to delete 1 contacts? You are about to delete selected co…" at bounding box center [580, 293] width 258 height 126
click at [681, 339] on button "Delete" at bounding box center [686, 345] width 45 height 21
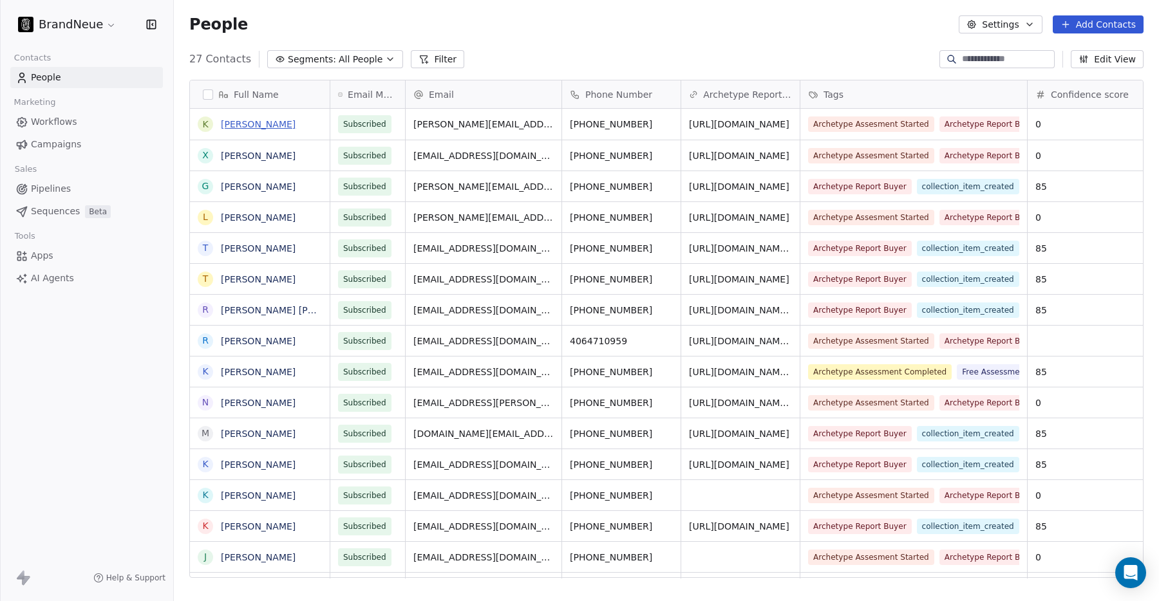
click at [251, 126] on link "[PERSON_NAME]" at bounding box center [258, 124] width 75 height 10
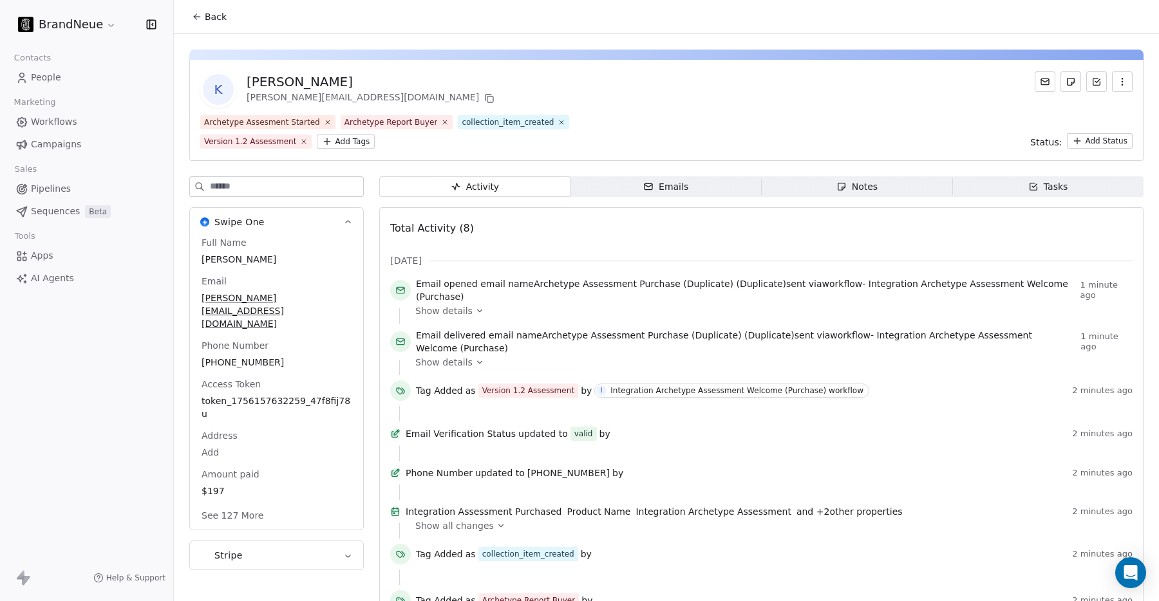
click at [48, 78] on span "People" at bounding box center [46, 78] width 30 height 14
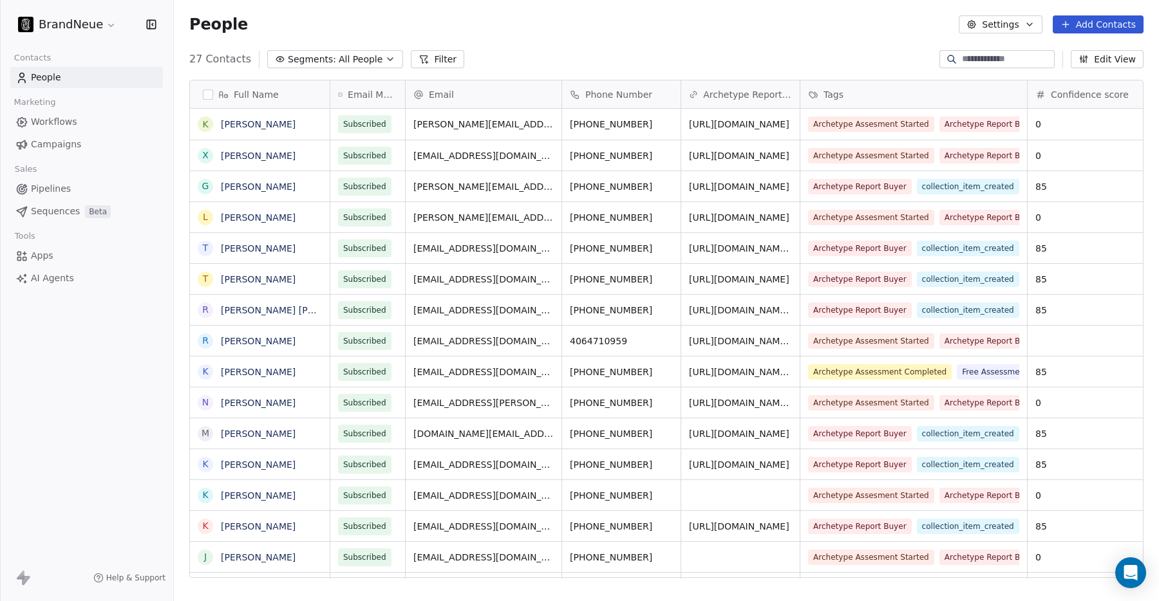
scroll to position [529, 985]
click at [206, 122] on button "grid" at bounding box center [205, 124] width 10 height 10
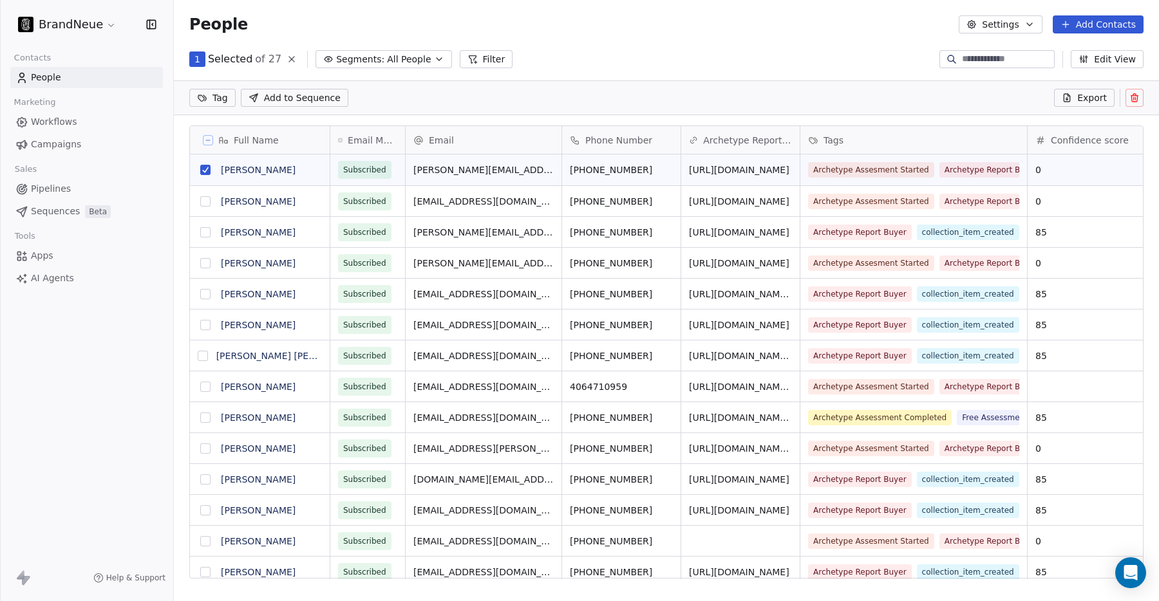
scroll to position [484, 985]
click at [1134, 100] on icon at bounding box center [1134, 98] width 10 height 10
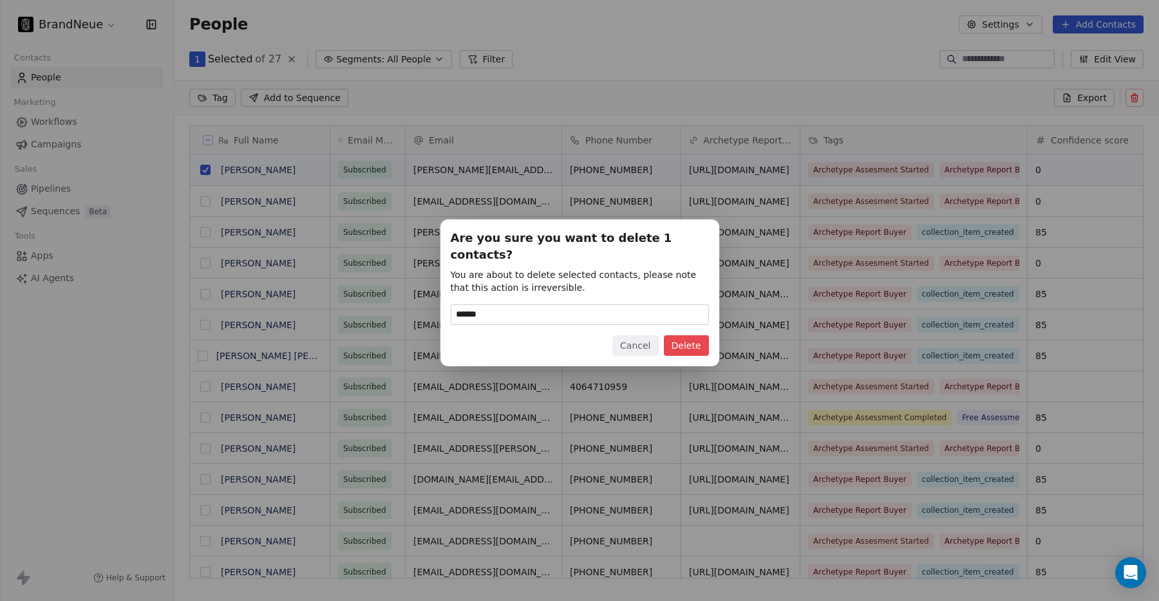
type input "******"
click at [686, 335] on button "Delete" at bounding box center [686, 345] width 45 height 21
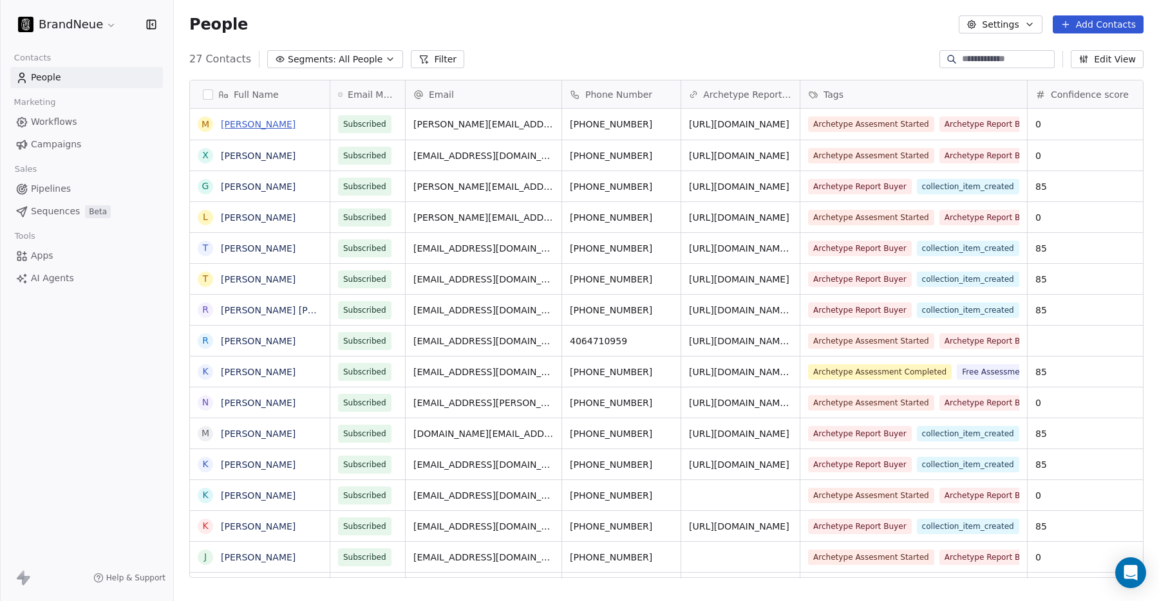
click at [271, 126] on link "[PERSON_NAME]" at bounding box center [258, 124] width 75 height 10
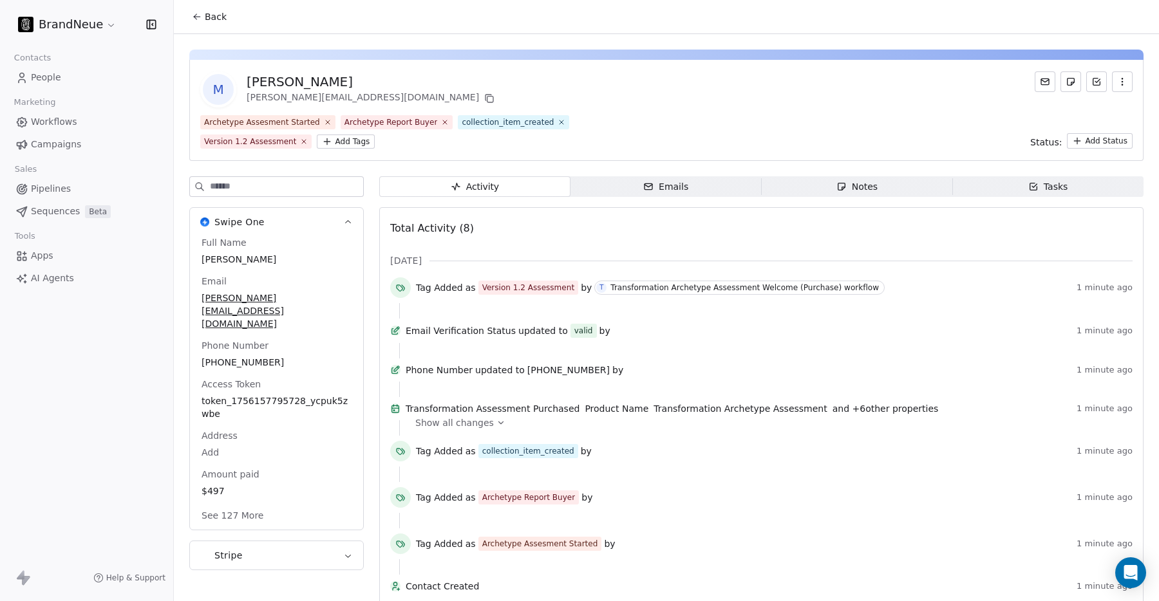
scroll to position [42, 0]
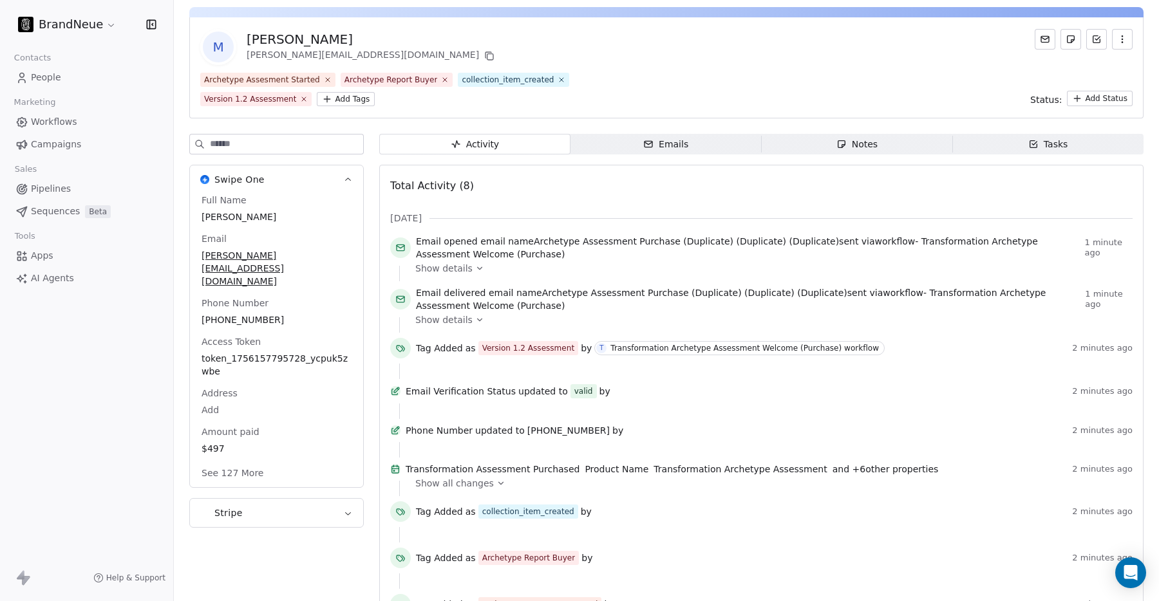
click at [50, 80] on span "People" at bounding box center [46, 78] width 30 height 14
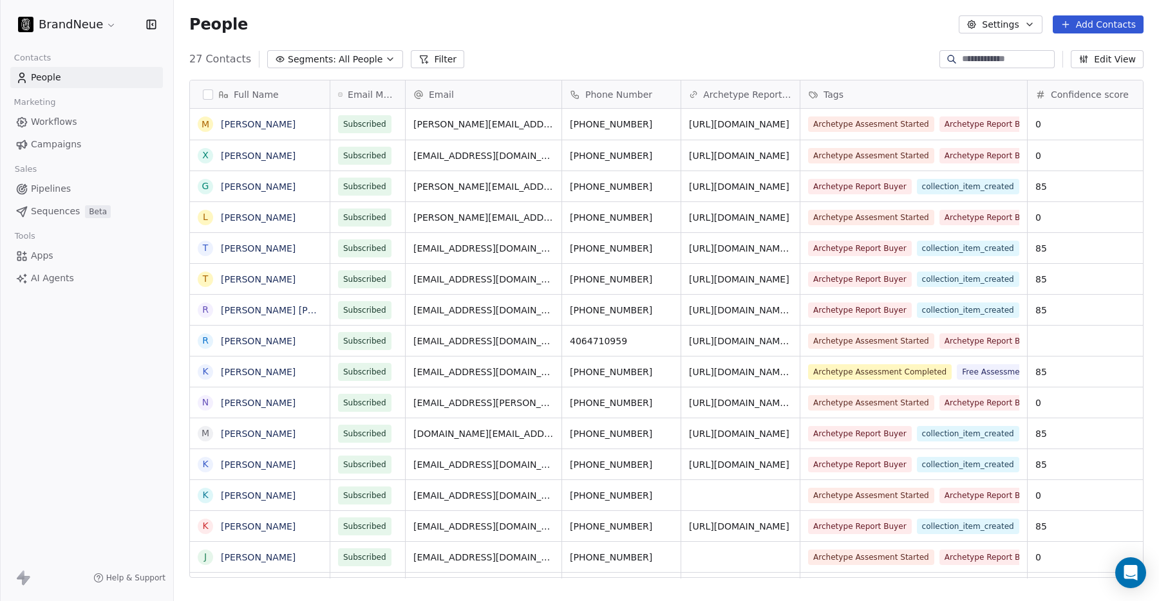
scroll to position [529, 985]
click at [203, 120] on button "grid" at bounding box center [205, 124] width 10 height 10
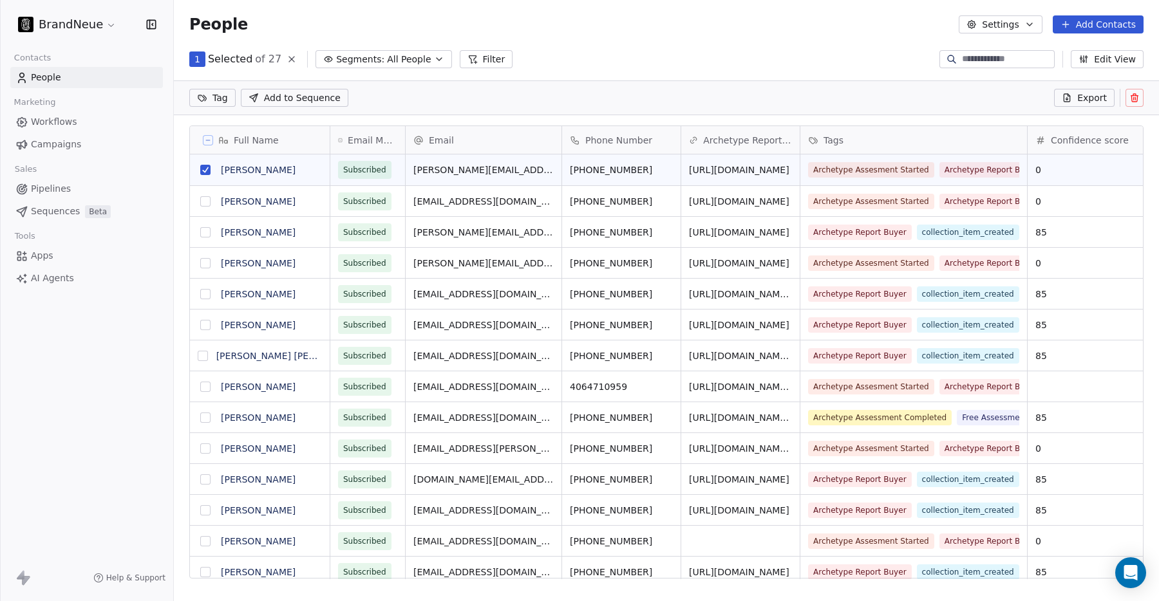
scroll to position [484, 985]
click at [1135, 97] on icon at bounding box center [1135, 98] width 0 height 3
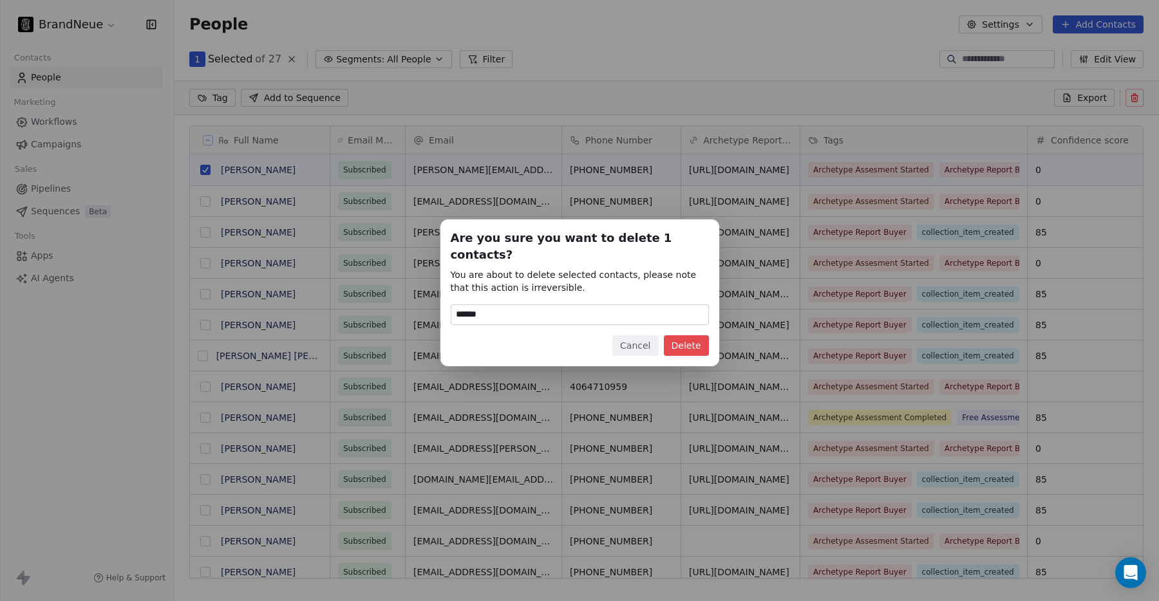
type input "******"
click at [684, 335] on button "Delete" at bounding box center [686, 345] width 45 height 21
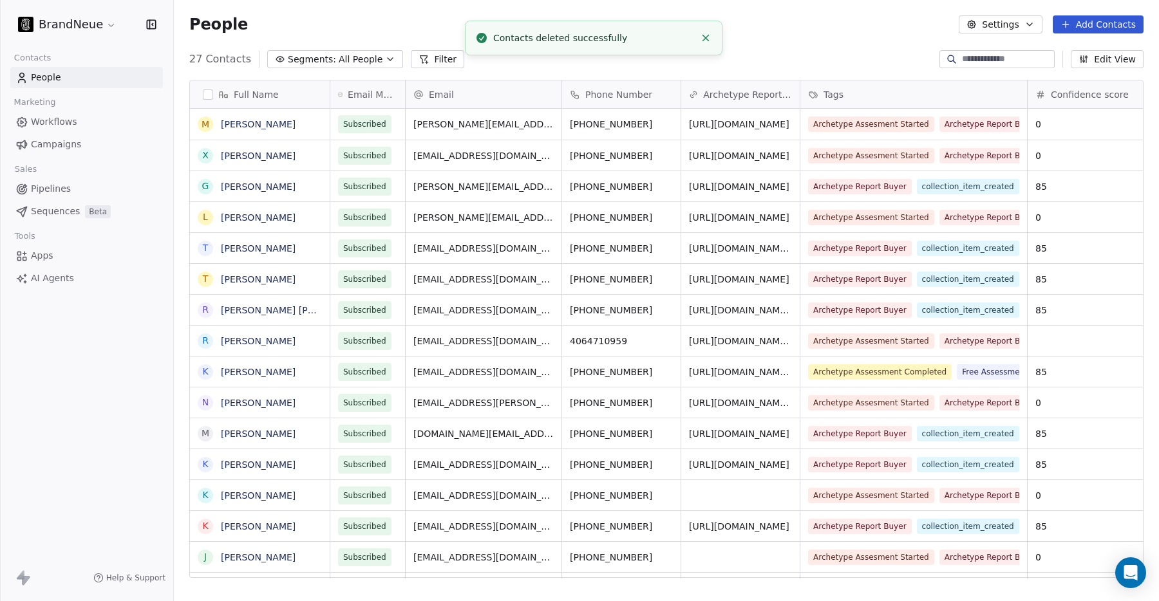
scroll to position [529, 985]
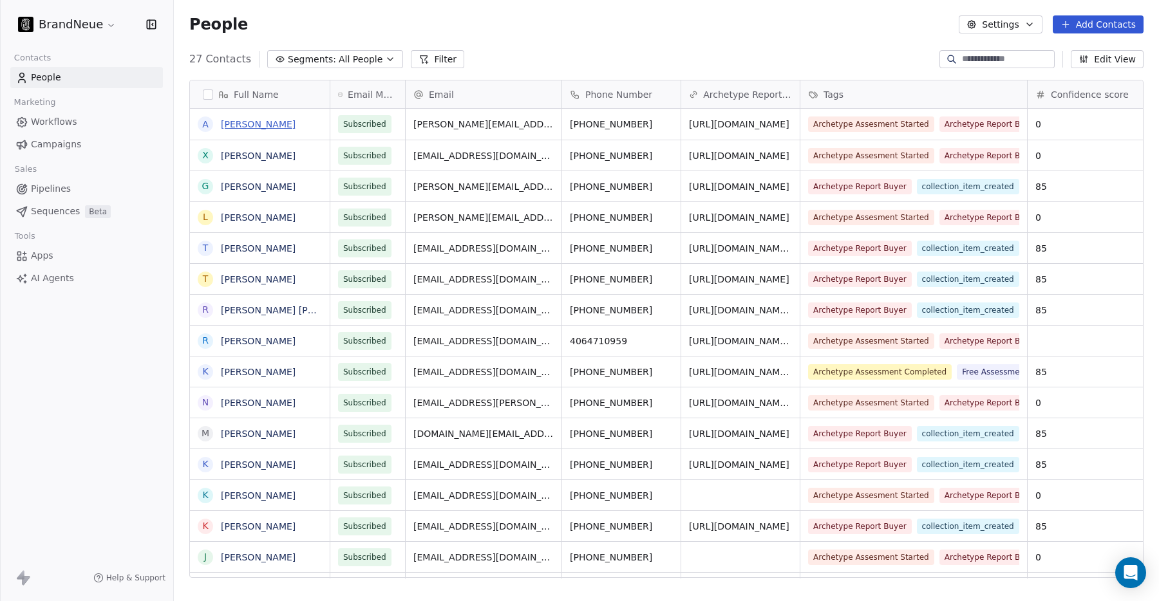
click at [258, 124] on link "[PERSON_NAME]" at bounding box center [258, 124] width 75 height 10
